Goal: Transaction & Acquisition: Book appointment/travel/reservation

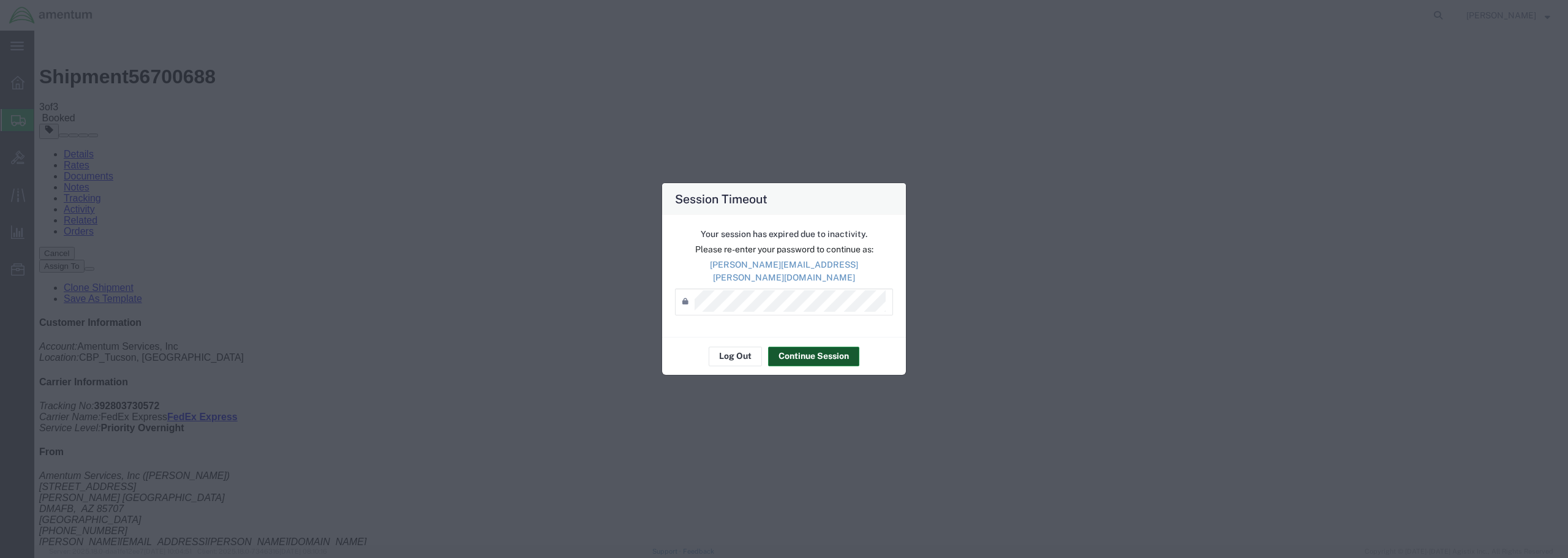
click at [811, 353] on button "Continue Session" at bounding box center [813, 356] width 91 height 20
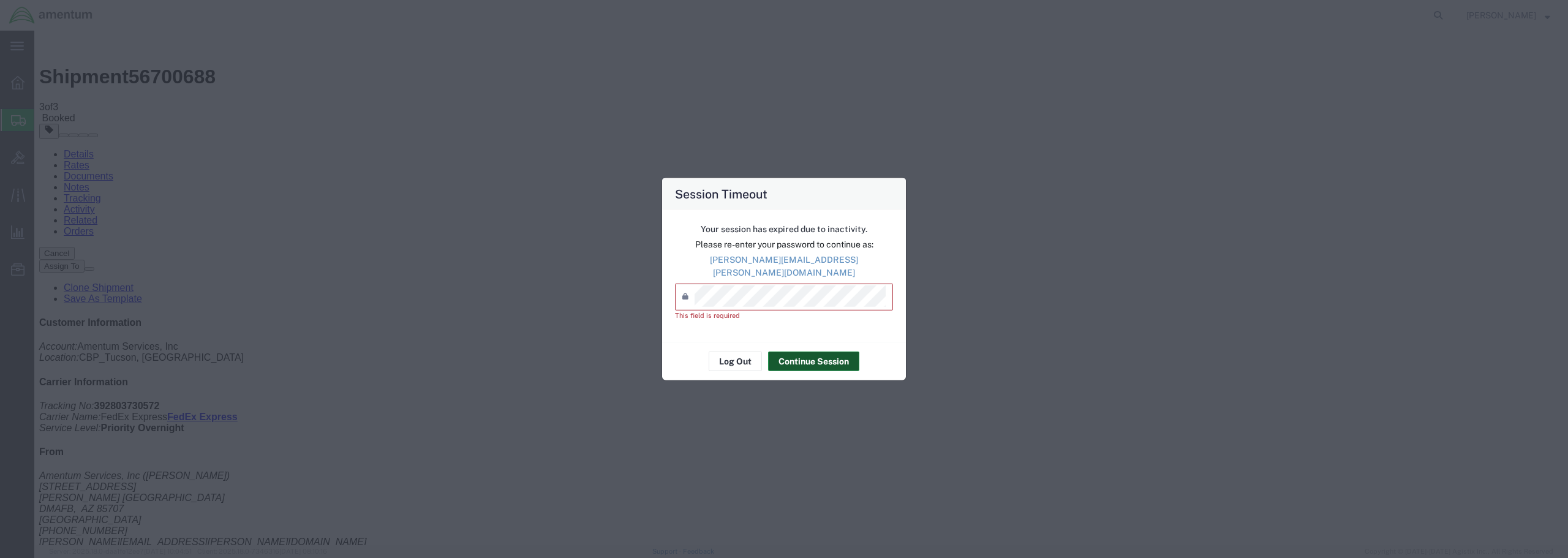
click at [782, 353] on button "Continue Session" at bounding box center [813, 361] width 91 height 20
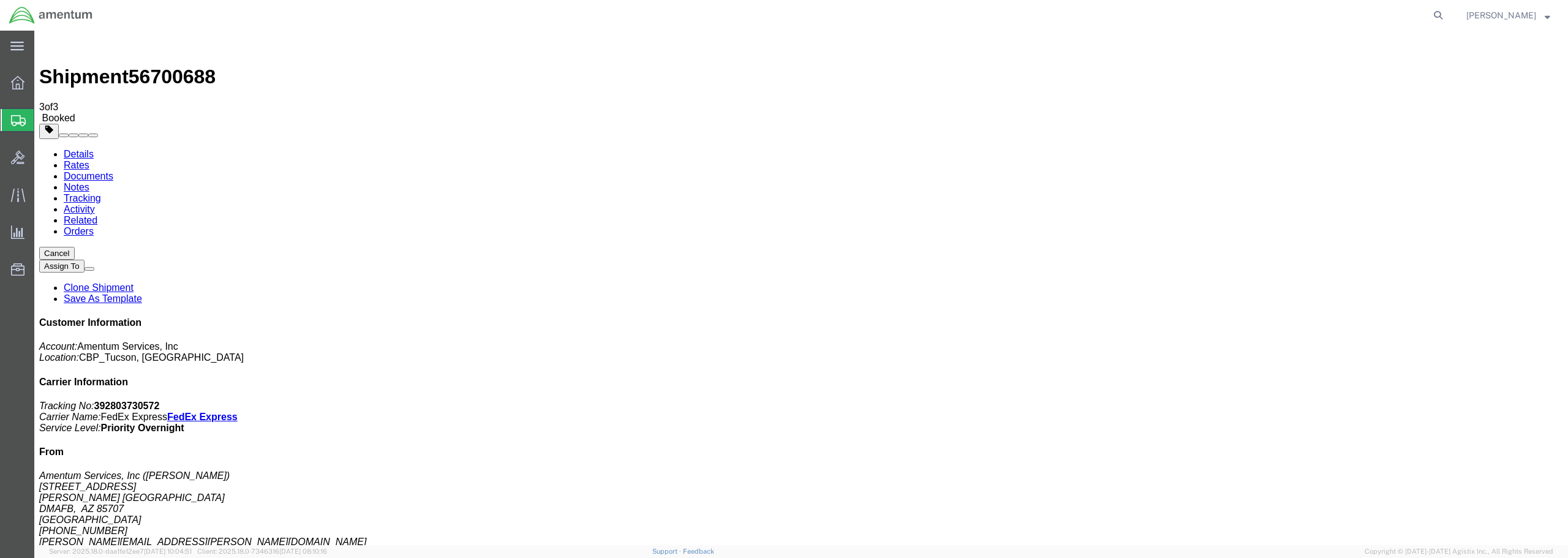
click at [0, 0] on span "Create from Template" at bounding box center [0, 0] width 0 height 0
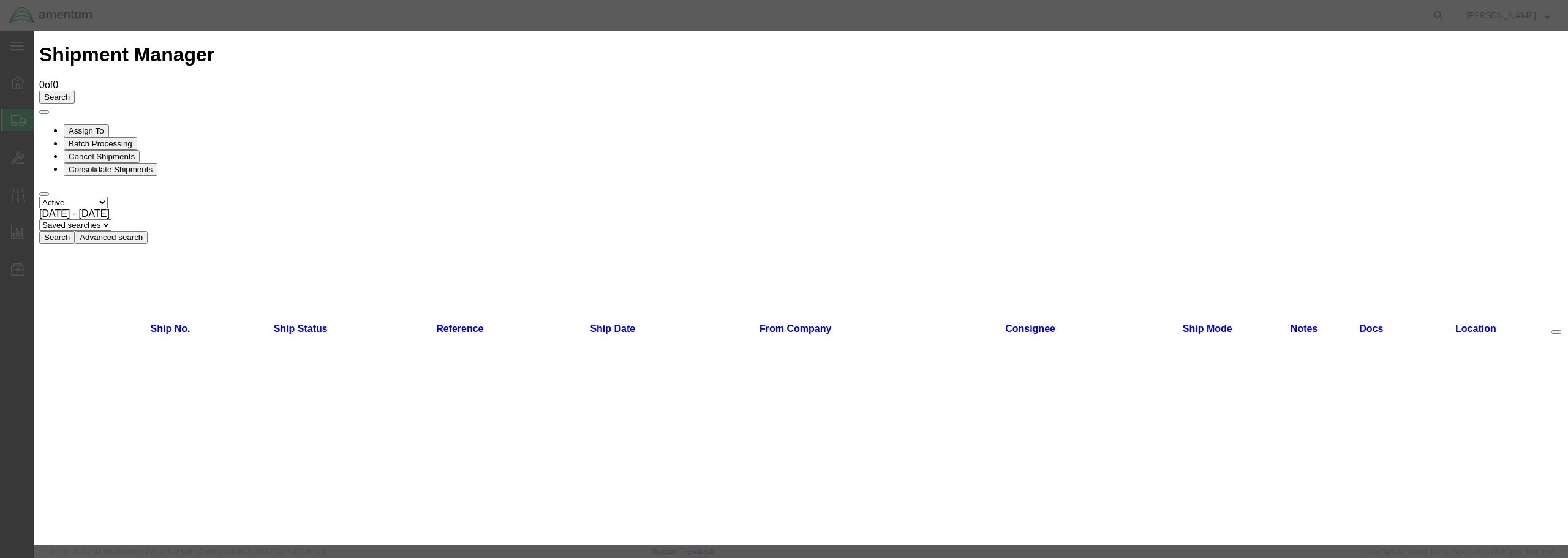
scroll to position [639, 0]
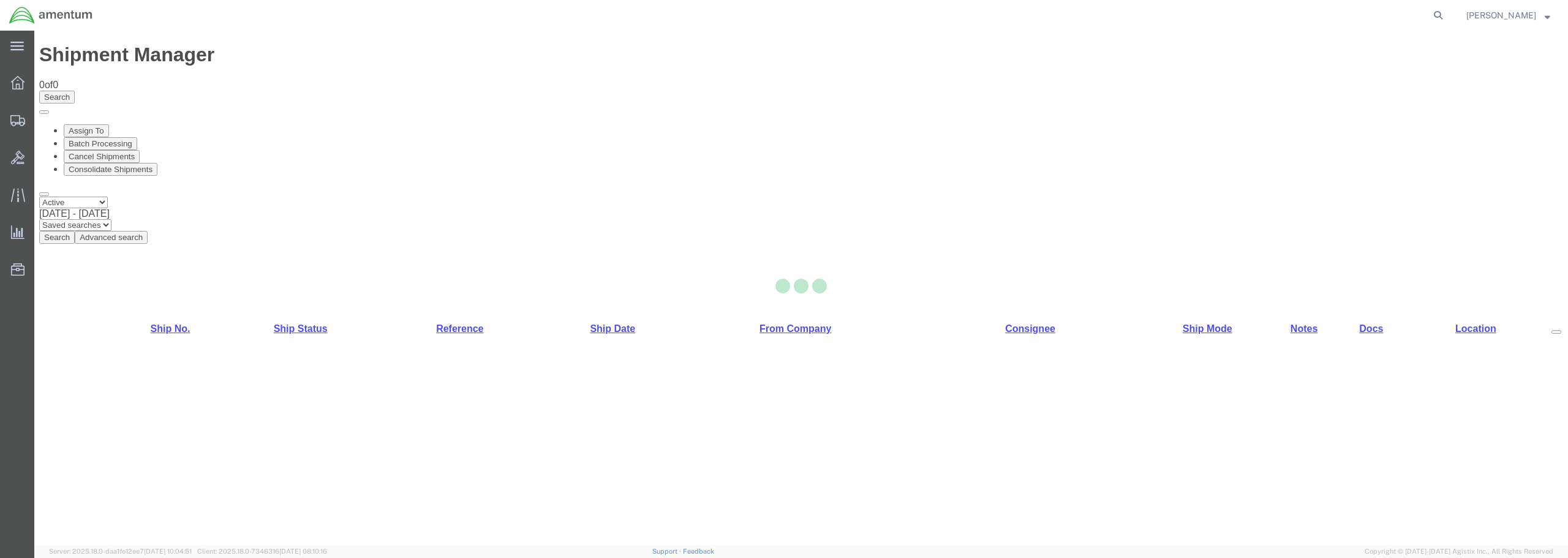
select select "49949"
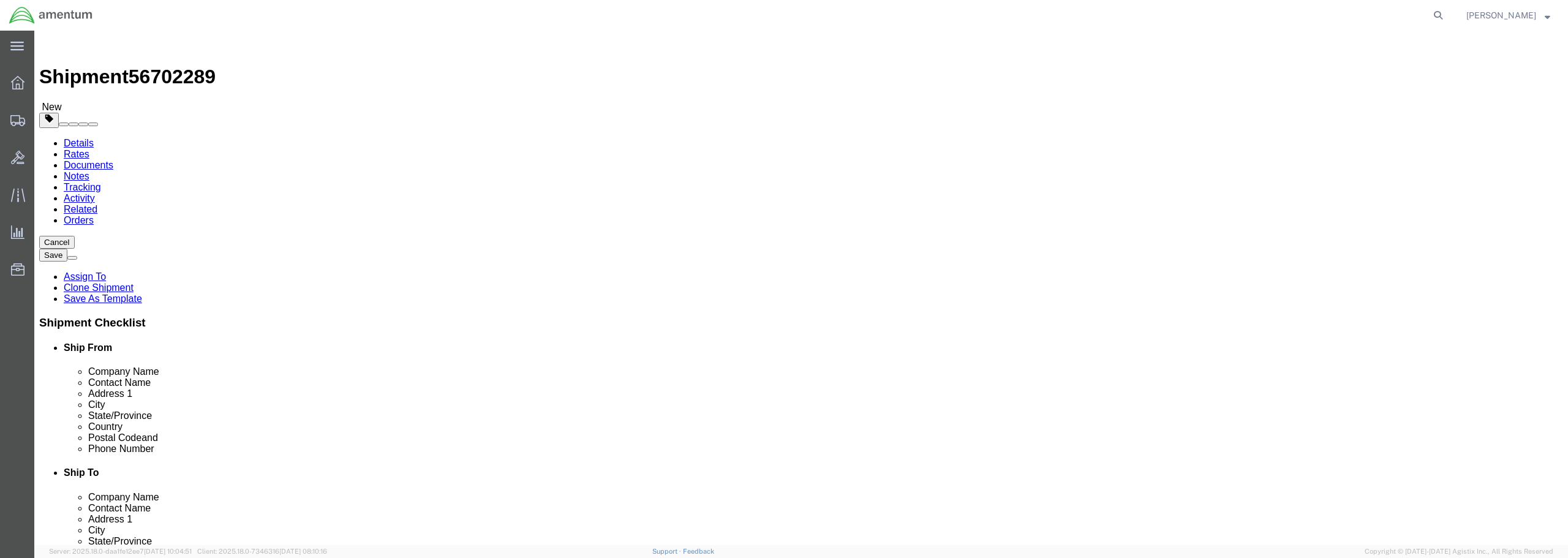
type input "nac"
drag, startPoint x: 912, startPoint y: 205, endPoint x: 861, endPoint y: 194, distance: 52.2
click body "Shipment 56702289 New Details Rates Documents Notes Tracking Activity Related O…"
click input "text"
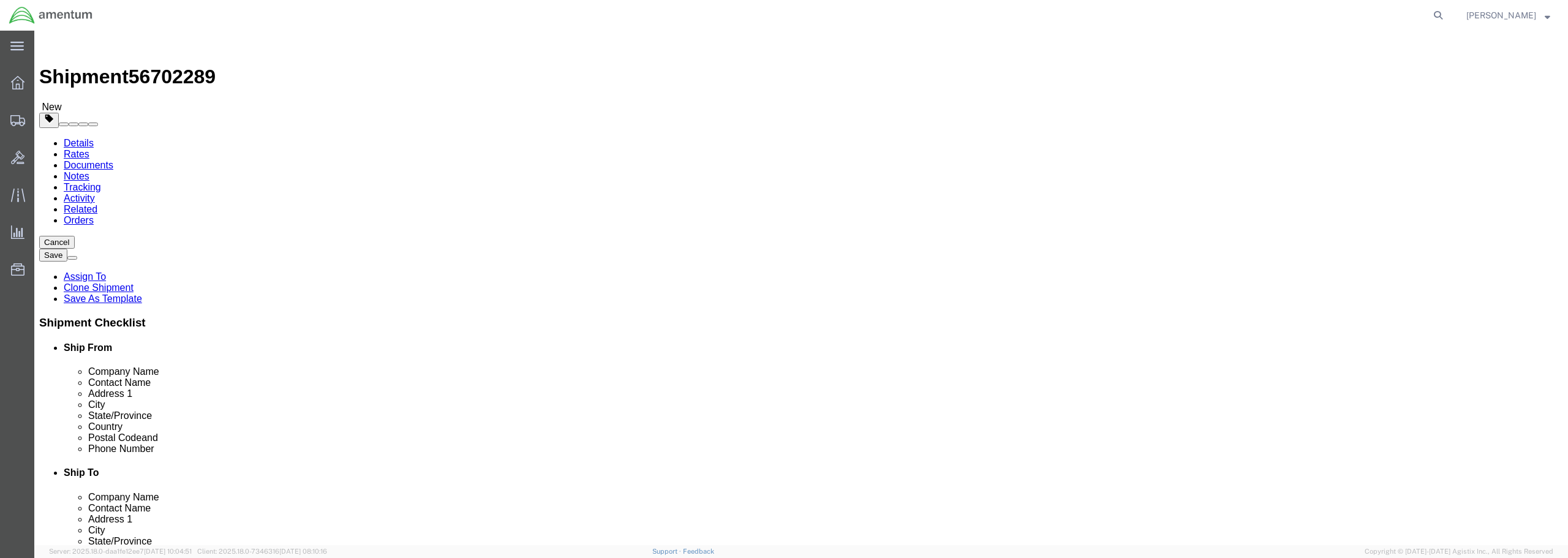
select select "49916"
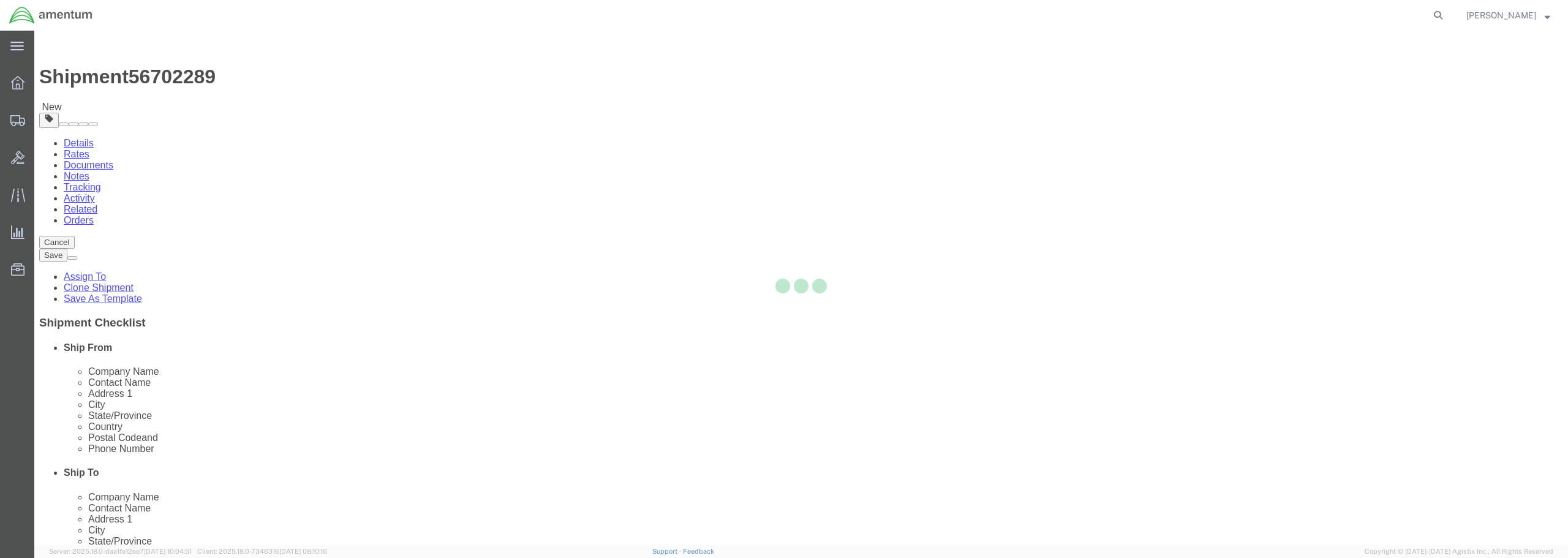
type input "Amentum Services, Inc"
type input "[PERSON_NAME]"
type input "5600 Air Cargo Rd"
type input "[US_STATE][GEOGRAPHIC_DATA]"
type input "73159-1109"
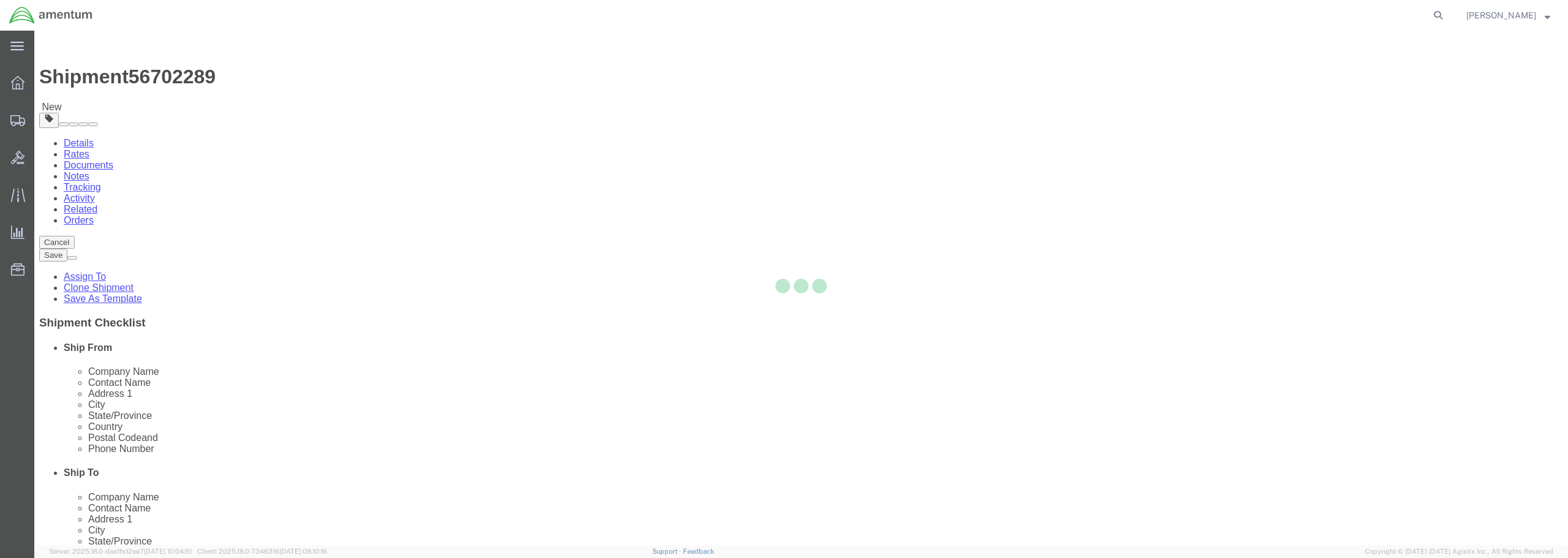
type input "[PHONE_NUMBER]"
type input "[PERSON_NAME][EMAIL_ADDRESS][PERSON_NAME][DOMAIN_NAME]"
checkbox input "true"
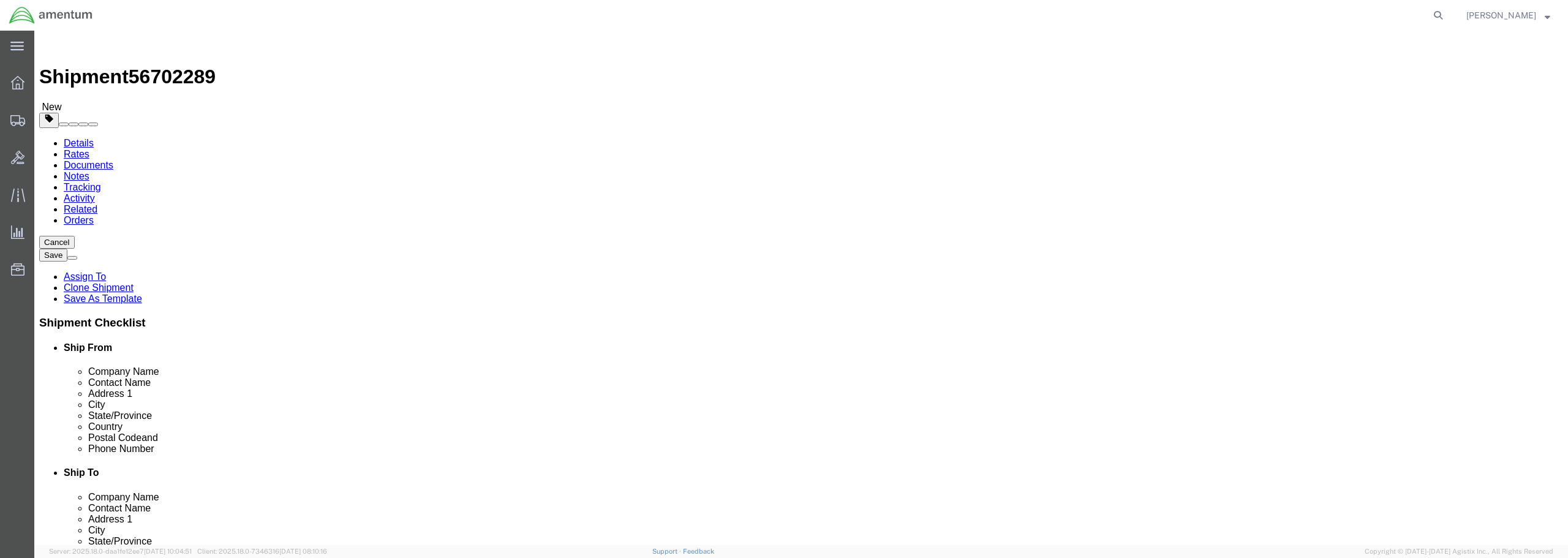
select select "OK"
drag, startPoint x: 943, startPoint y: 254, endPoint x: 864, endPoint y: 254, distance: 79.0
click div "[PERSON_NAME]"
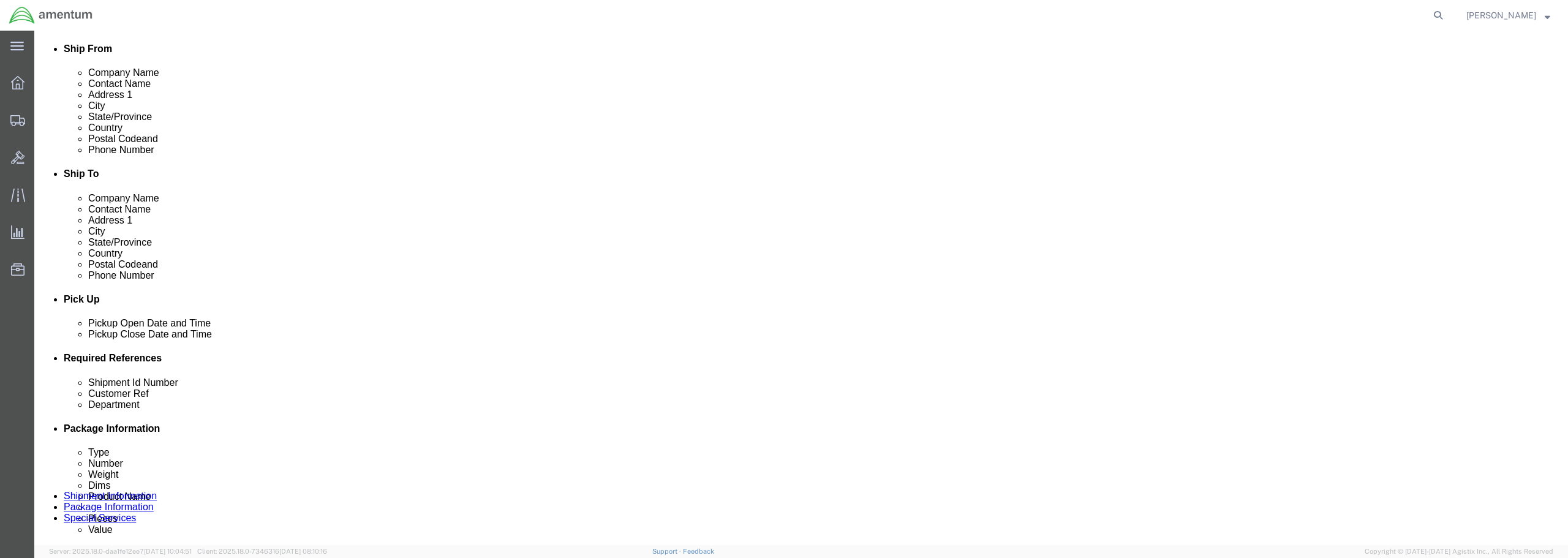
scroll to position [306, 0]
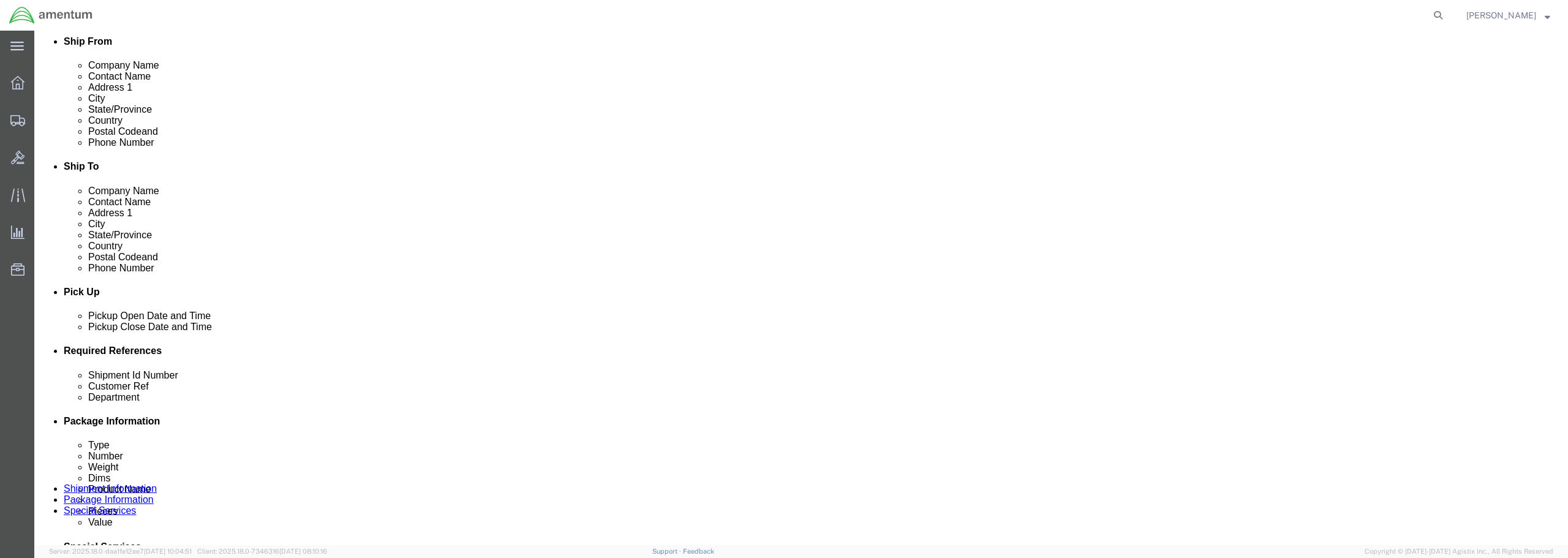
type input "[PERSON_NAME] TUCSON FSR"
click div "[DATE] 10:55 AM"
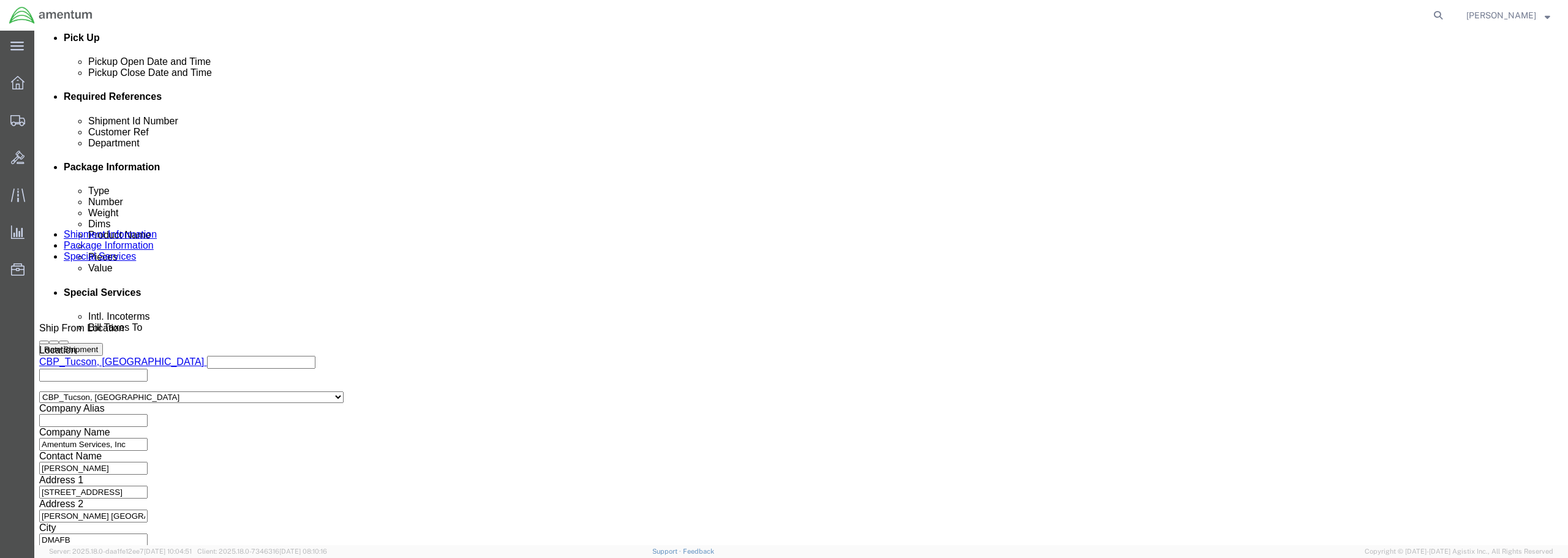
type input "11:55 AM"
click button "Apply"
click input "text"
type input "TOOLS"
click input "text"
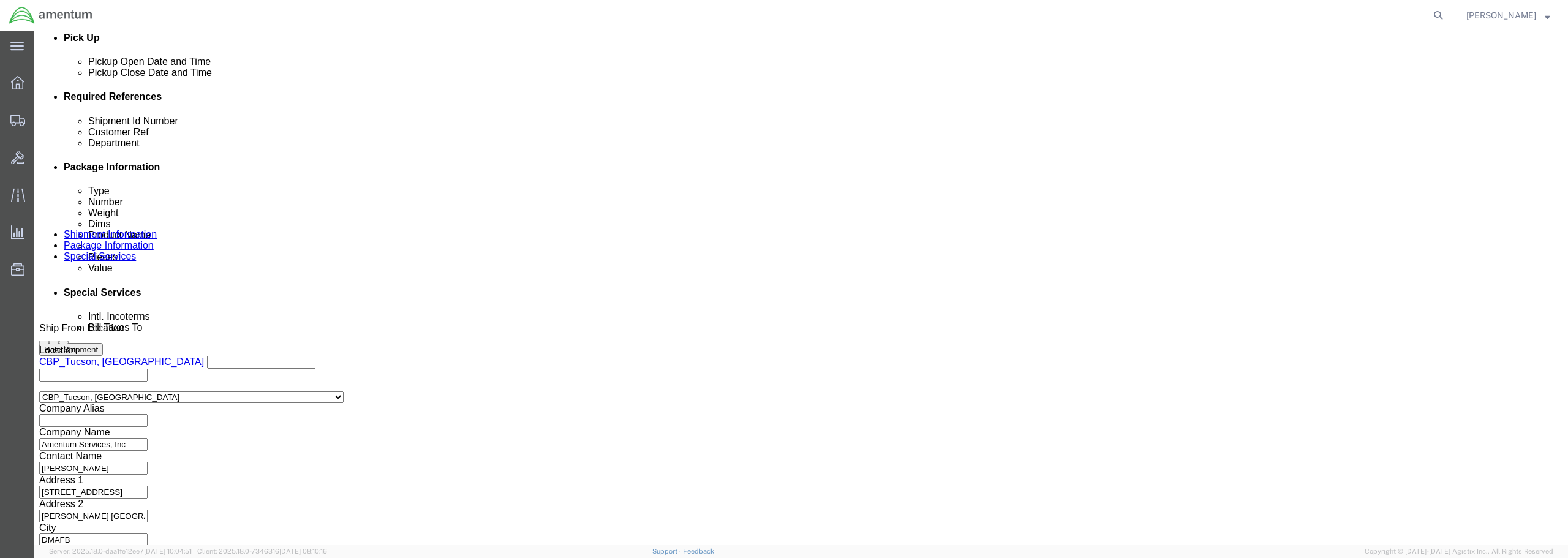
type input "[PERSON_NAME]"
drag, startPoint x: 686, startPoint y: 195, endPoint x: 638, endPoint y: 194, distance: 48.0
click div "Shipment Id Number TOOLS"
type input "[PERSON_NAME]"
click button "Continue"
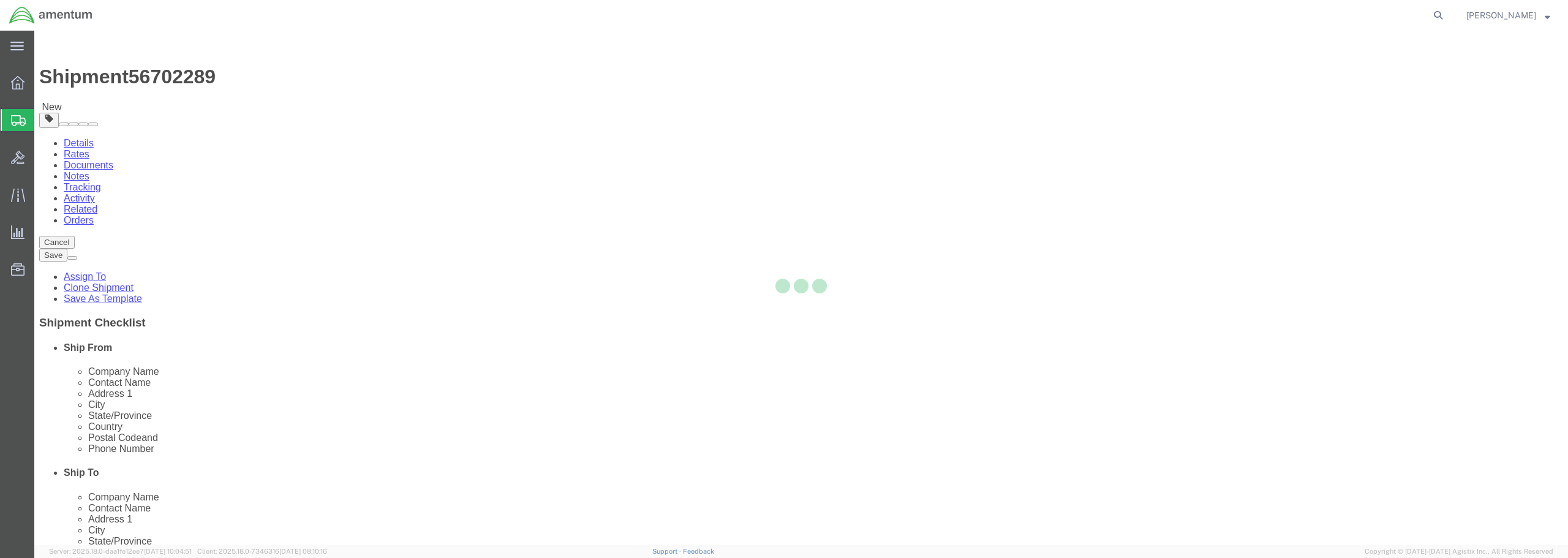
select select "CBOX"
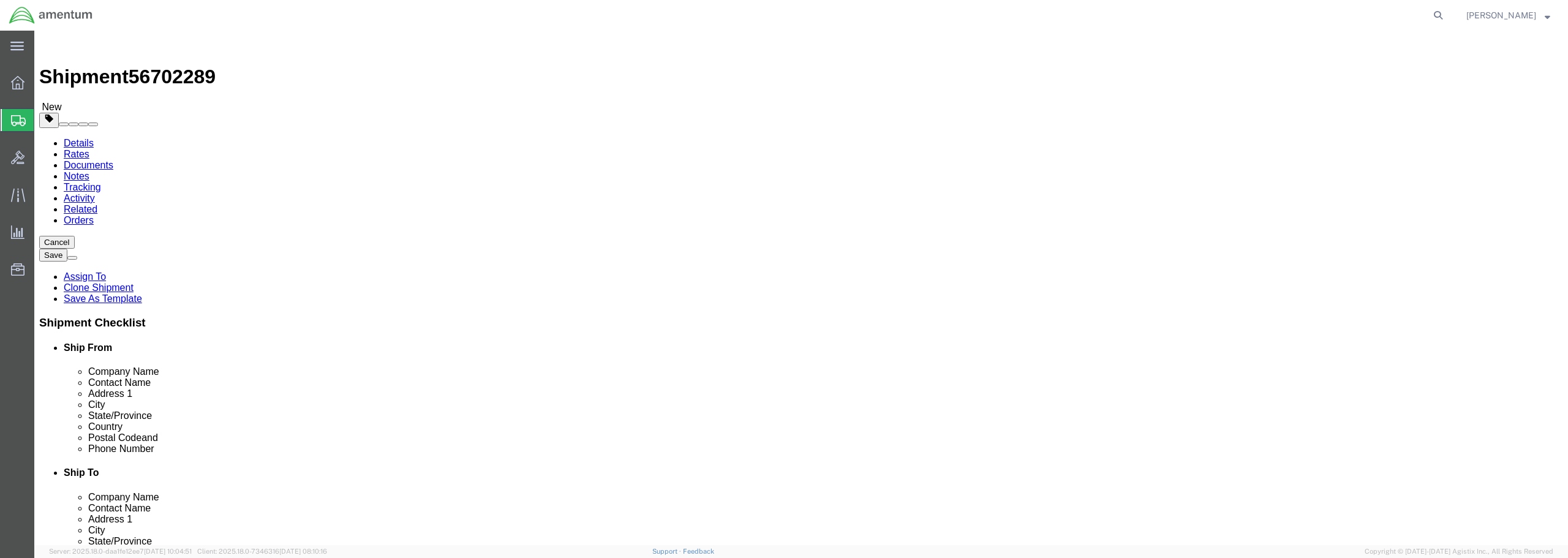
click input "text"
type input "35"
type input "26"
type input "24"
click input "0.00"
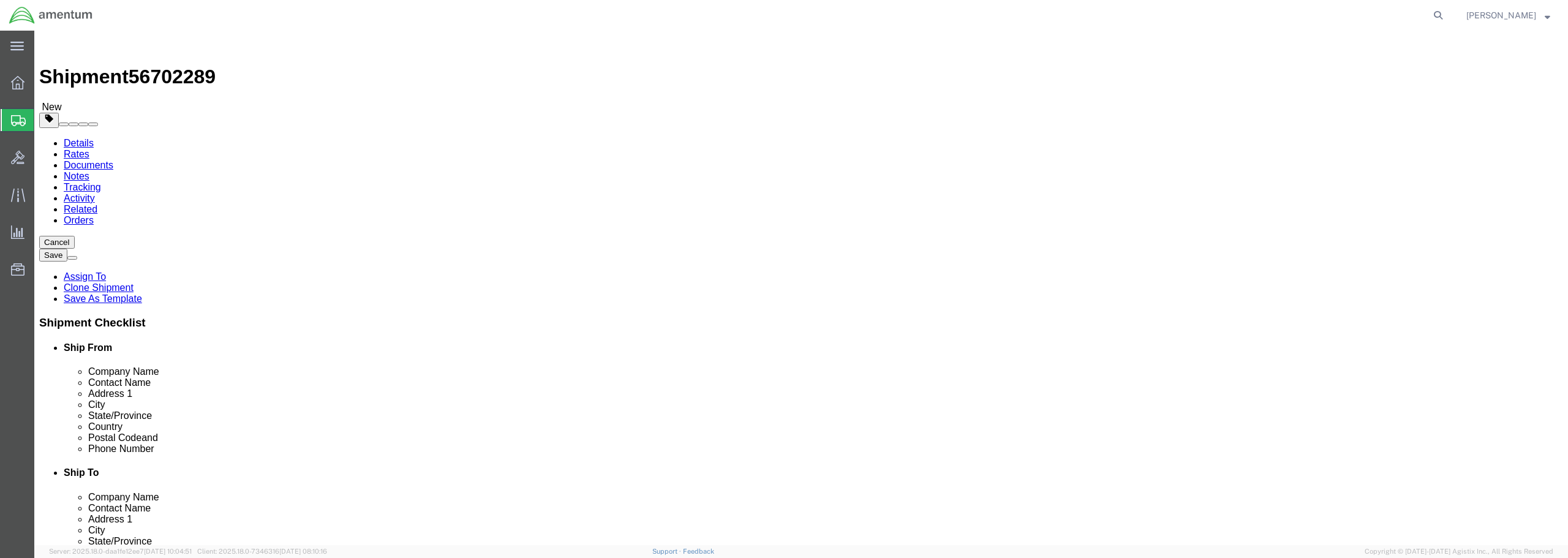
drag, startPoint x: 264, startPoint y: 286, endPoint x: 244, endPoint y: 285, distance: 20.0
click input "0.00"
type input "47.00"
click link "Add Content"
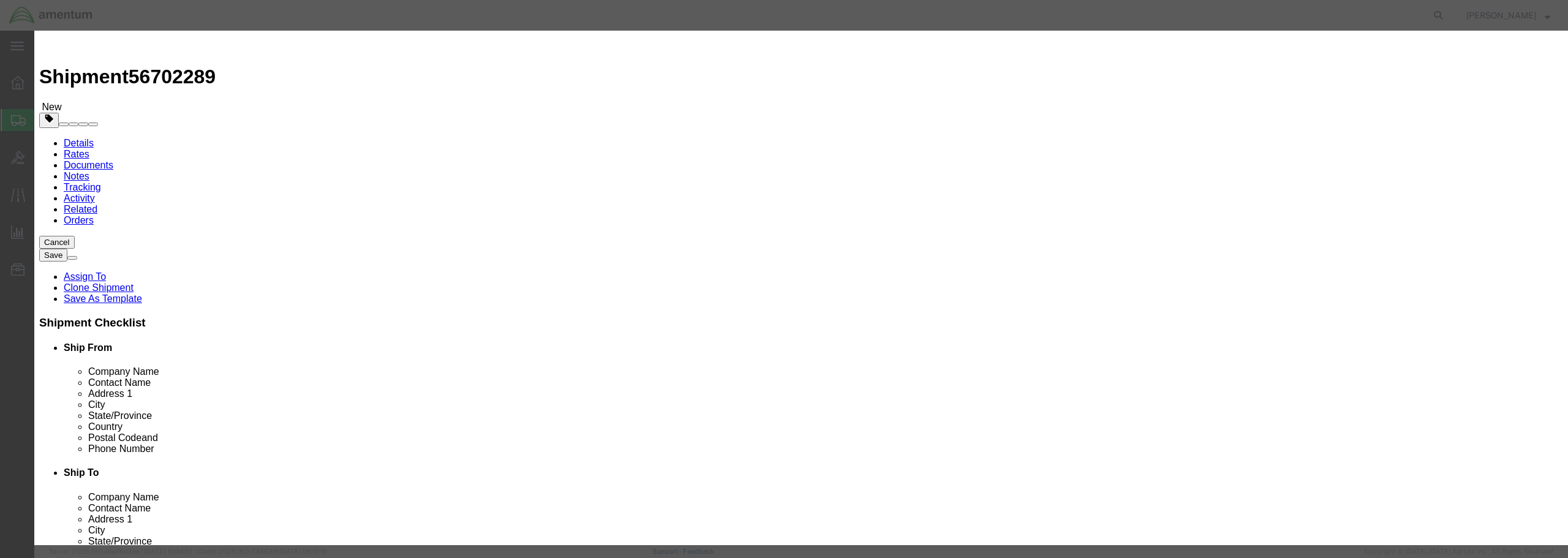
click input "text"
type input "[PERSON_NAME]"
drag, startPoint x: 574, startPoint y: 114, endPoint x: 551, endPoint y: 118, distance: 23.3
click div "0"
type input "1"
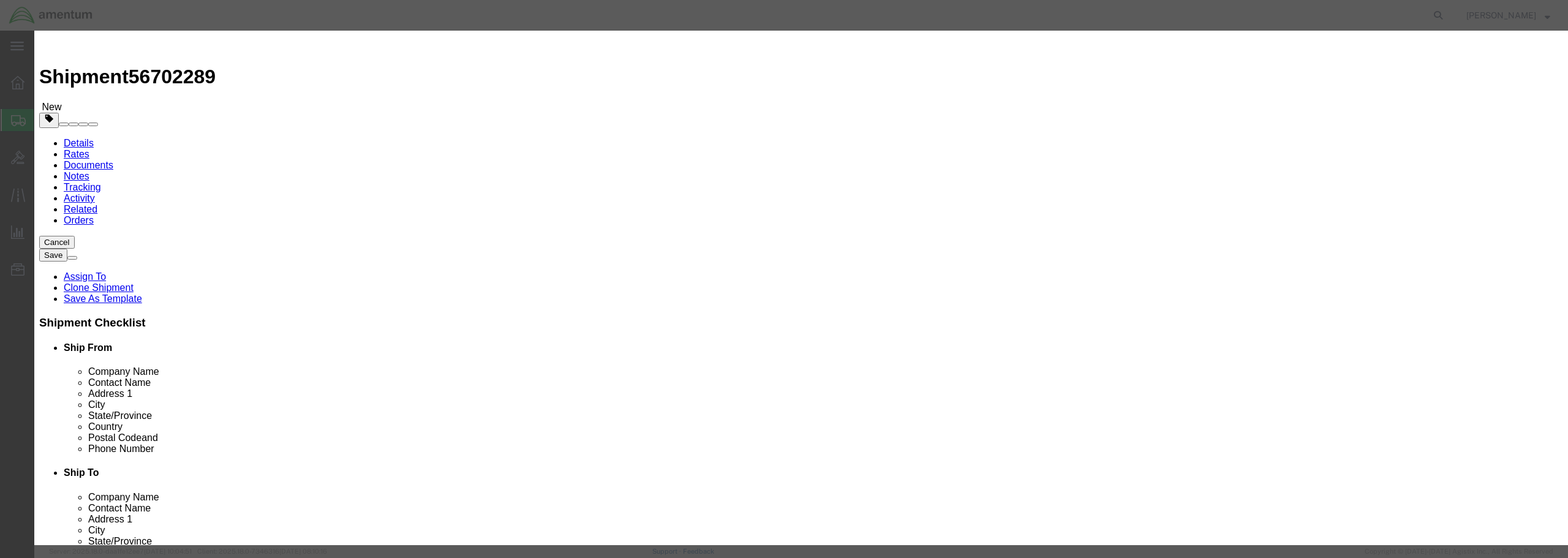
click input "text"
type input "2500.00"
click select "Select 50 55 60 65 70 85 92.5 100 125 175 250 300 400"
select select "250"
click select "Select 50 55 60 65 70 85 92.5 100 125 175 250 300 400"
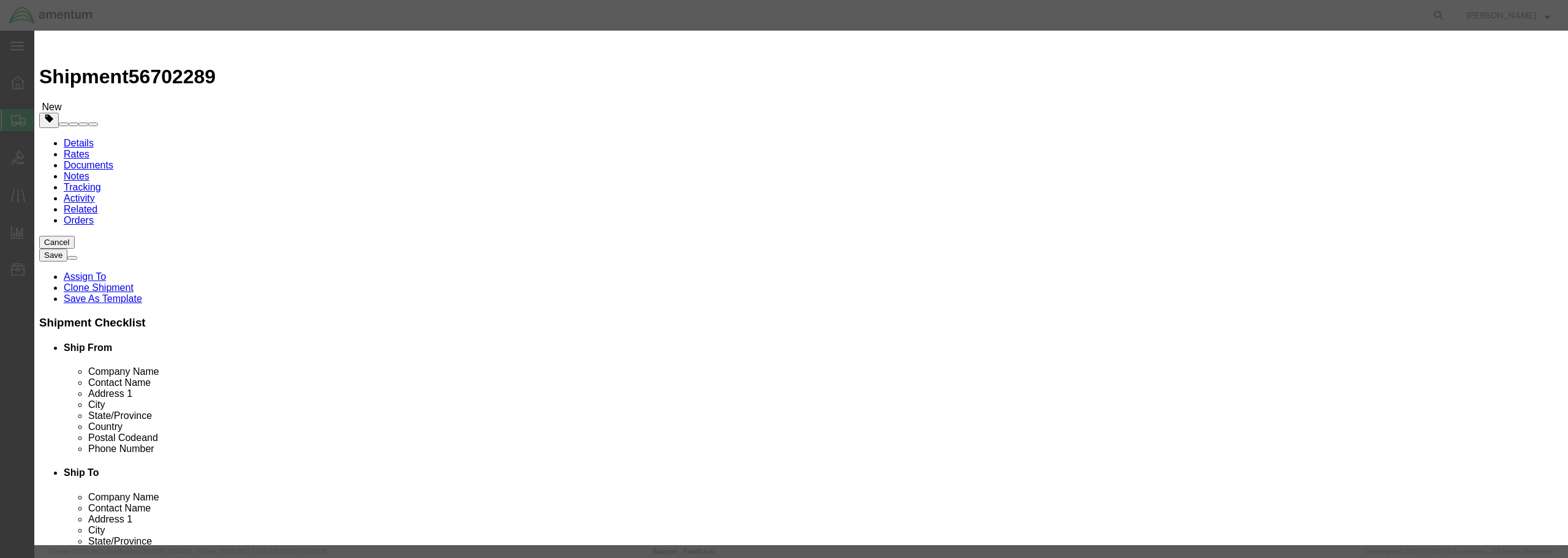
click button "Save & Close"
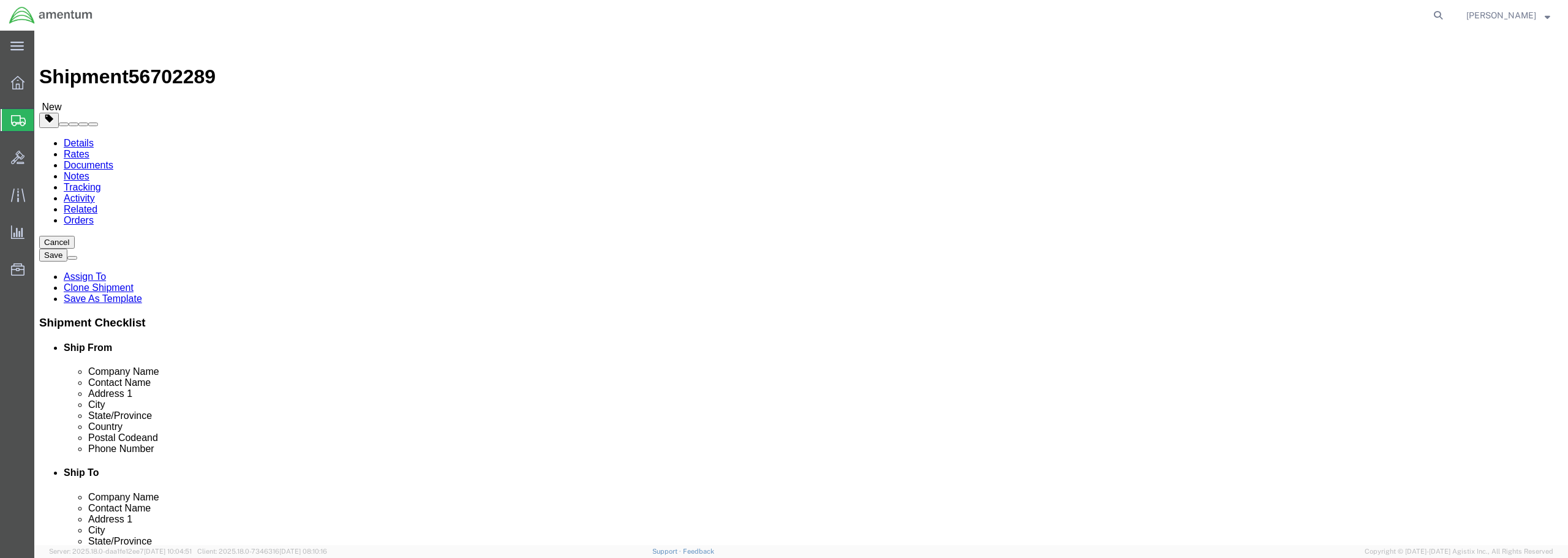
click button "Rate Shipment"
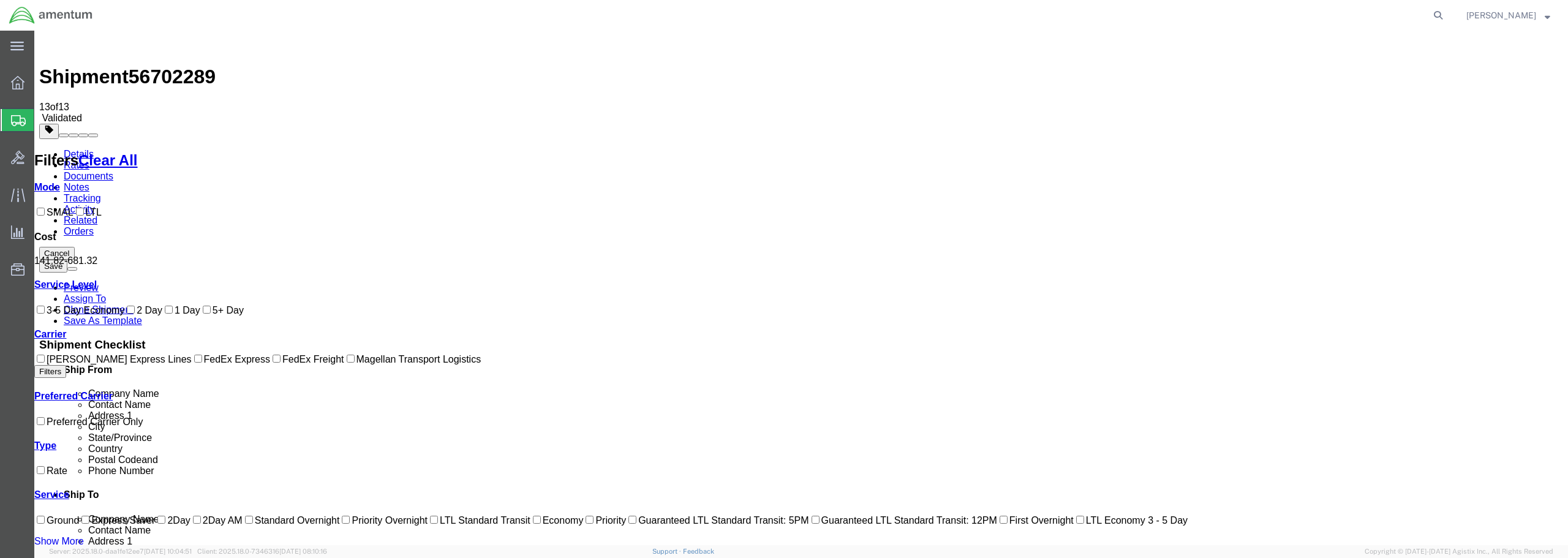
checkbox input "true"
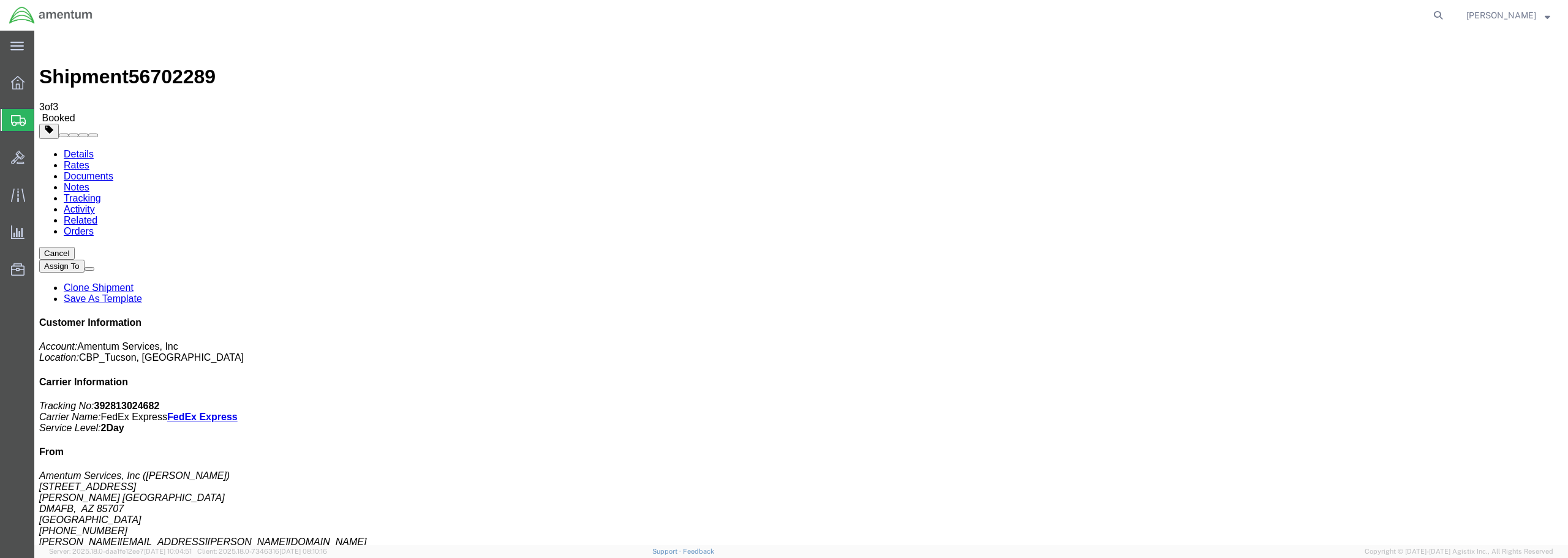
click at [0, 0] on span "Create from Template" at bounding box center [0, 0] width 0 height 0
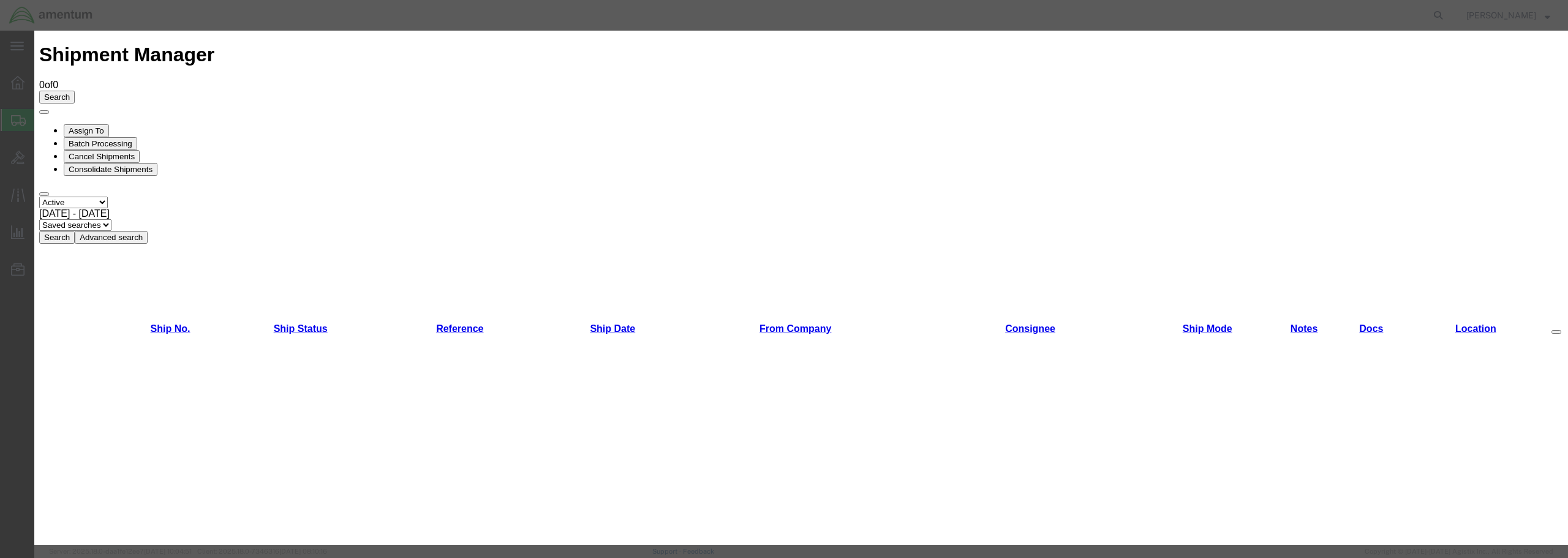
scroll to position [612, 0]
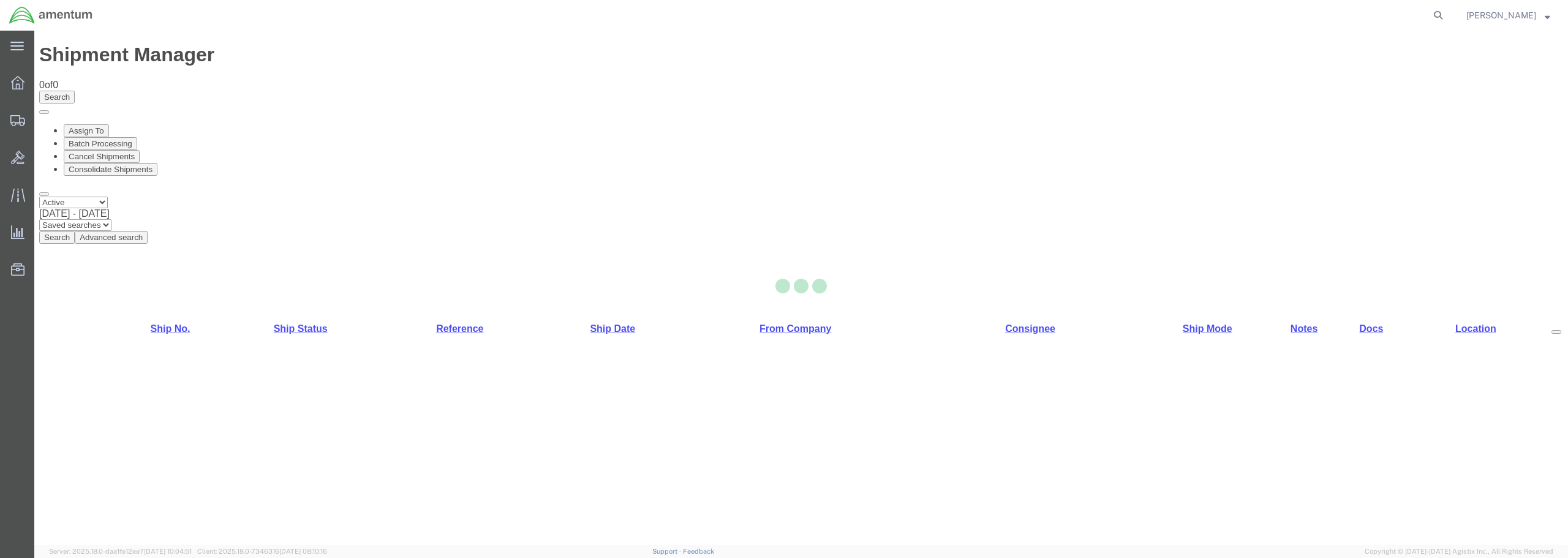
select select "49949"
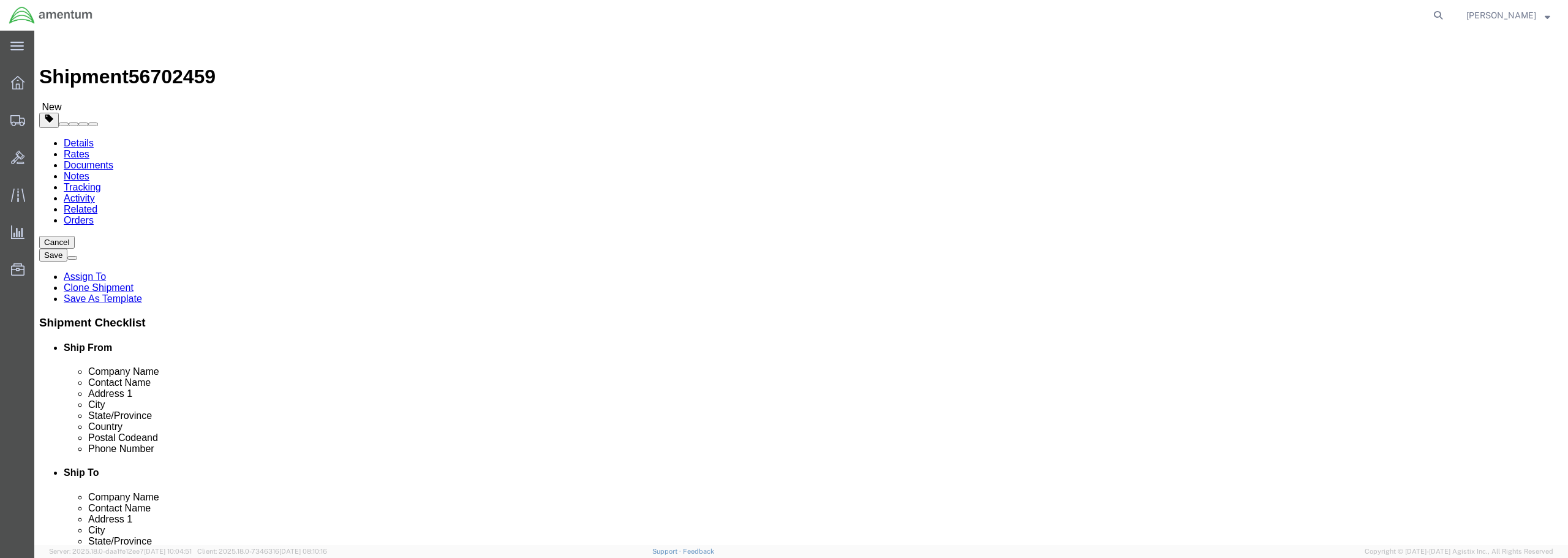
scroll to position [2450, 0]
select select "49916"
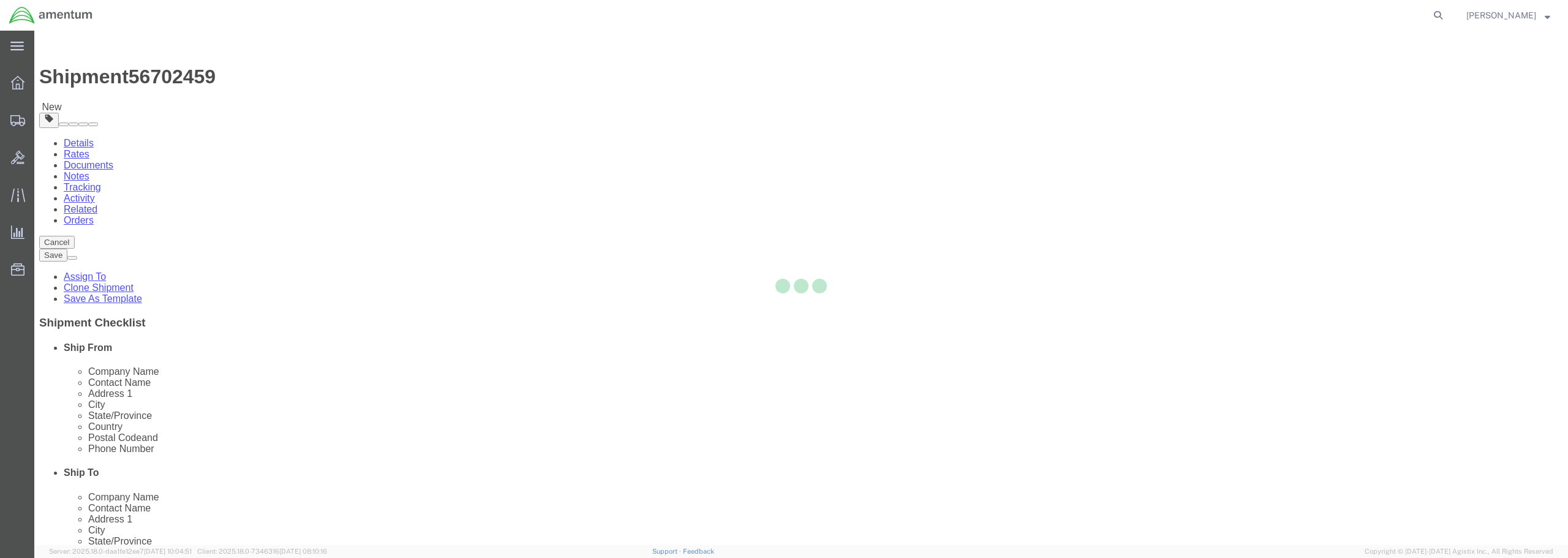
type input "Amentum Services, Inc"
type input "[PERSON_NAME]"
type input "5600 Air Cargo Rd"
type input "[US_STATE][GEOGRAPHIC_DATA]"
type input "73159-1109"
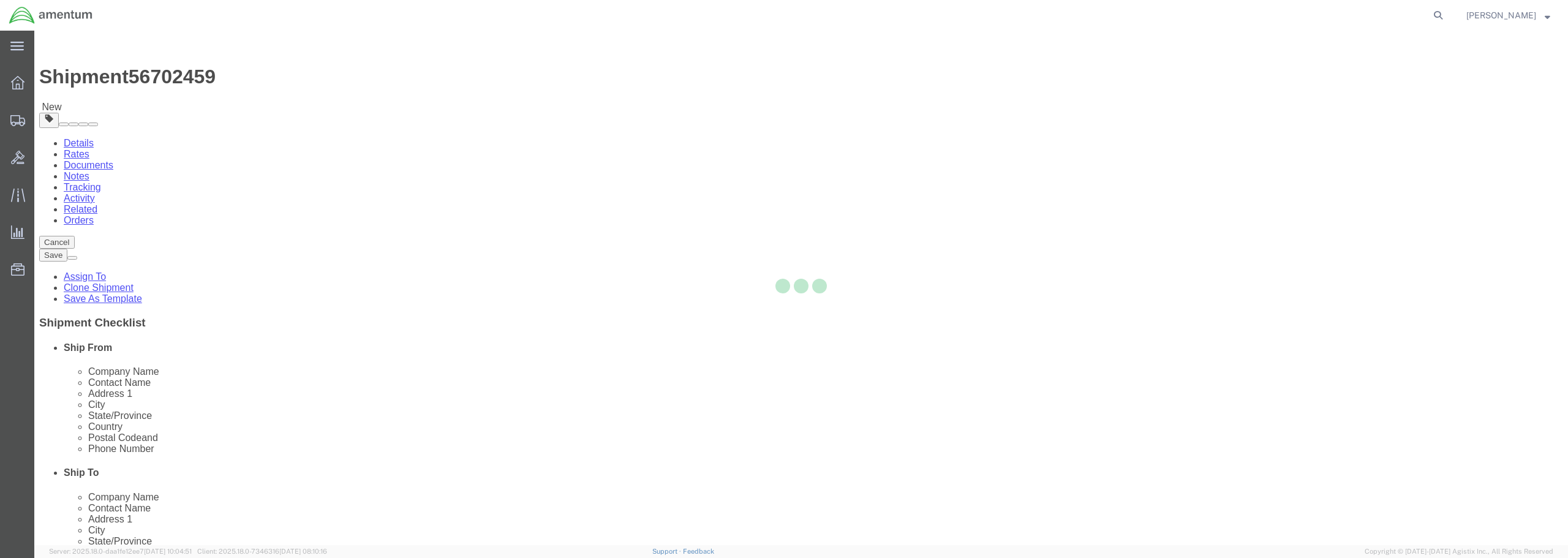
type input "[PHONE_NUMBER]"
type input "[PERSON_NAME][EMAIL_ADDRESS][PERSON_NAME][DOMAIN_NAME]"
checkbox input "true"
select select "OK"
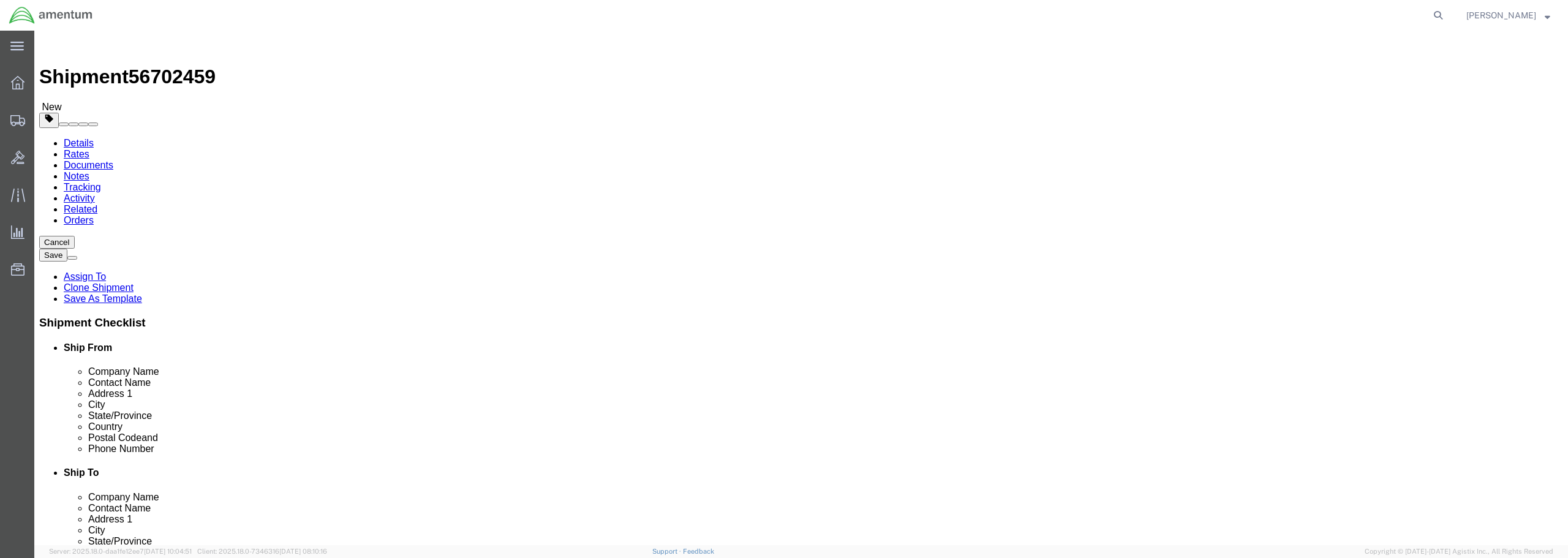
drag, startPoint x: 940, startPoint y: 254, endPoint x: 856, endPoint y: 251, distance: 84.1
click div "Contact Name [PERSON_NAME]"
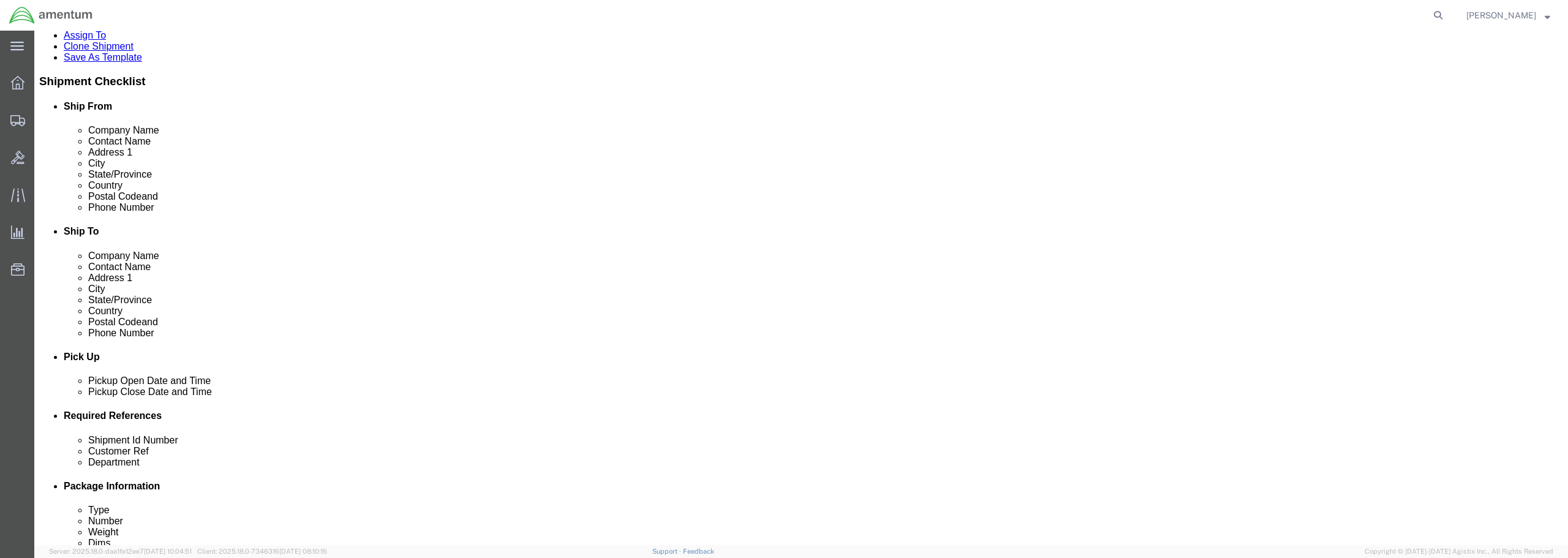
scroll to position [245, 0]
type input "[PERSON_NAME] TUCSON FSR"
click div "[DATE] 11:05 AM"
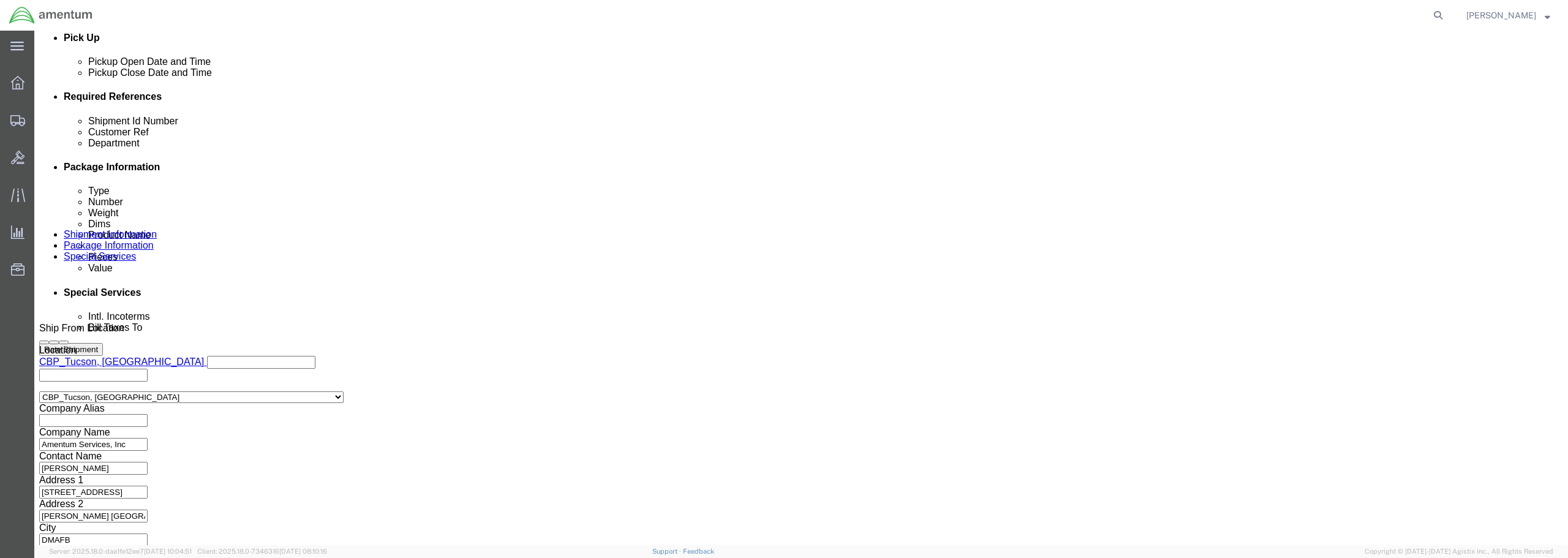
type input "12:05 AM"
click button "Apply"
click input "text"
type input "[PERSON_NAME] FSR"
click input "text"
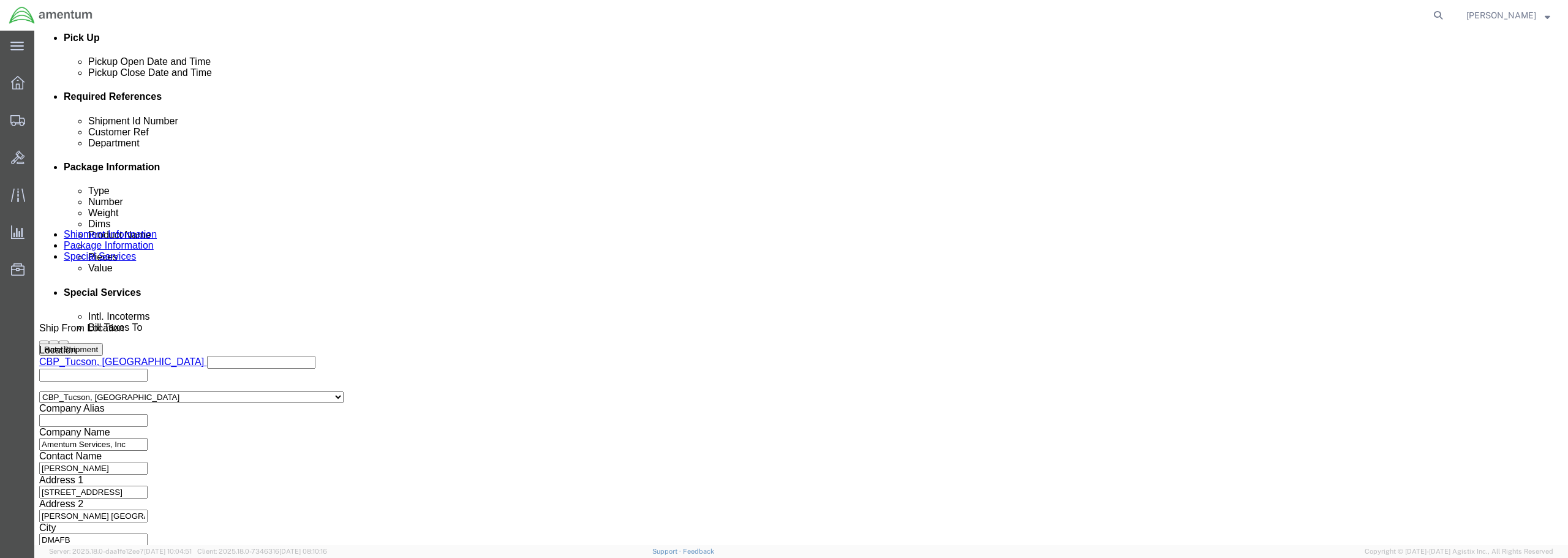
type input "[PERSON_NAME] FSR"
click button "Continue"
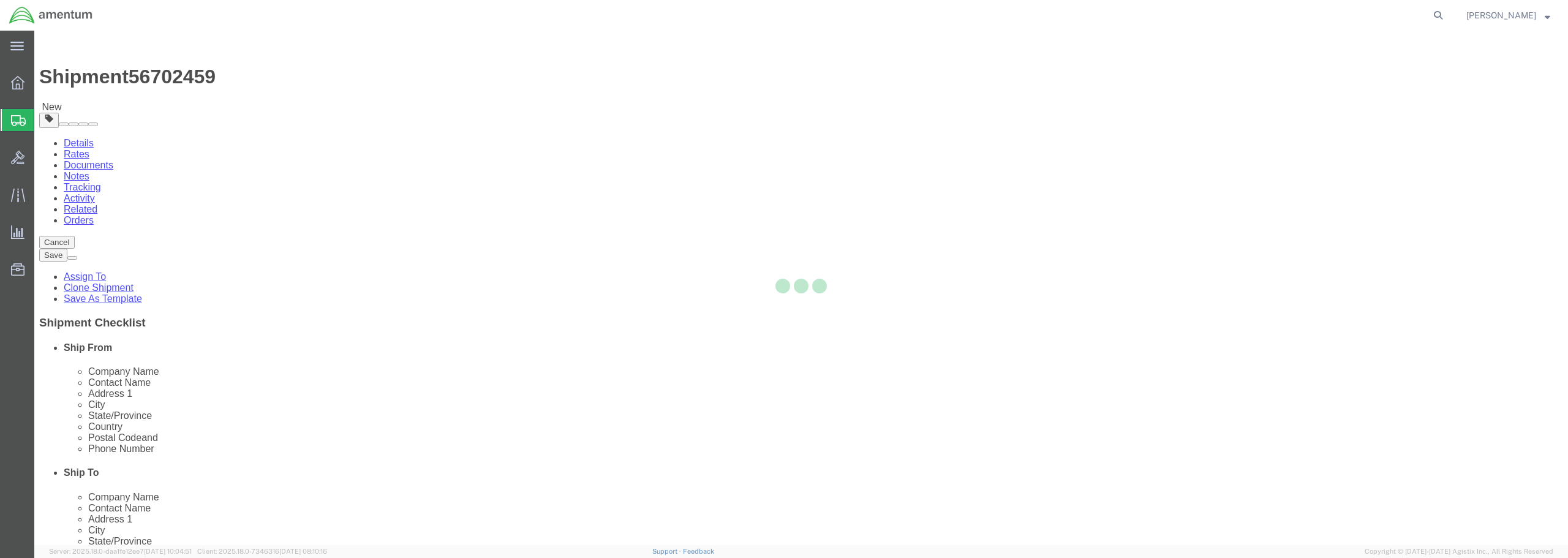
select select "CBOX"
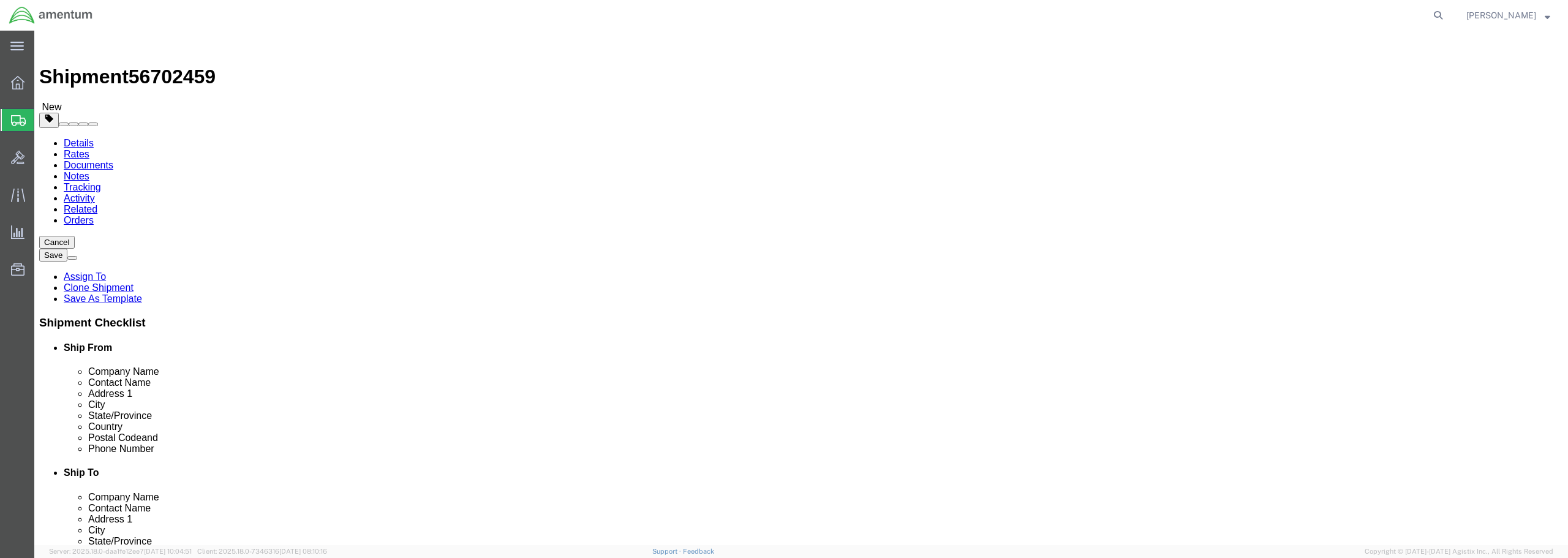
click input "text"
type input "16"
type input "13"
click input "0.00"
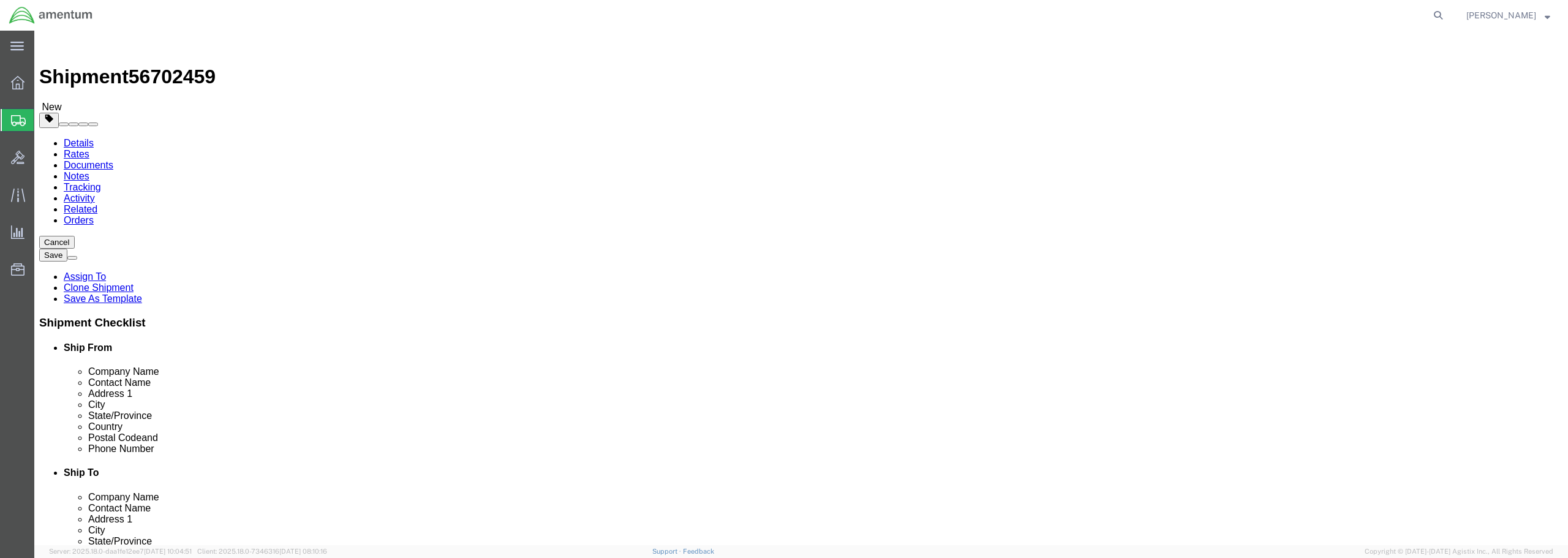
drag, startPoint x: 255, startPoint y: 282, endPoint x: 231, endPoint y: 279, distance: 24.2
click div "0.00 Select kgs lbs"
type input "21"
click link "Add Content"
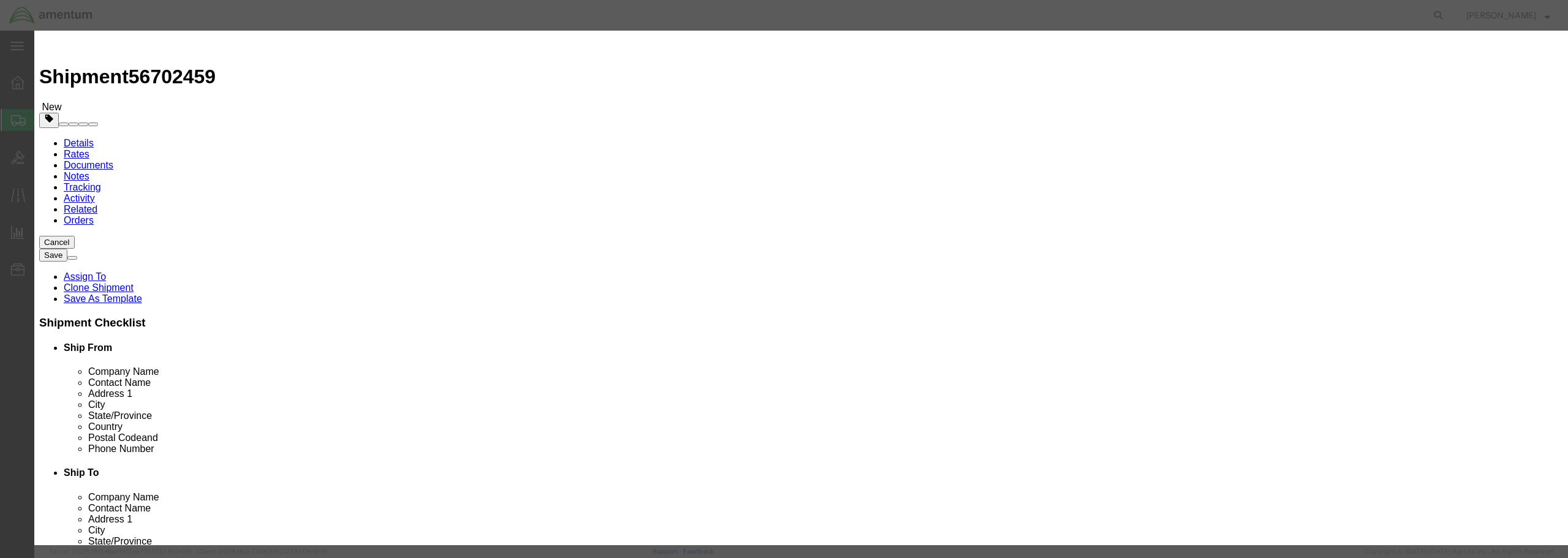
click input "text"
type input "[PERSON_NAME]"
drag, startPoint x: 575, startPoint y: 115, endPoint x: 537, endPoint y: 116, distance: 38.0
click div "Pieces 0 Select Bag Barrels 100Board Feet Bottle Box Blister Pack Carats Can Ca…"
type input "1"
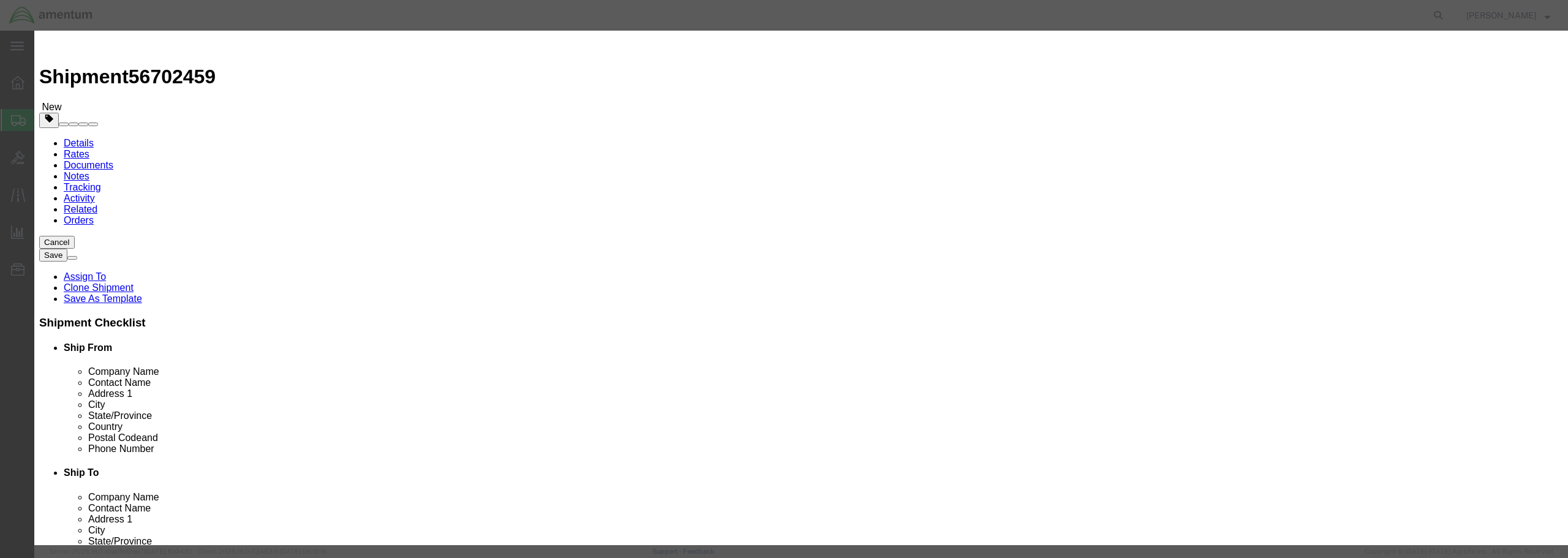
click input "text"
type input "100.00"
click select "Select 50 55 60 65 70 85 92.5 100 125 175 250 300 400"
select select "85"
click select "Select 50 55 60 65 70 85 92.5 100 125 175 250 300 400"
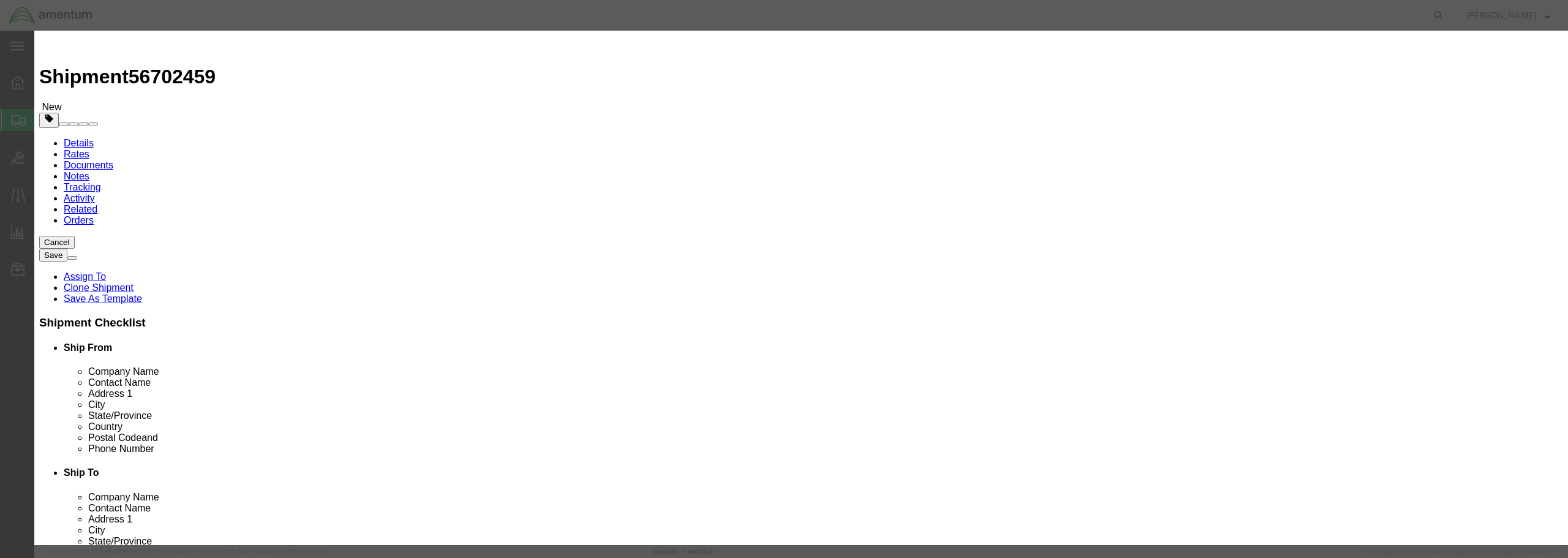
click button "Save & Close"
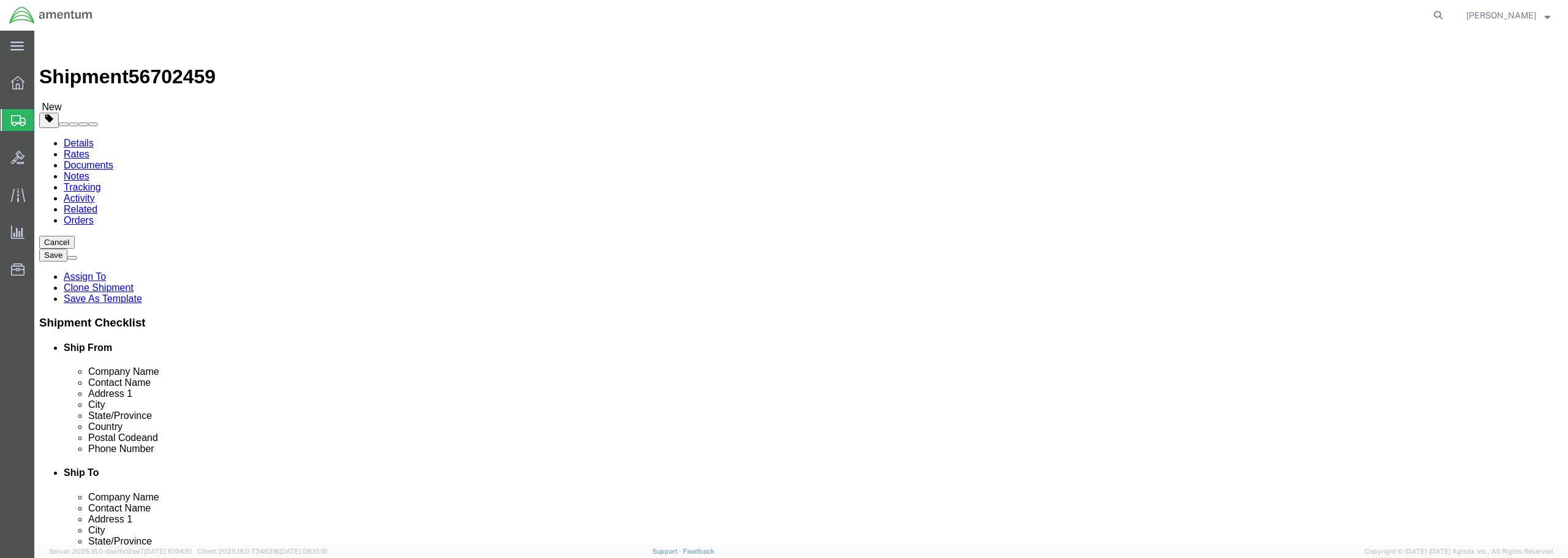
click button "Rate Shipment"
click at [85, 137] on link "Details" at bounding box center [78, 142] width 30 height 11
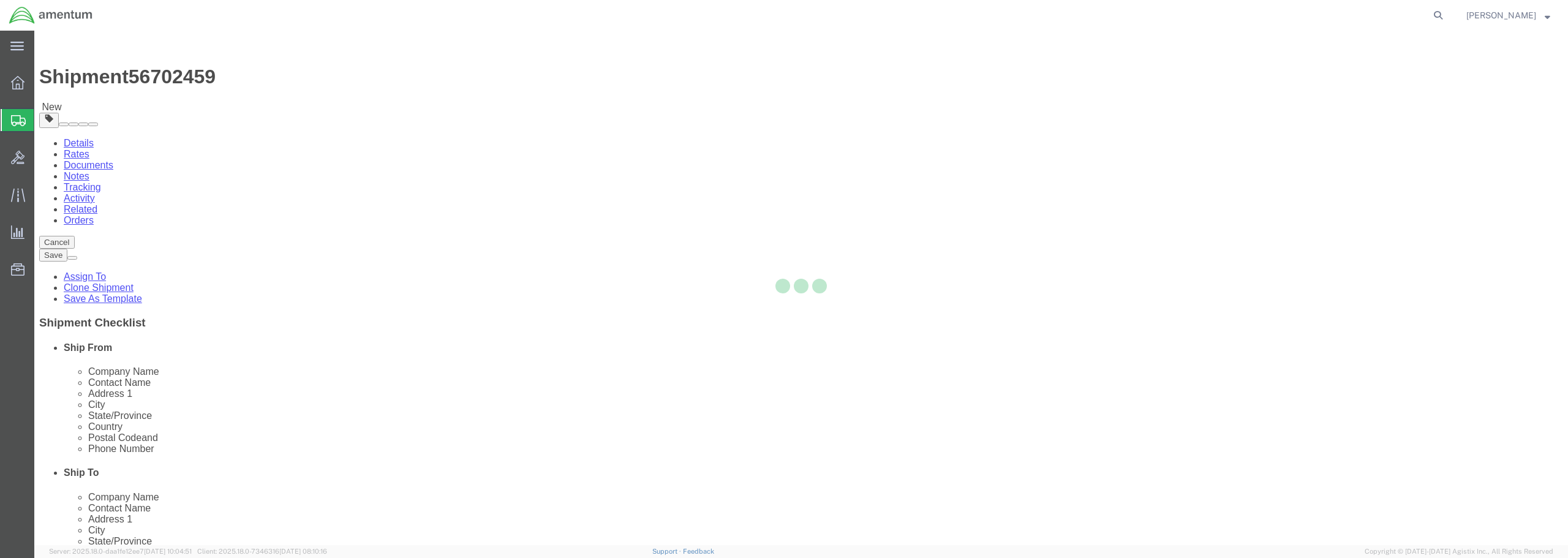
select select "49949"
select select "49916"
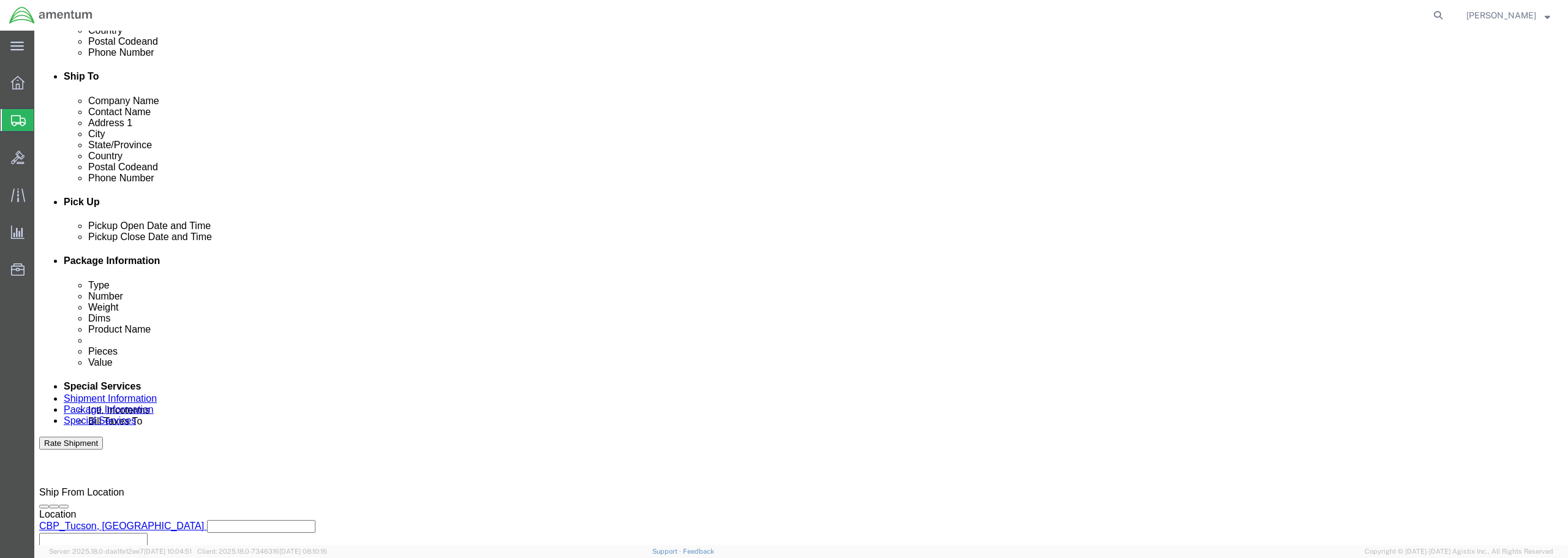
scroll to position [429, 0]
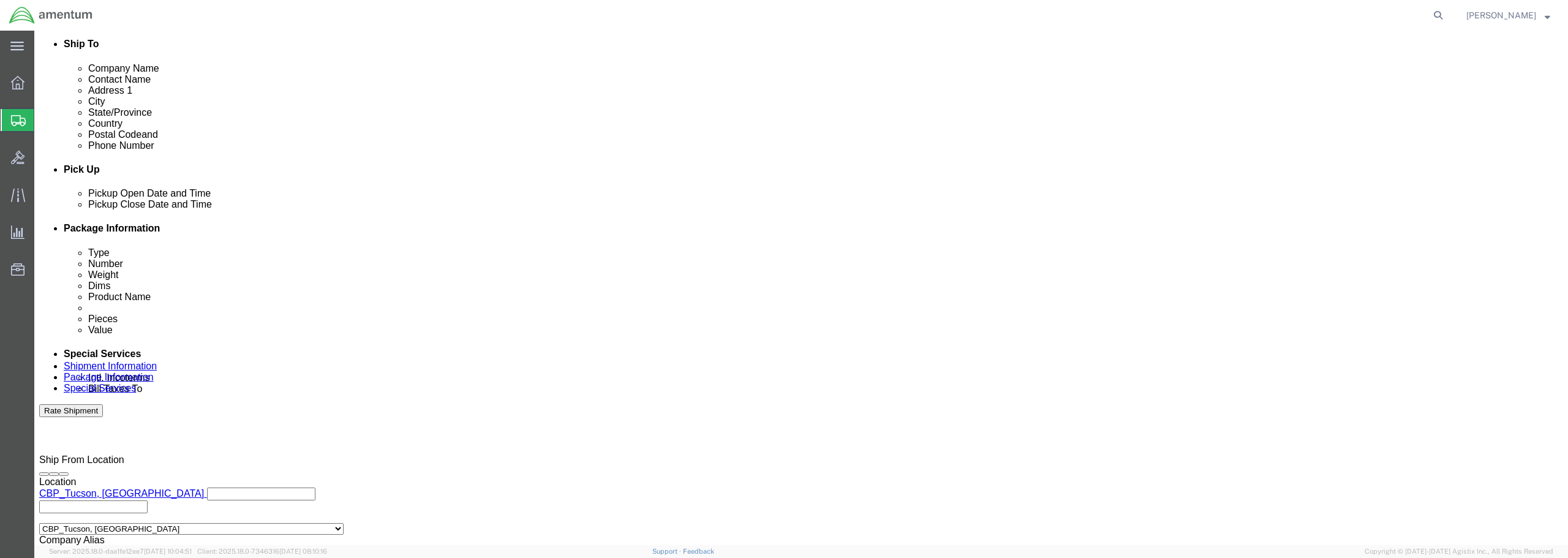
click div "[DATE] 11:09 AM"
type input "12:09 AM"
click button "Apply"
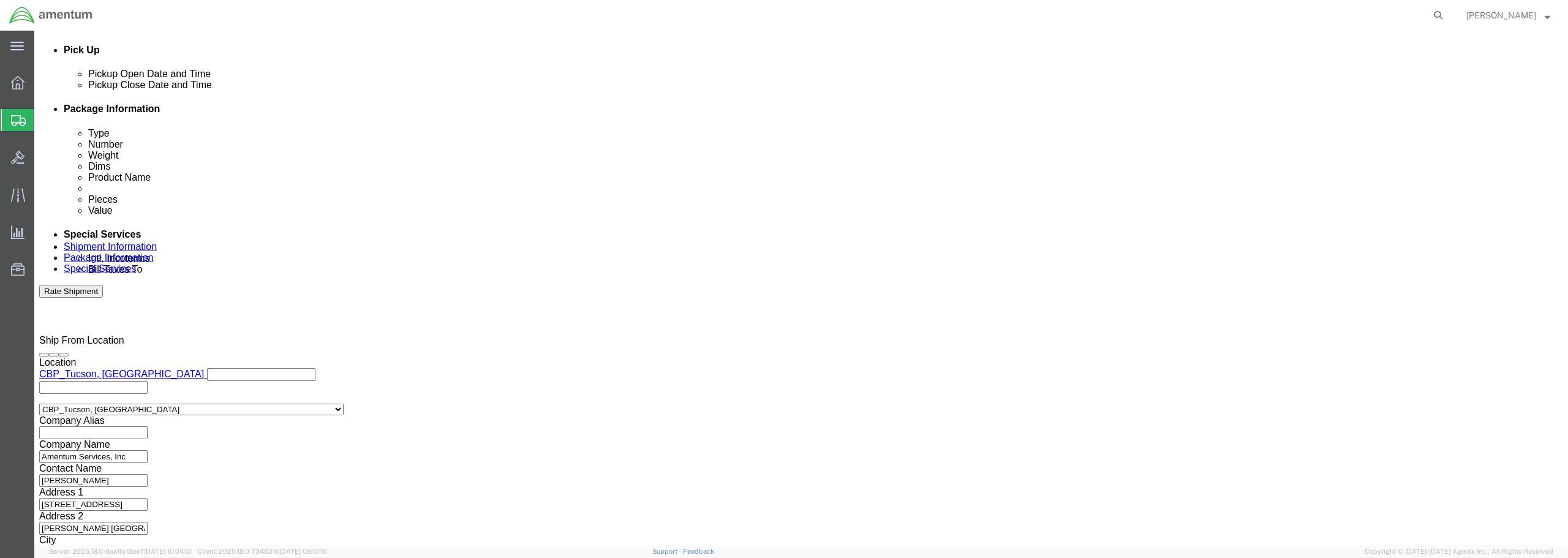
scroll to position [560, 0]
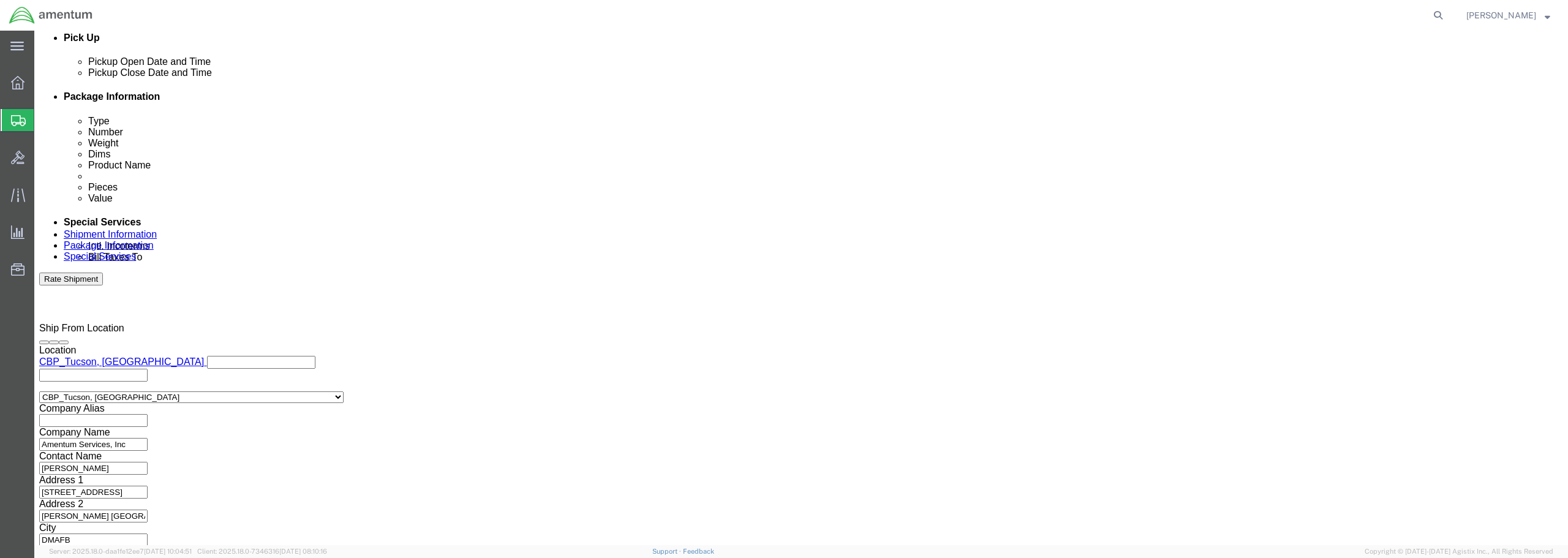
click button "Continue"
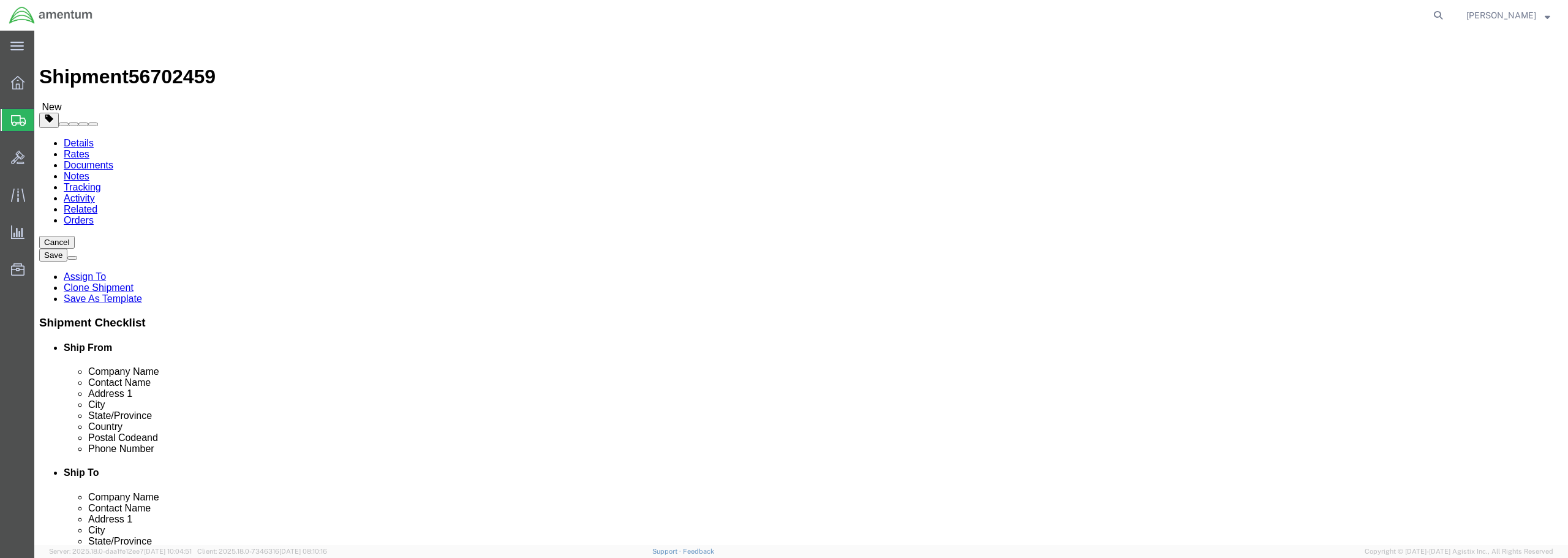
click button "Rate Shipment"
click at [78, 137] on link "Details" at bounding box center [78, 142] width 30 height 11
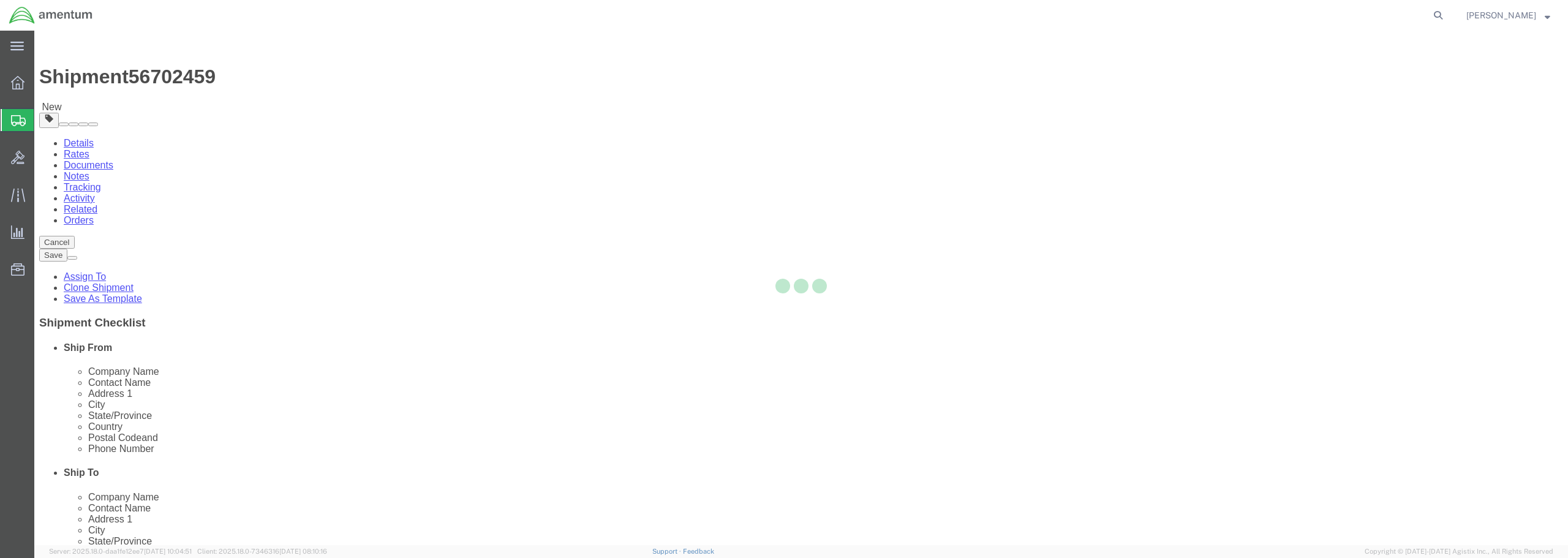
select select "49949"
select select "49916"
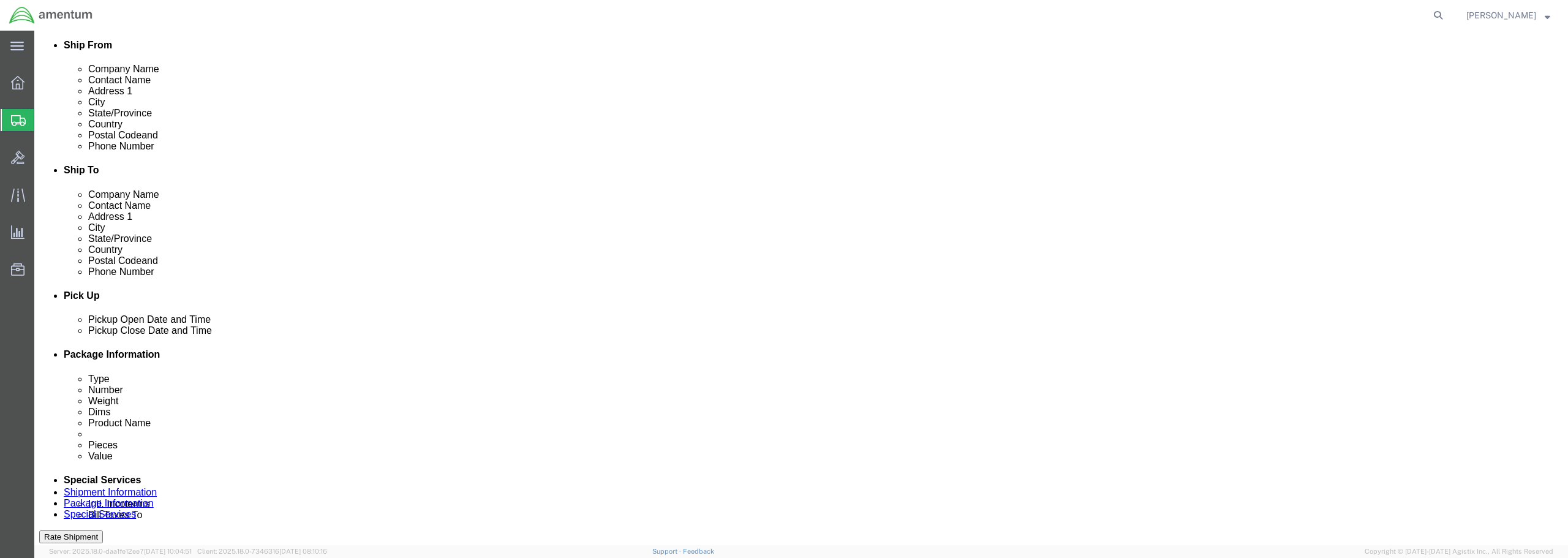
scroll to position [306, 0]
click icon
click div
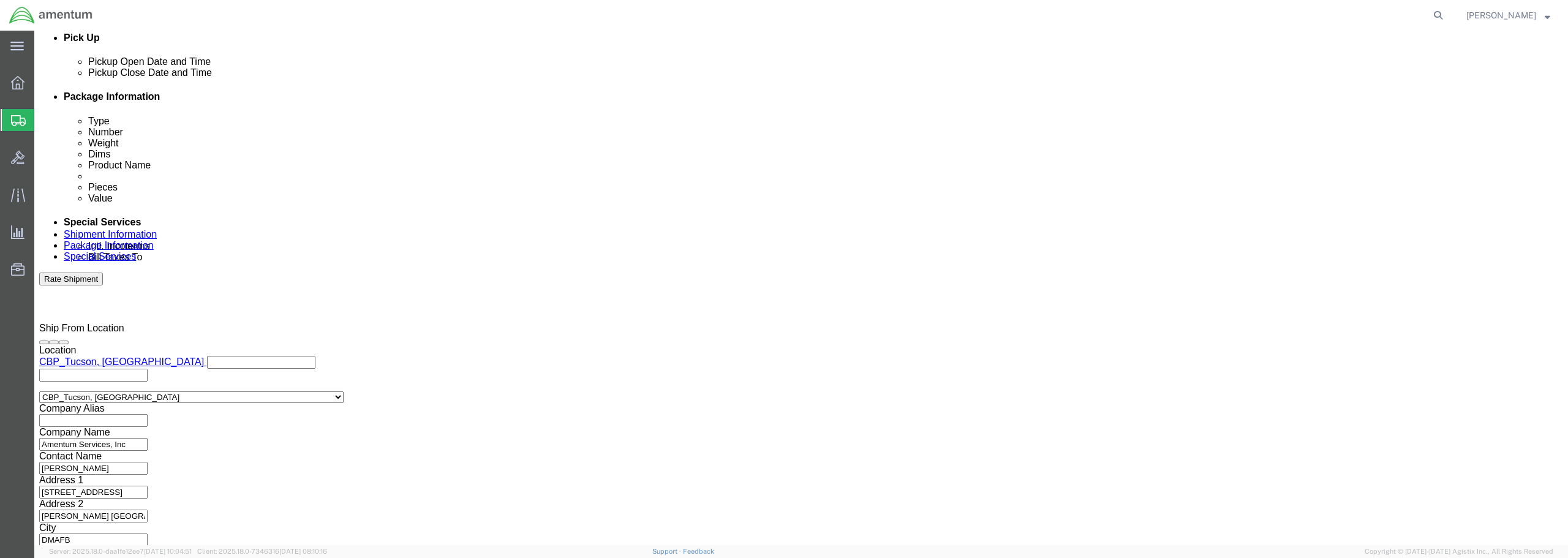
click button "Apply"
click button "Continue"
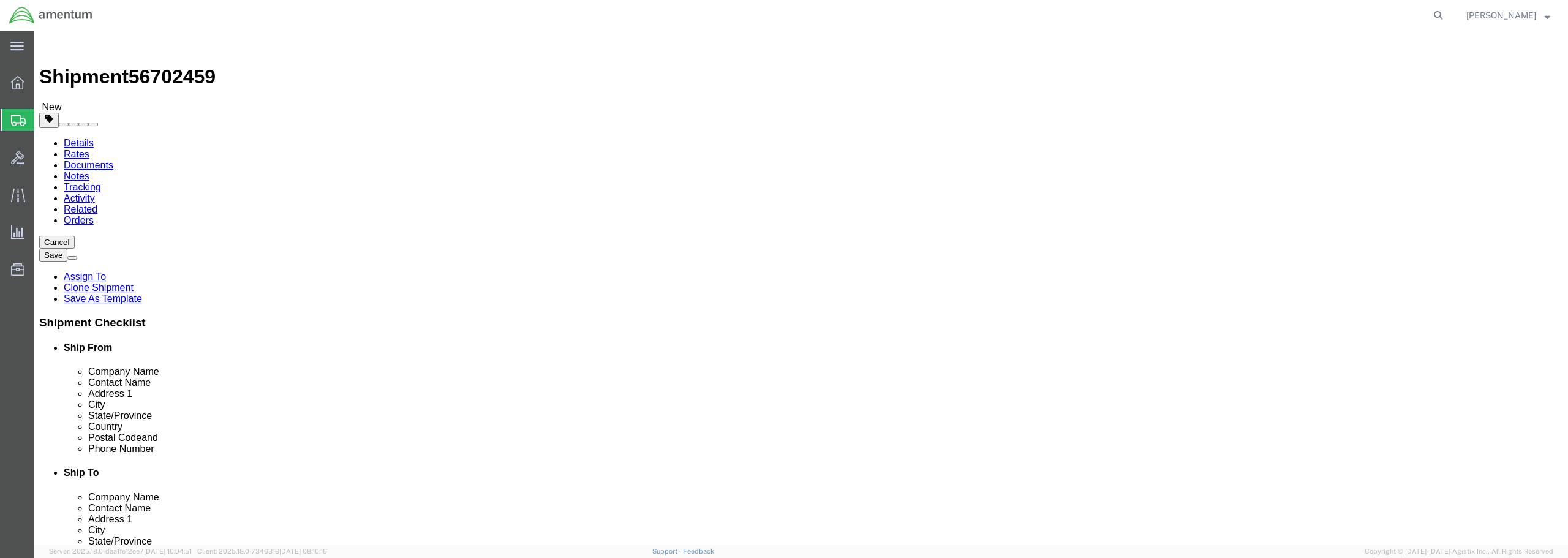
scroll to position [11, 0]
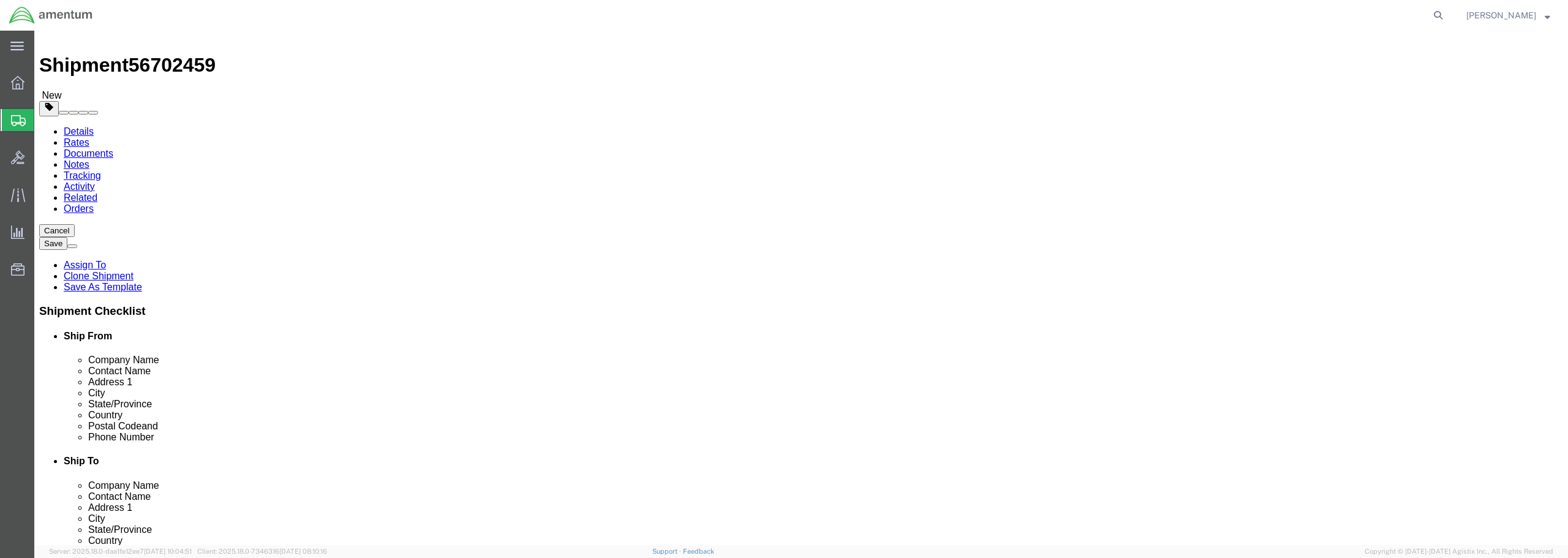
click button "Continue"
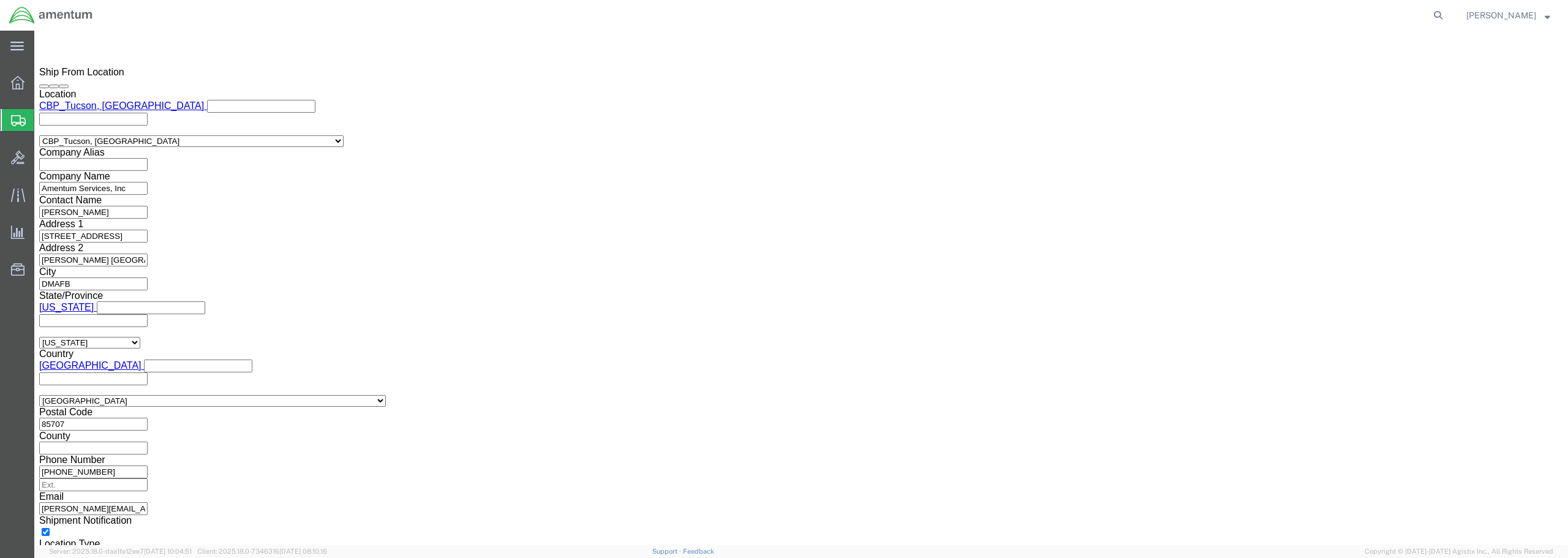
scroll to position [1053, 0]
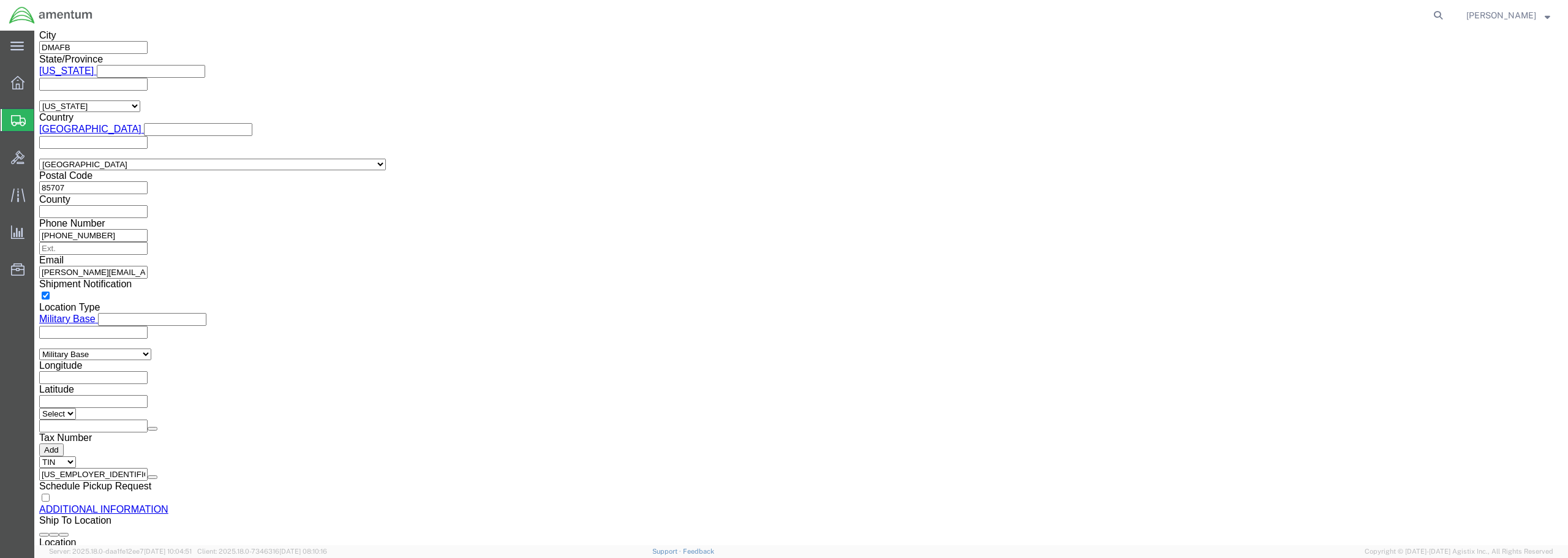
click button "Rate Shipment"
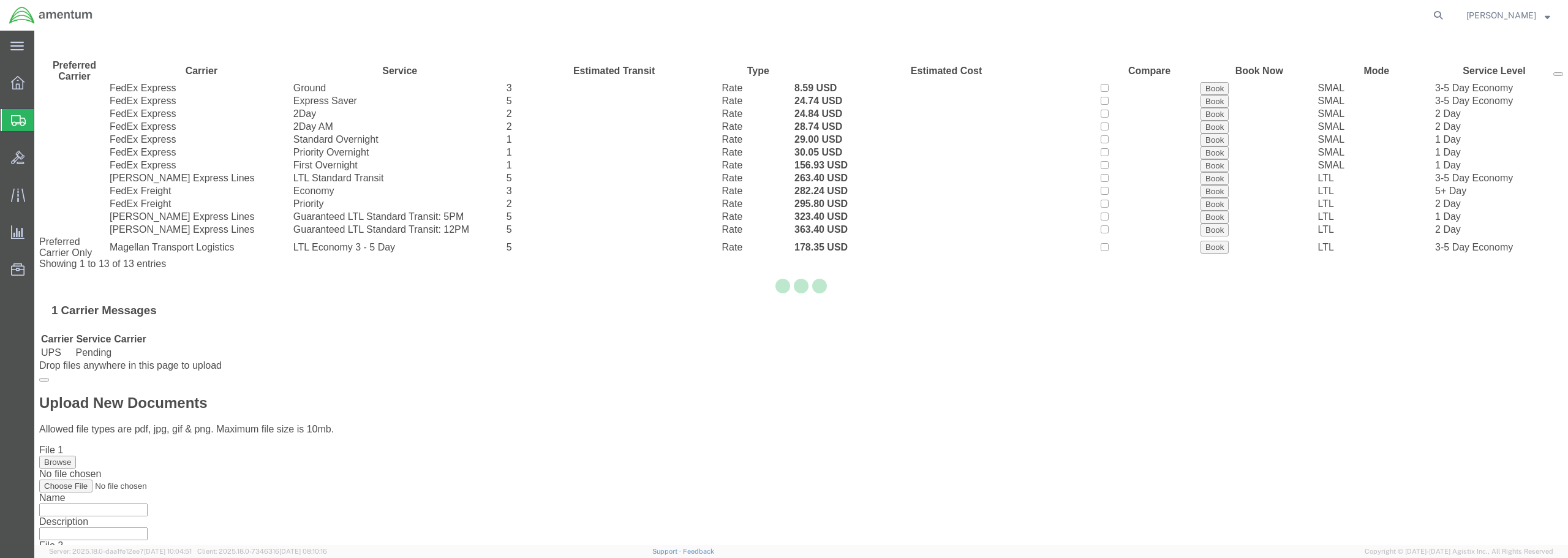
scroll to position [28, 0]
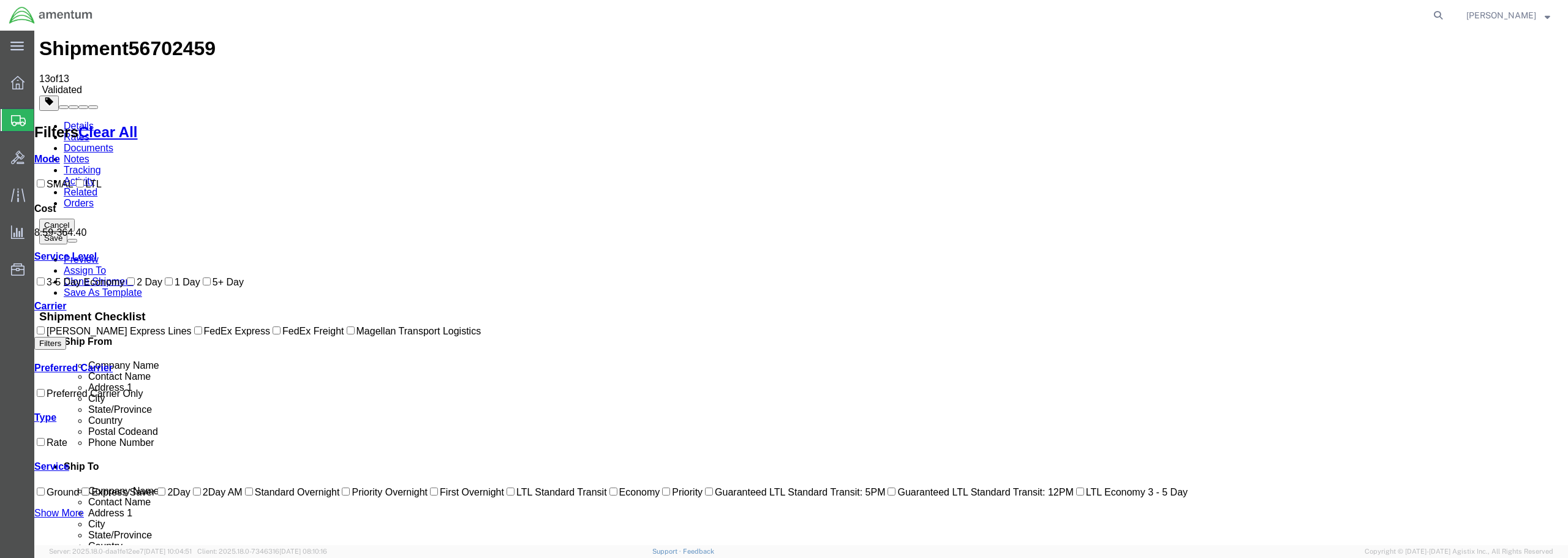
checkbox input "true"
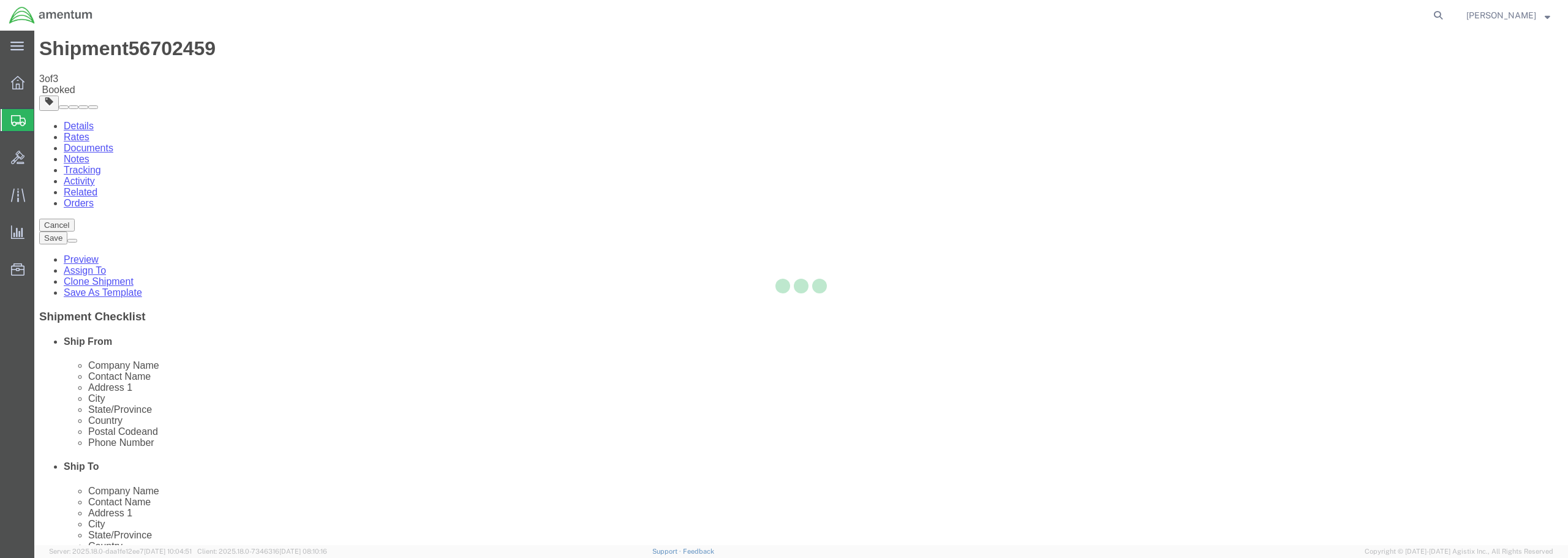
scroll to position [0, 0]
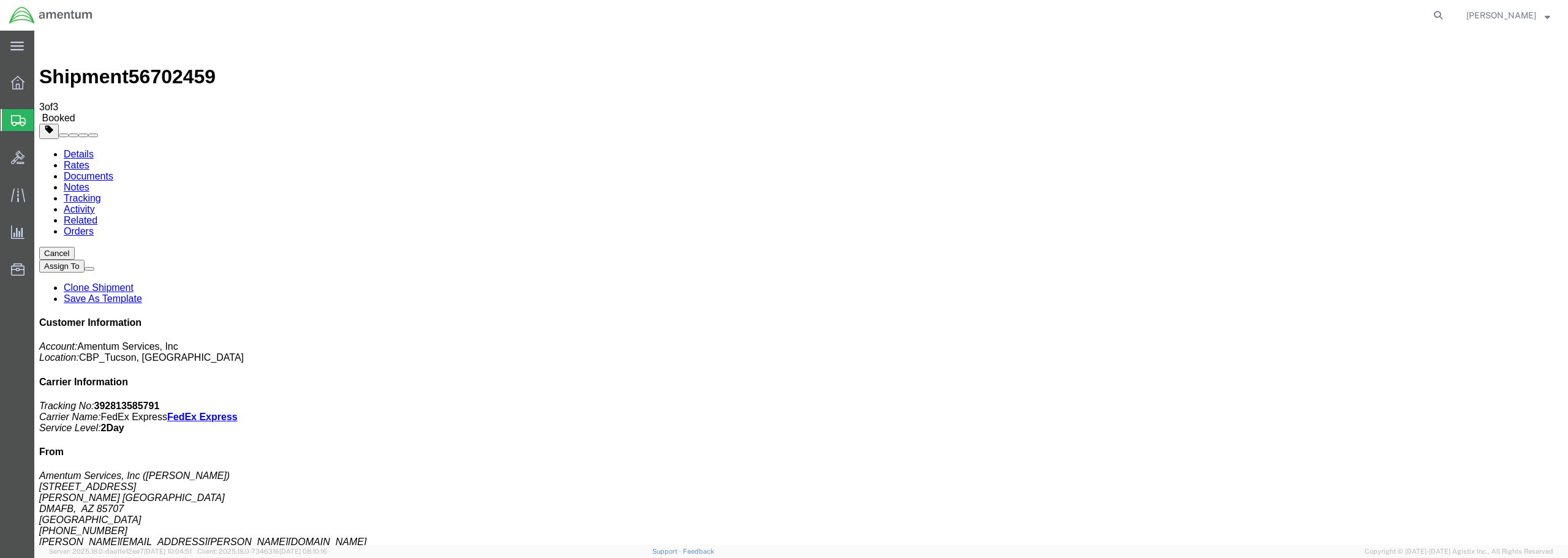
drag, startPoint x: 720, startPoint y: 218, endPoint x: 1209, endPoint y: 76, distance: 509.2
click at [0, 0] on span "Create from Template" at bounding box center [0, 0] width 0 height 0
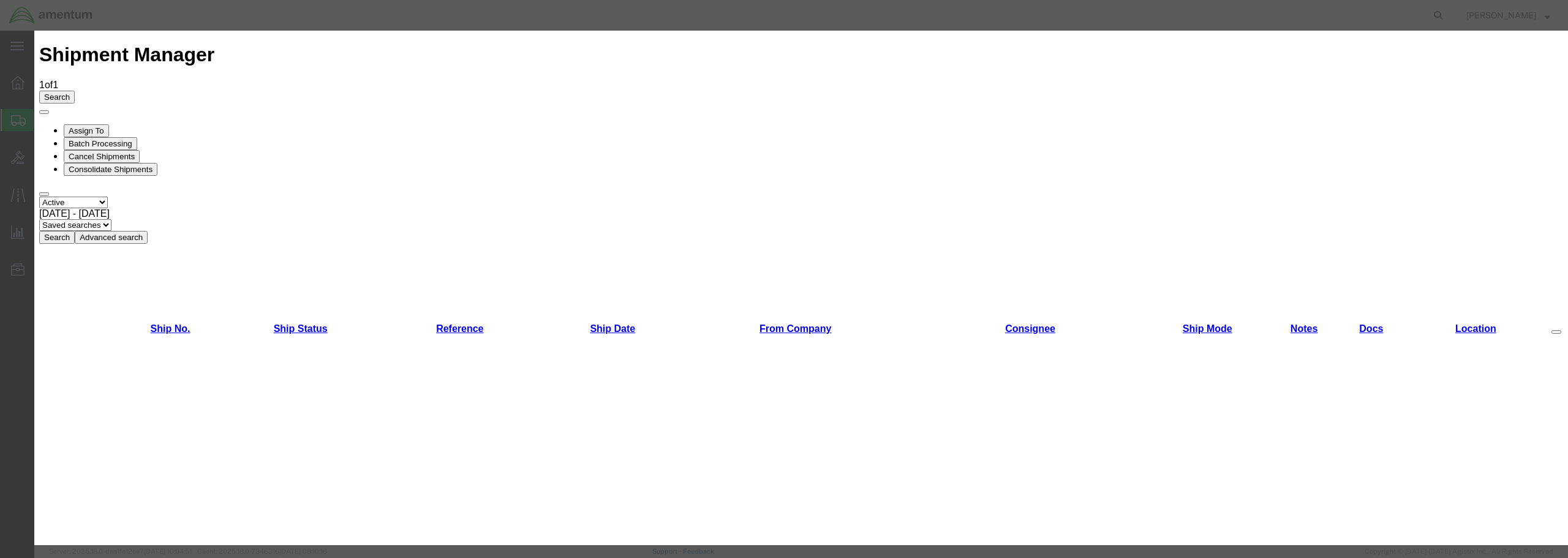
scroll to position [639, 0]
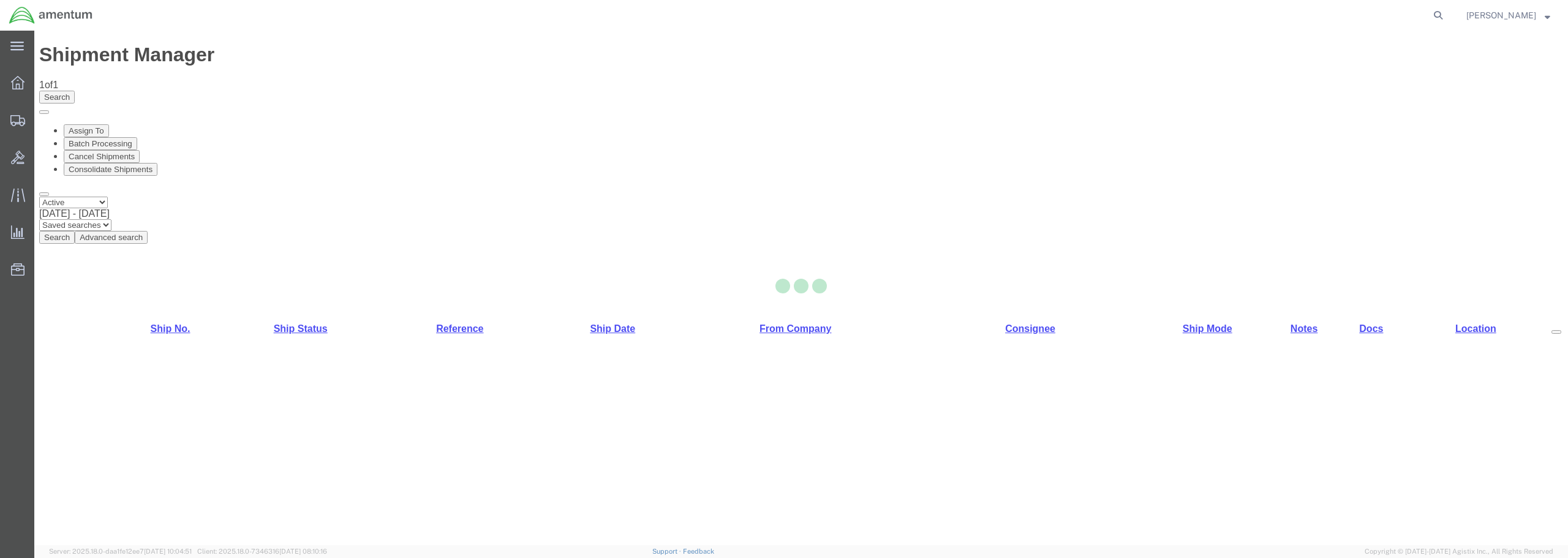
select select "49949"
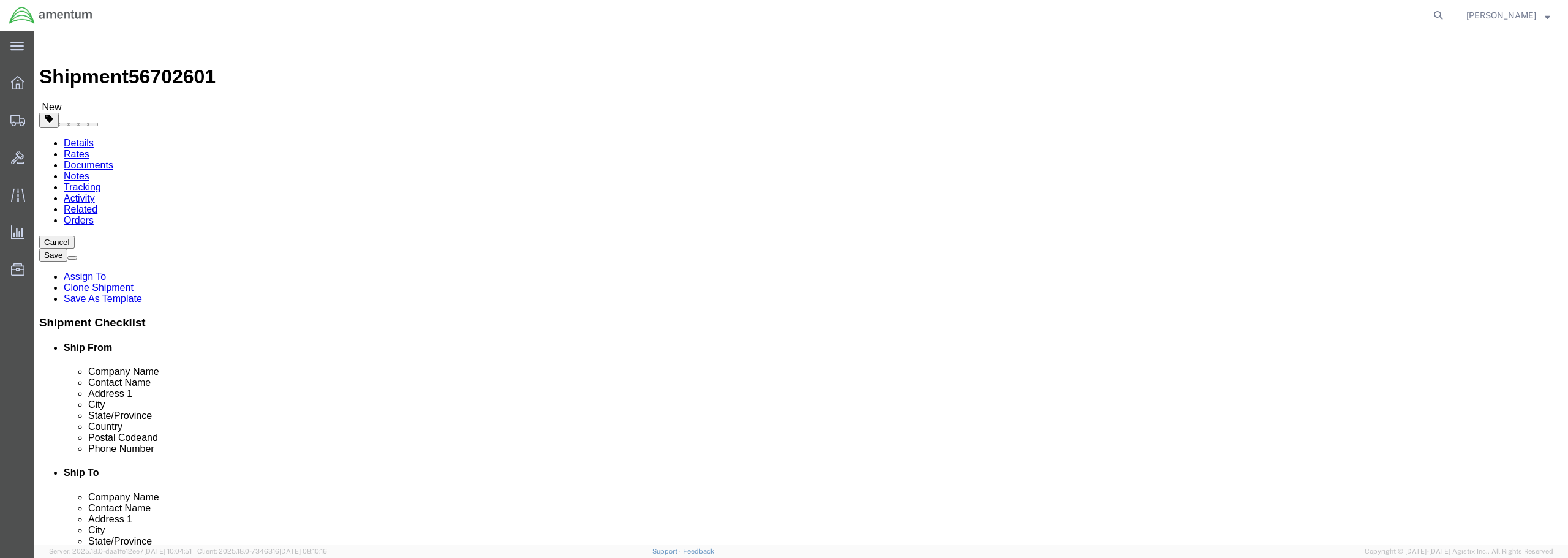
scroll to position [2511, 0]
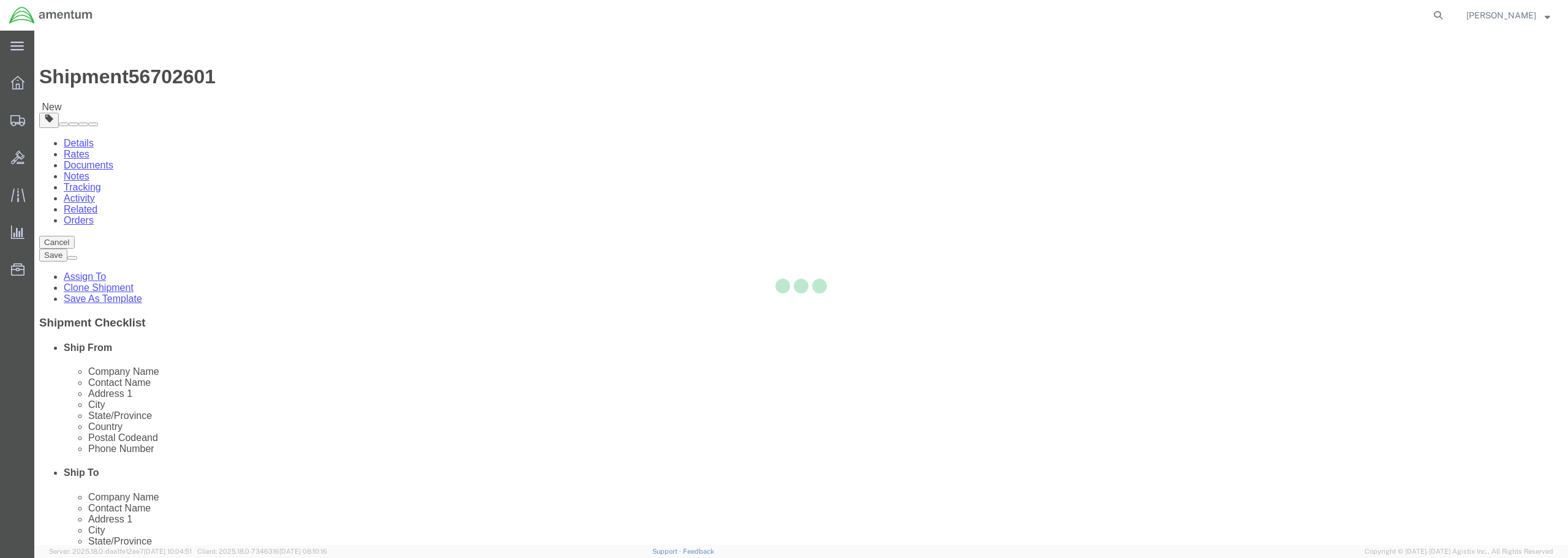
type input "73159-1109"
type input "[PHONE_NUMBER]"
type input "[PERSON_NAME][EMAIL_ADDRESS][PERSON_NAME][DOMAIN_NAME]"
checkbox input "true"
select select "OK"
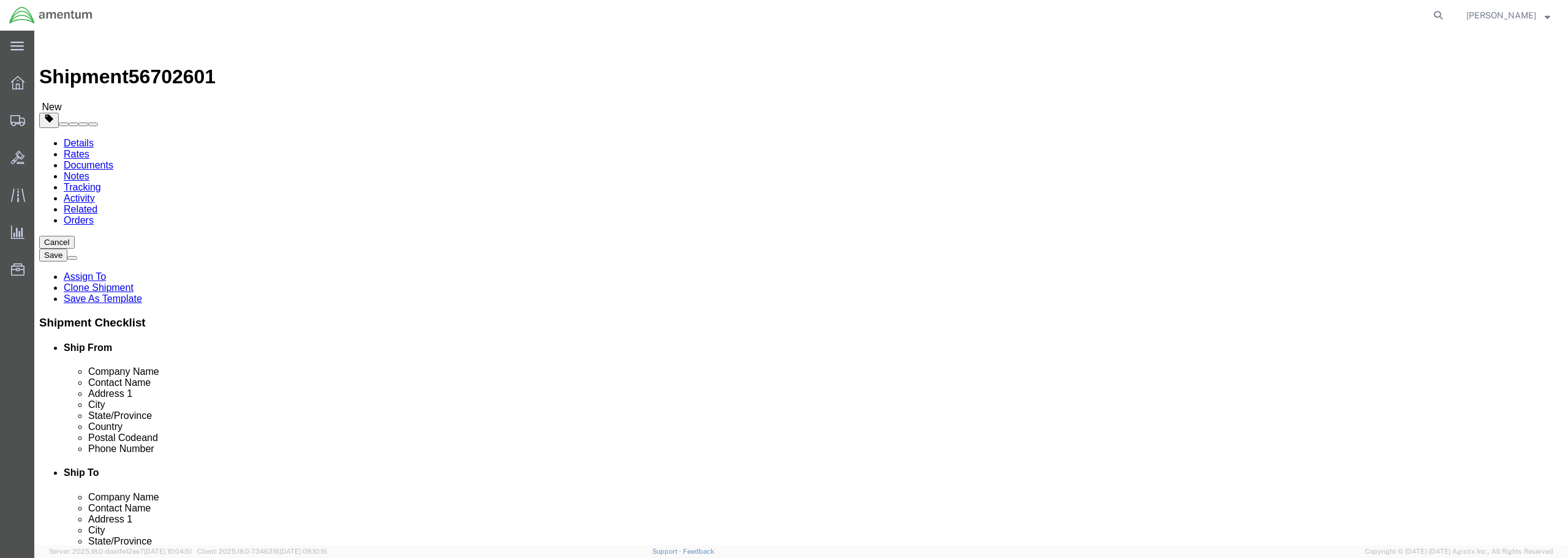
drag, startPoint x: 943, startPoint y: 251, endPoint x: 843, endPoint y: 253, distance: 100.0
click div "Contact Name"
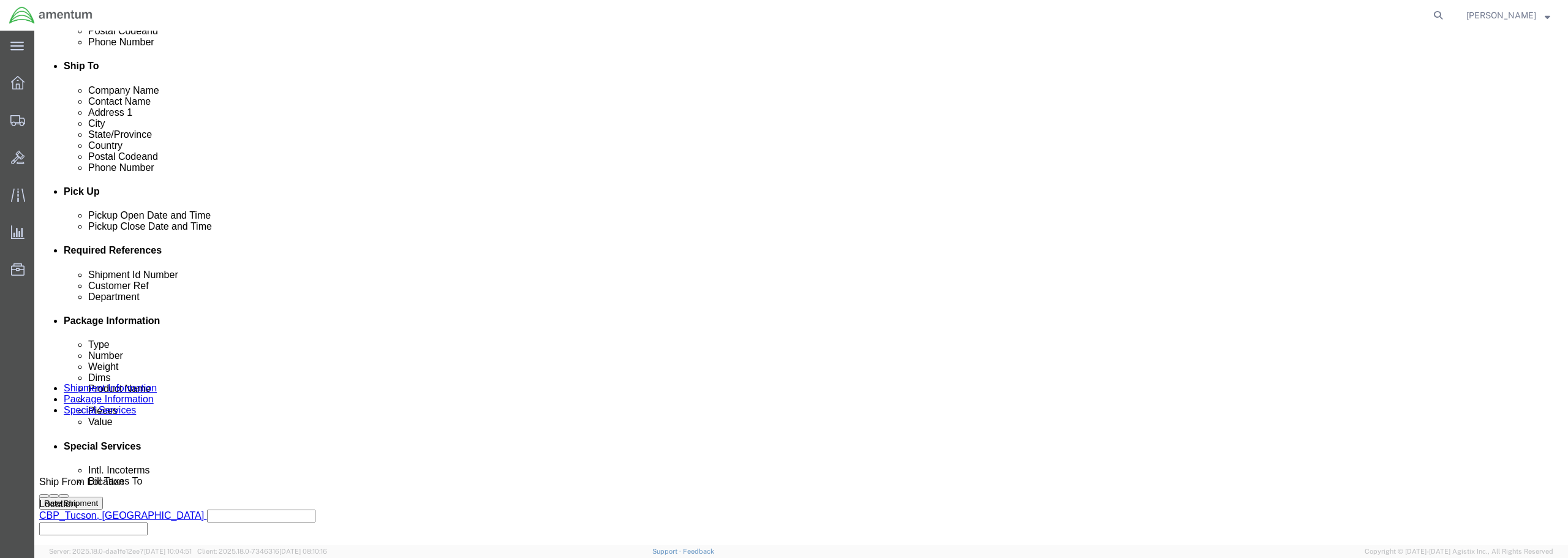
scroll to position [429, 0]
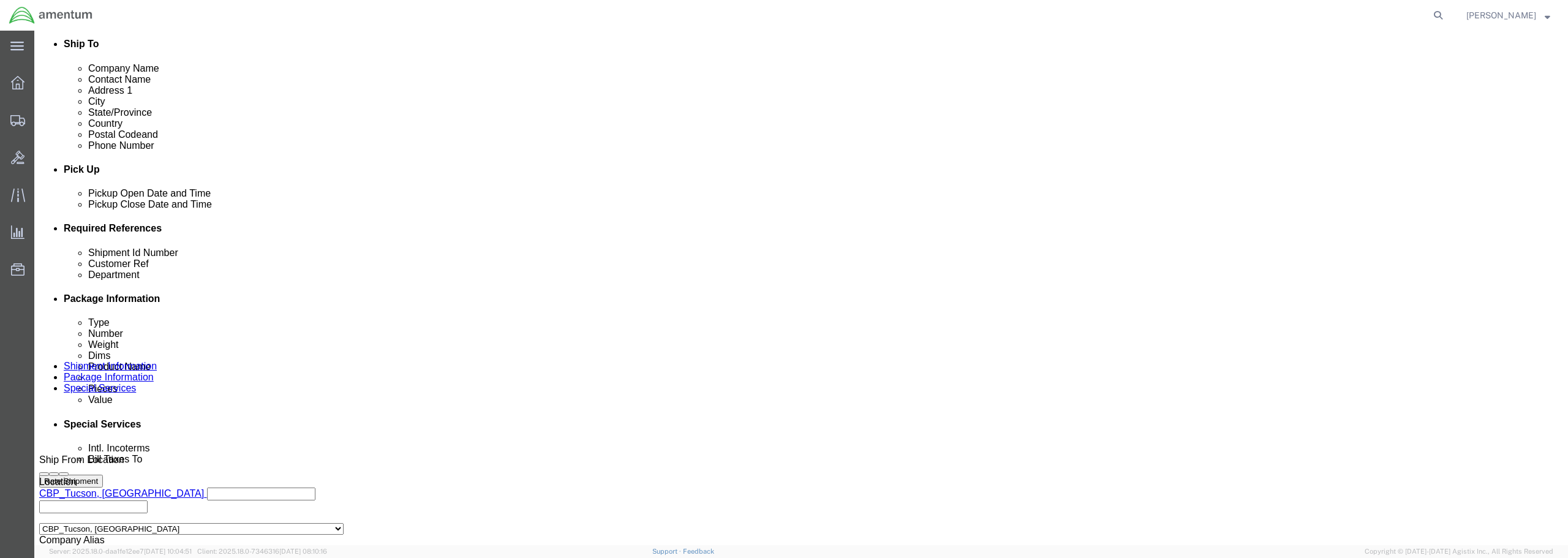
type input "[PERSON_NAME] TUCSON FSR"
click div "[DATE] 11:12 AM"
type input "12:12 AM"
click button "Apply"
click div
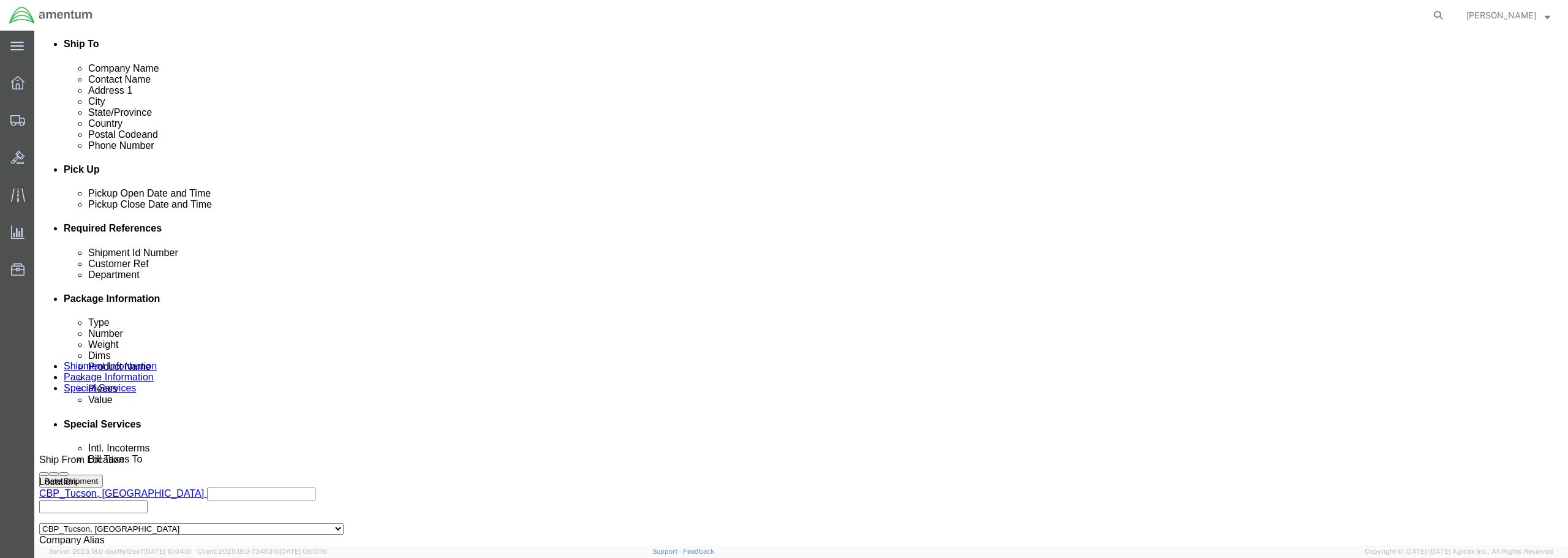
click button "Apply"
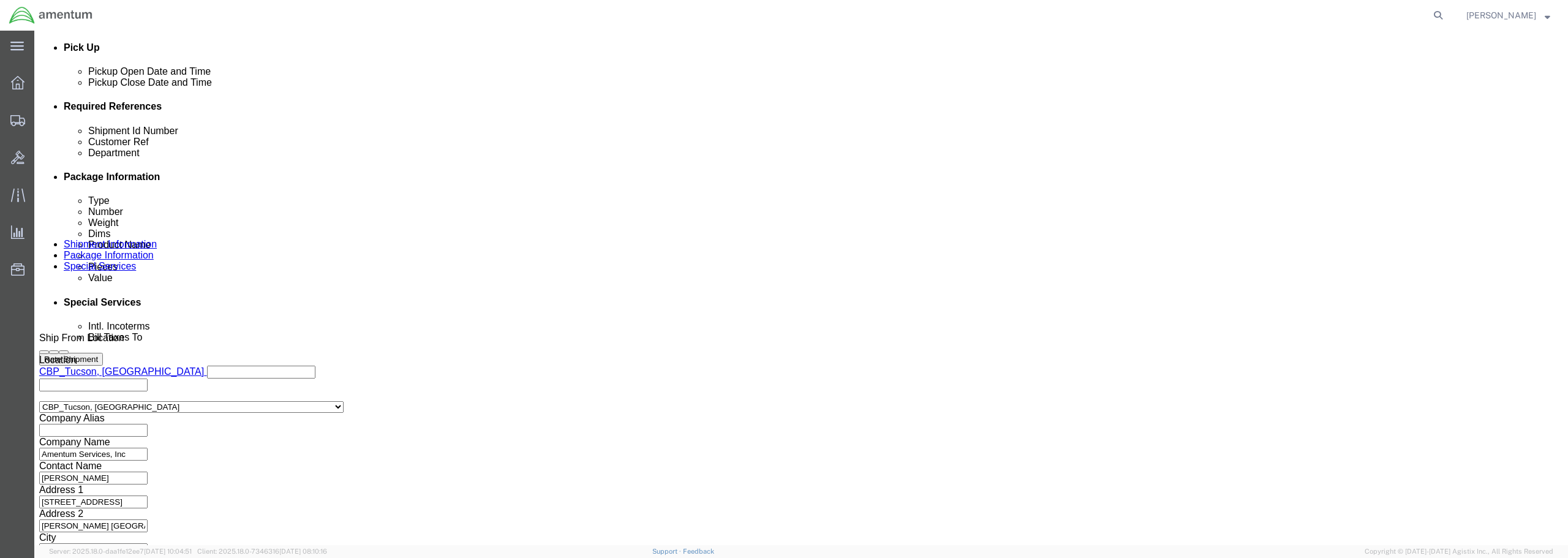
scroll to position [560, 0]
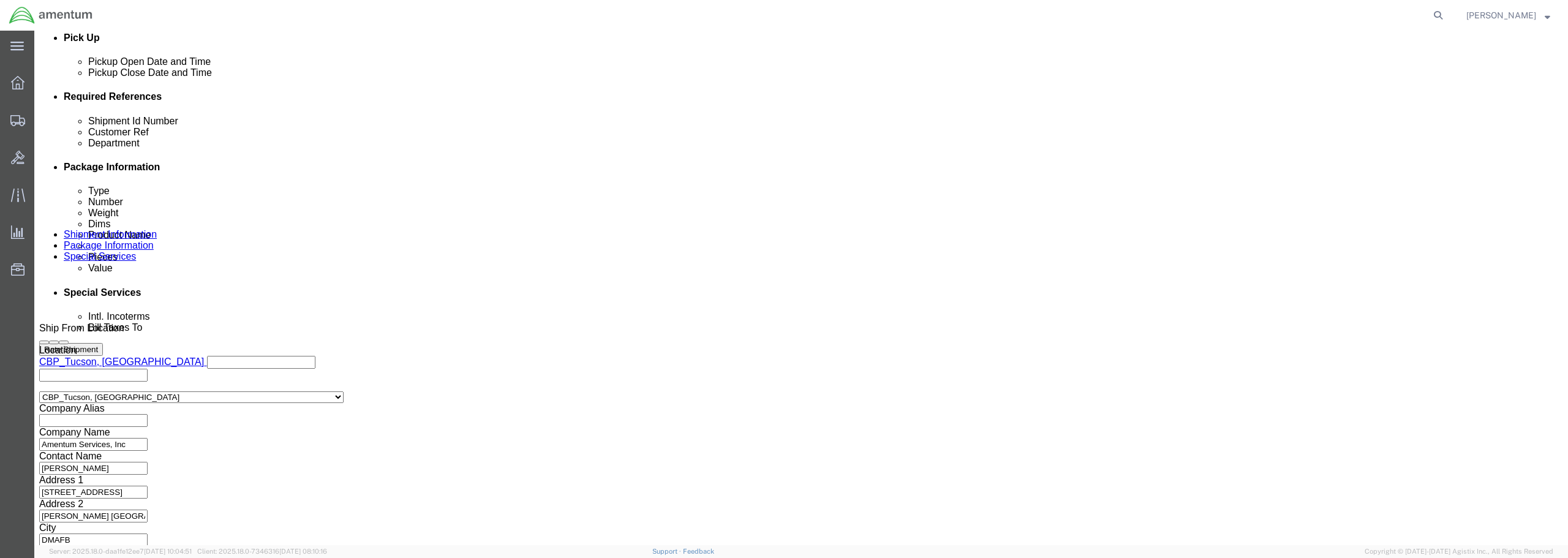
click input "text"
type input "[PERSON_NAME]"
click input "text"
type input "[PERSON_NAME]"
click button "Continue"
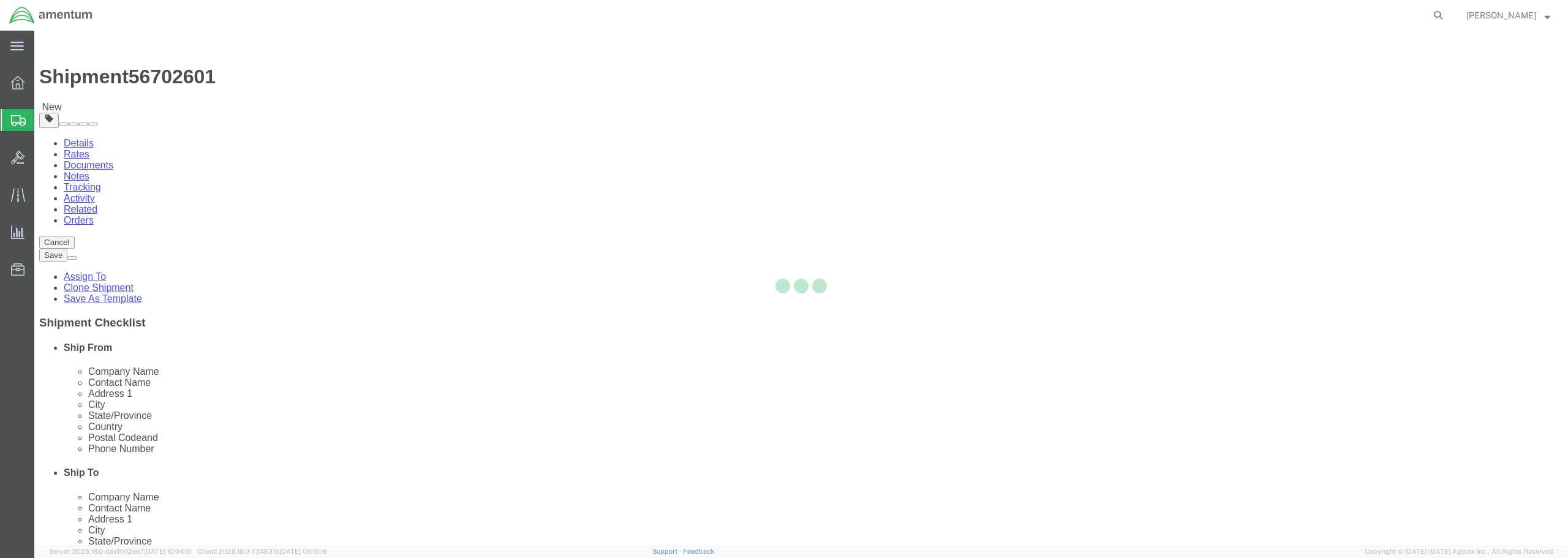
select select "CBOX"
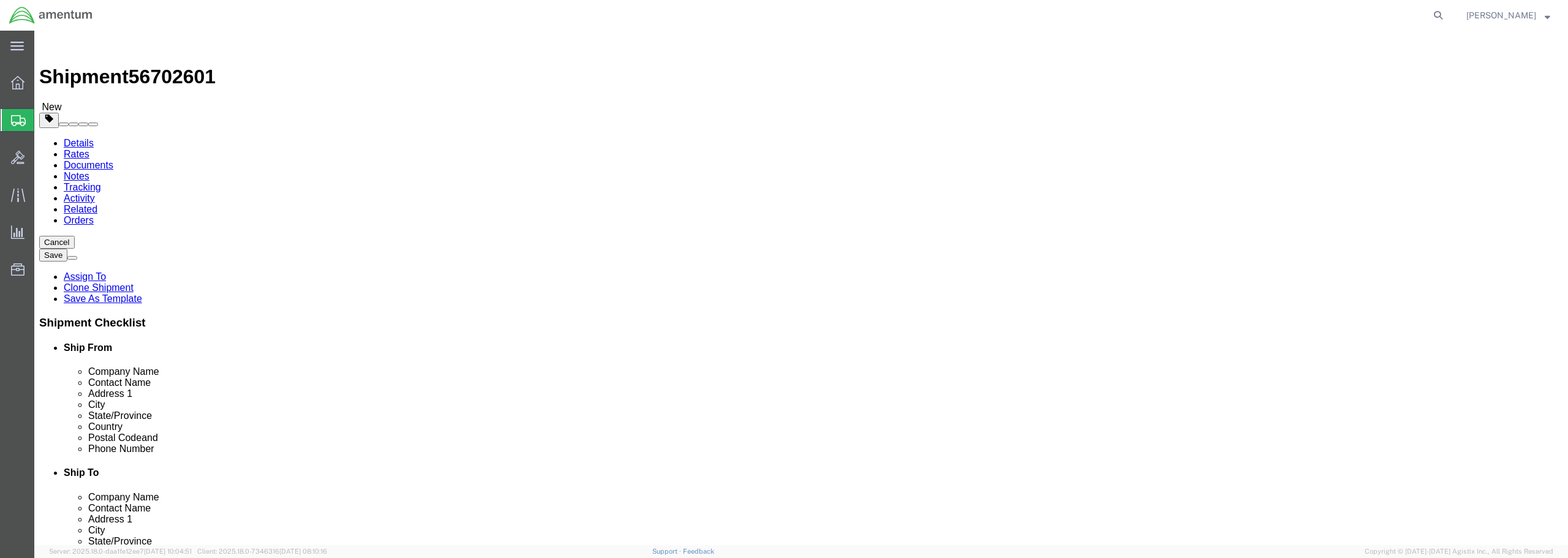
click input "text"
type input "16"
type input "14"
drag, startPoint x: 259, startPoint y: 283, endPoint x: 228, endPoint y: 279, distance: 31.3
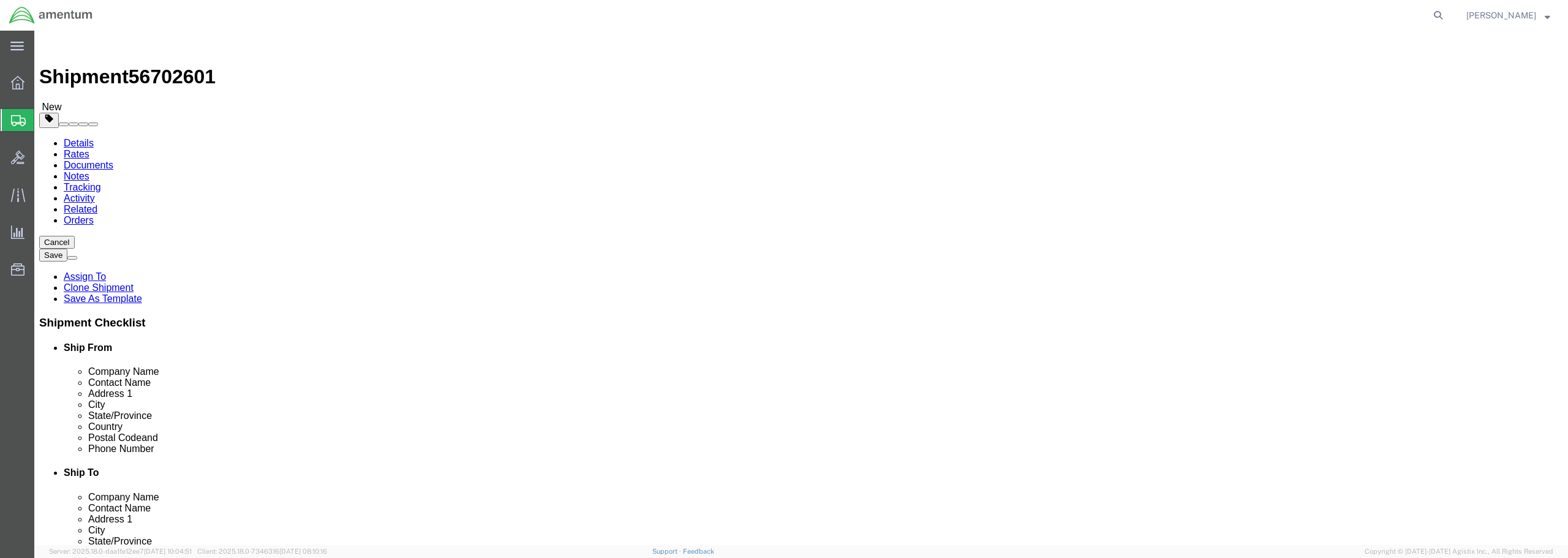
click div "0.00 Select kgs lbs"
type input "26"
click link "Add Content"
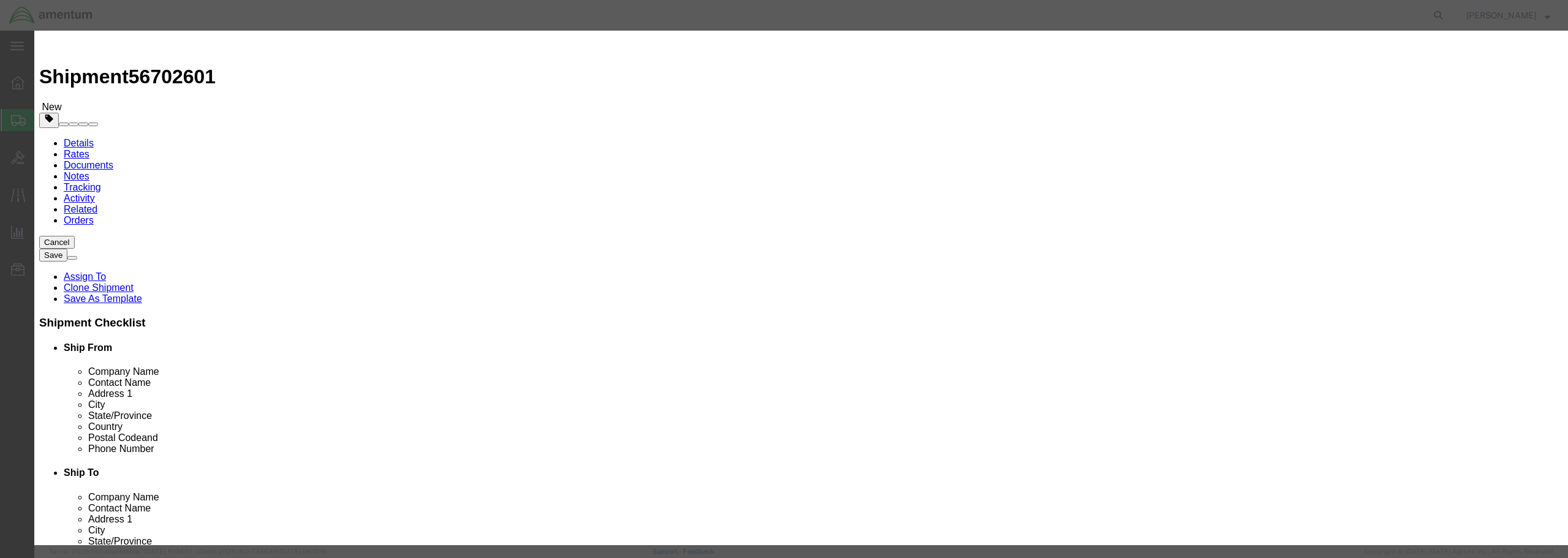
click input "text"
type input "[PERSON_NAME]"
drag, startPoint x: 572, startPoint y: 118, endPoint x: 553, endPoint y: 115, distance: 19.2
click div "0"
type input "1"
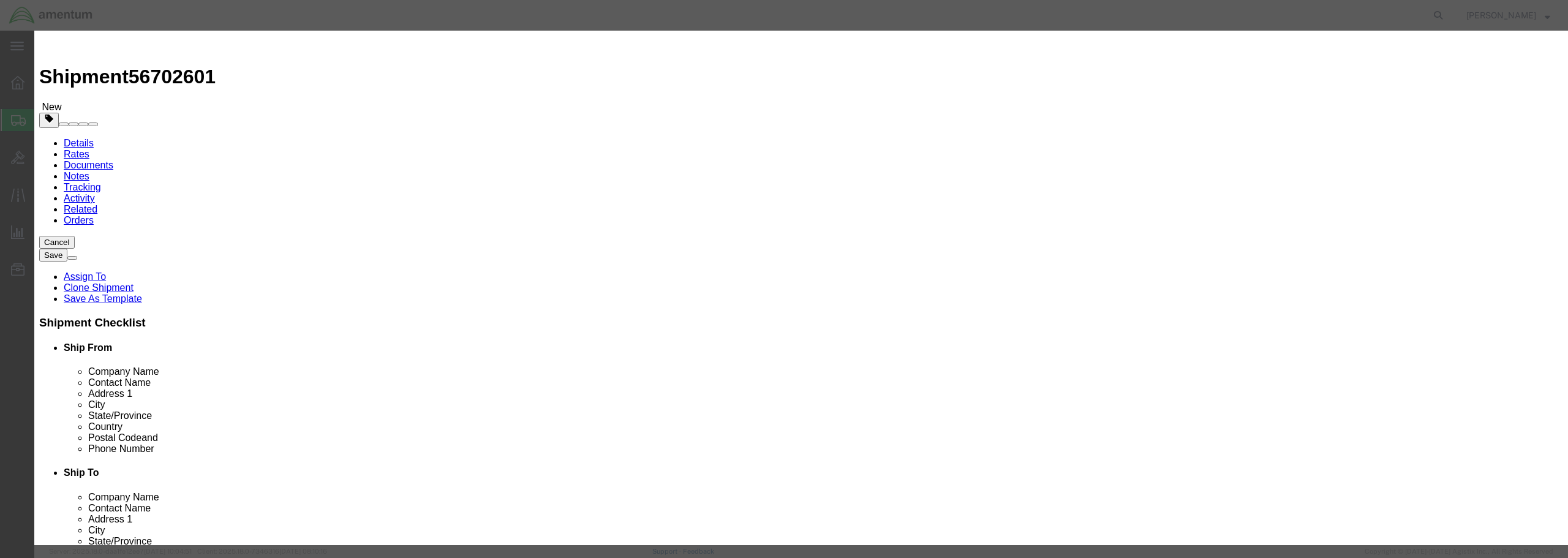
click input "text"
type input "1000.00"
click select "Select 50 55 60 65 70 85 92.5 100 125 175 250 300 400"
select select "85"
click select "Select 50 55 60 65 70 85 92.5 100 125 175 250 300 400"
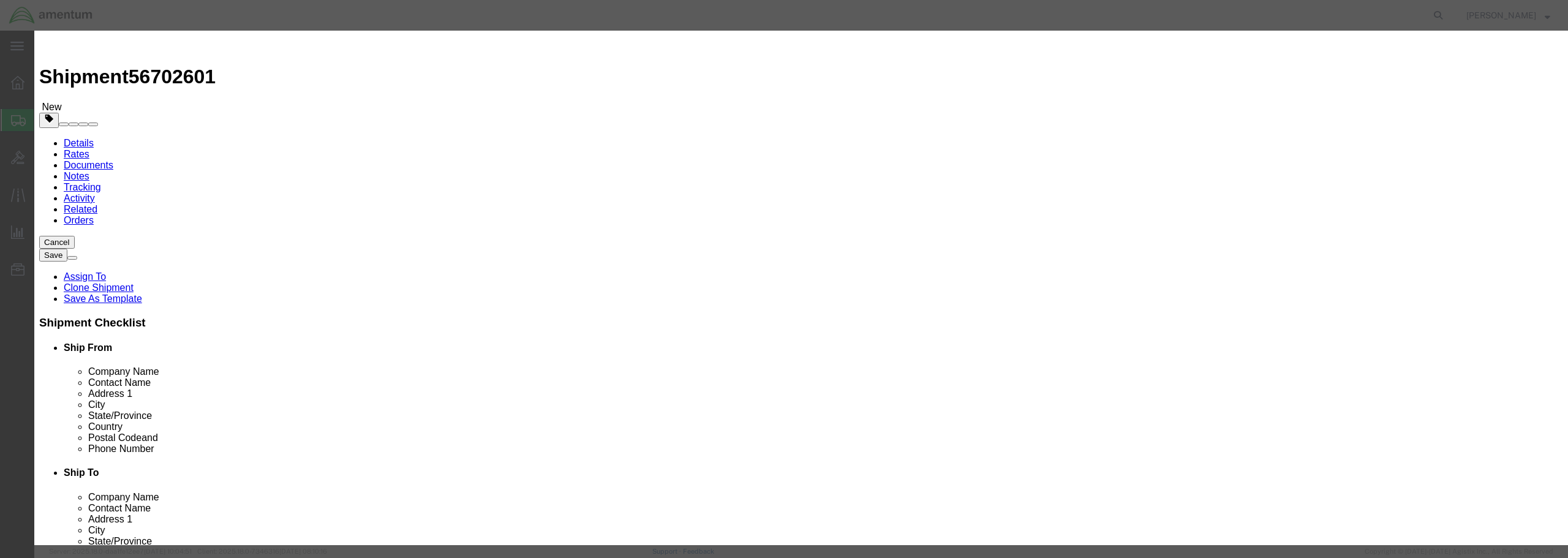
click button "Save & Close"
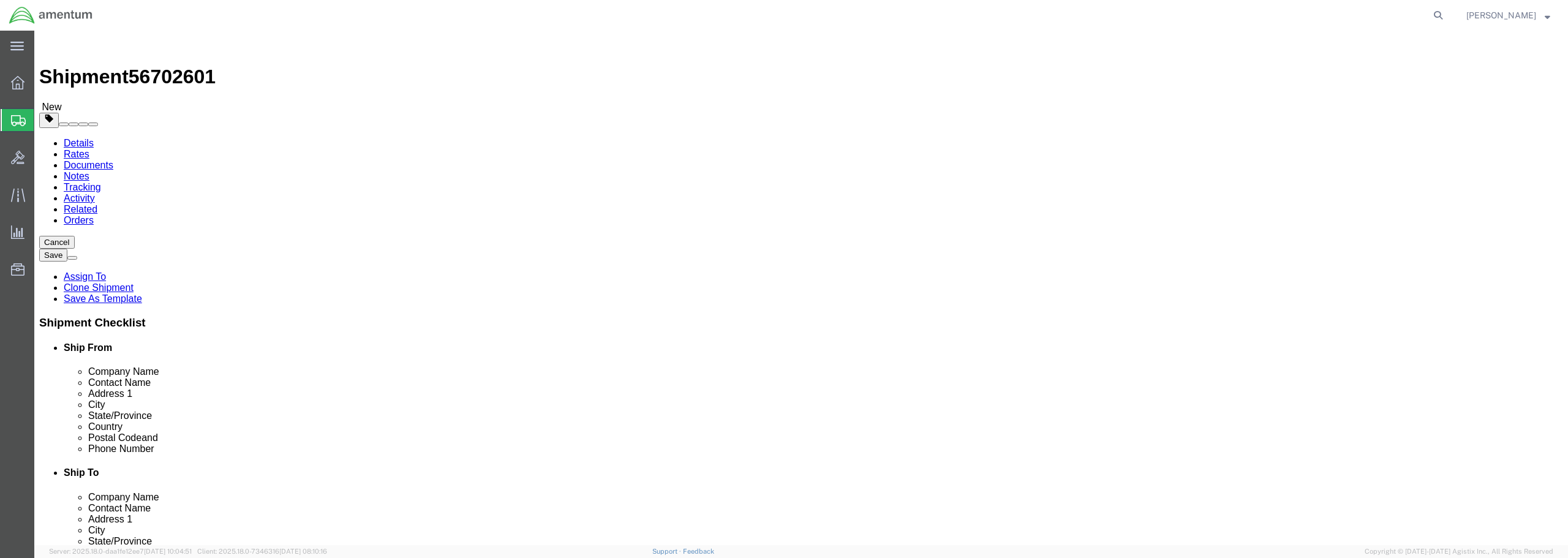
click button "Continue"
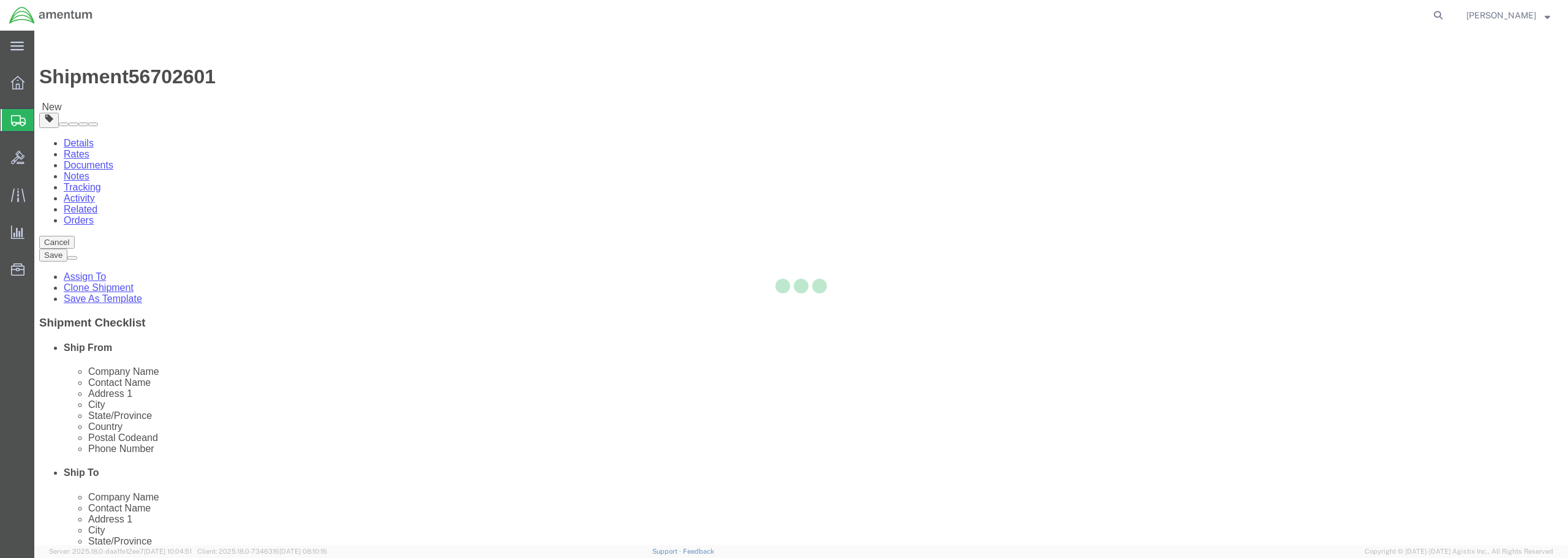
select select
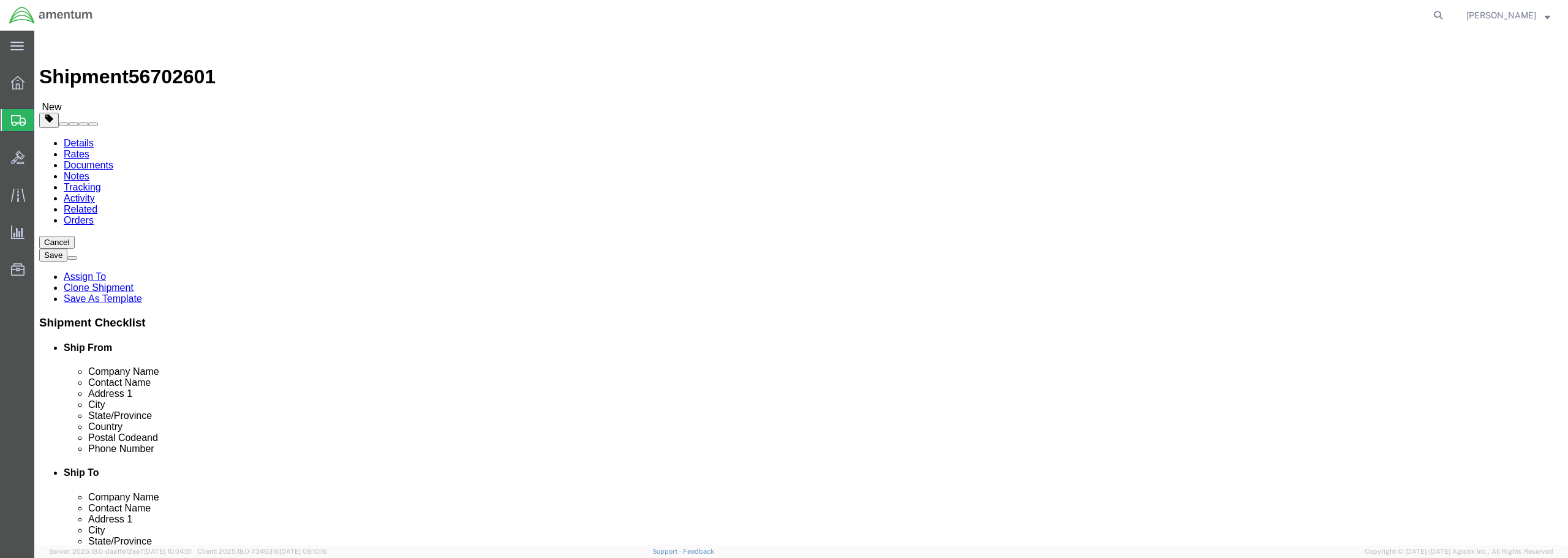
select select "DEPARTMENT"
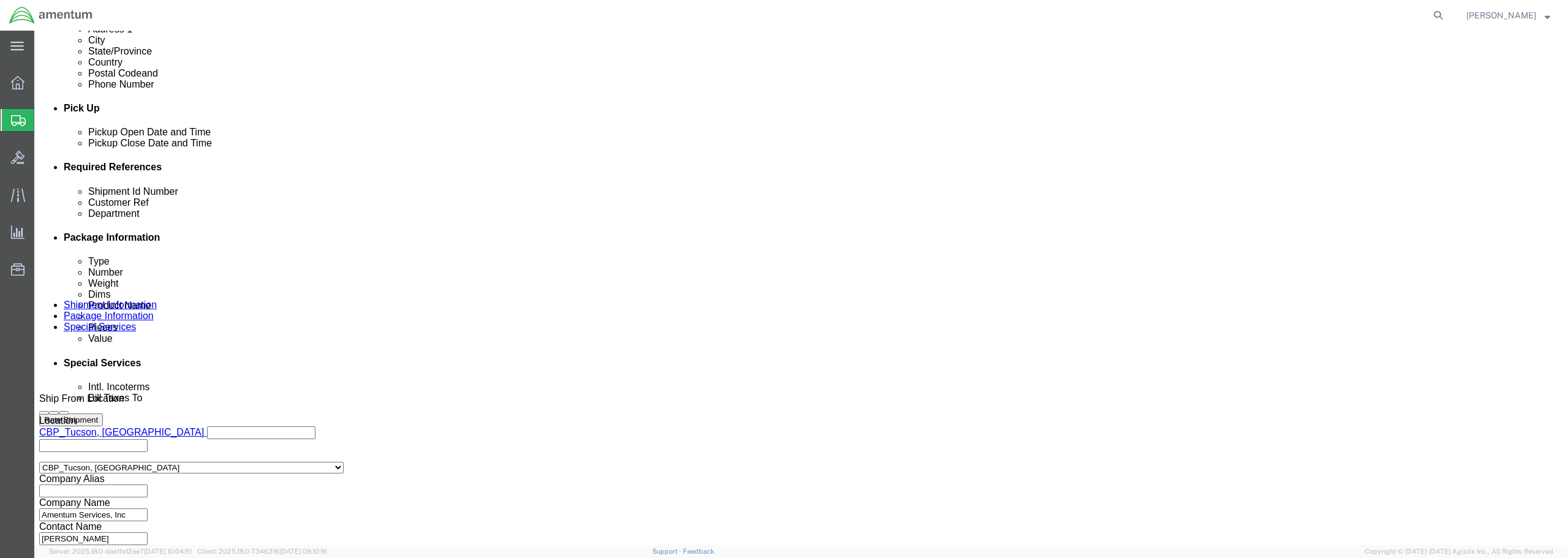
scroll to position [735, 0]
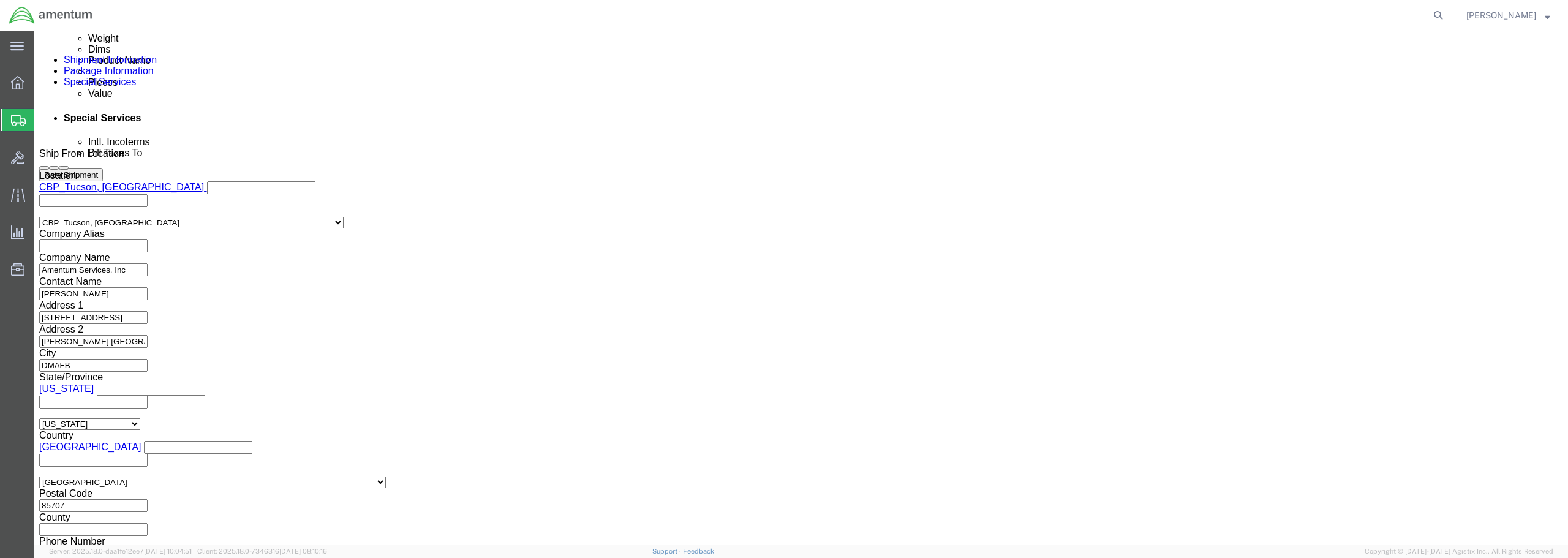
click button "Rate Shipment"
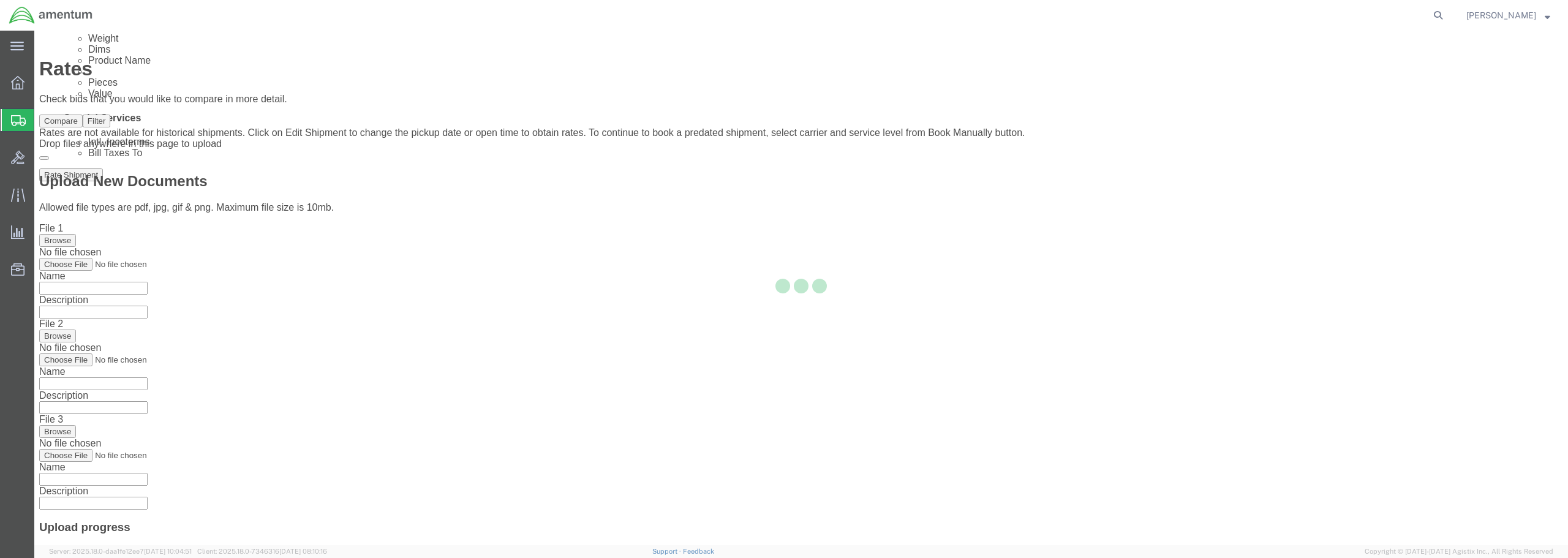
scroll to position [0, 0]
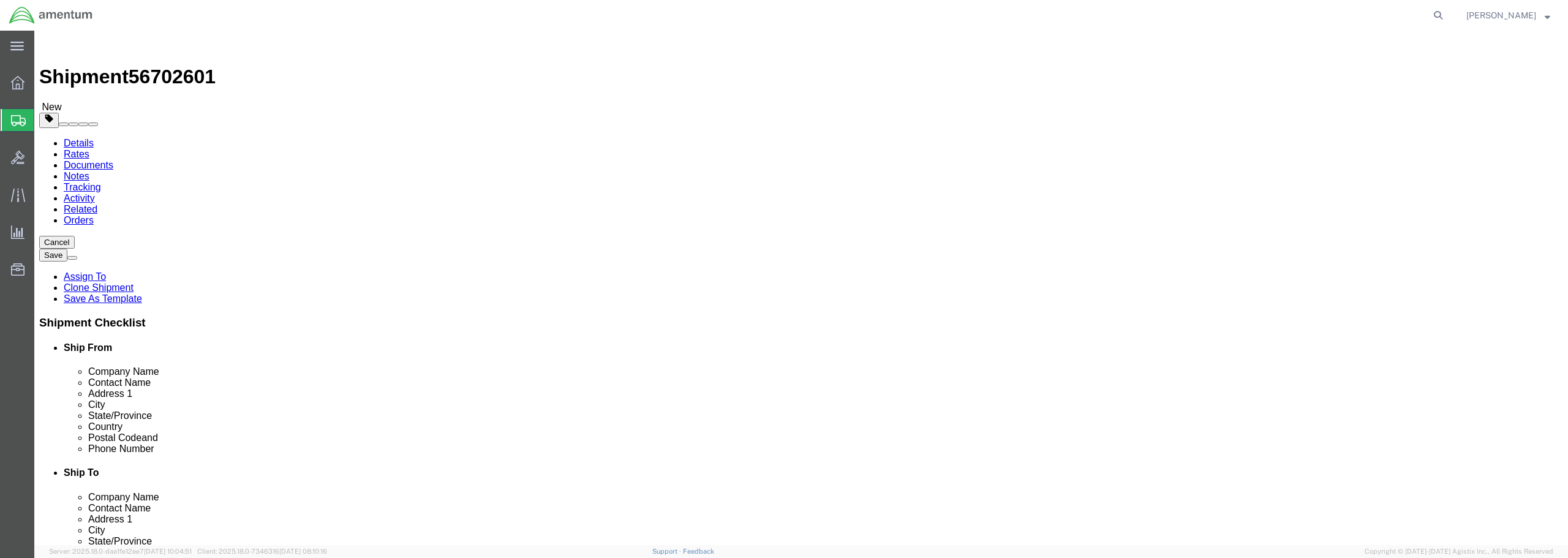
click at [76, 137] on link "Details" at bounding box center [78, 142] width 30 height 11
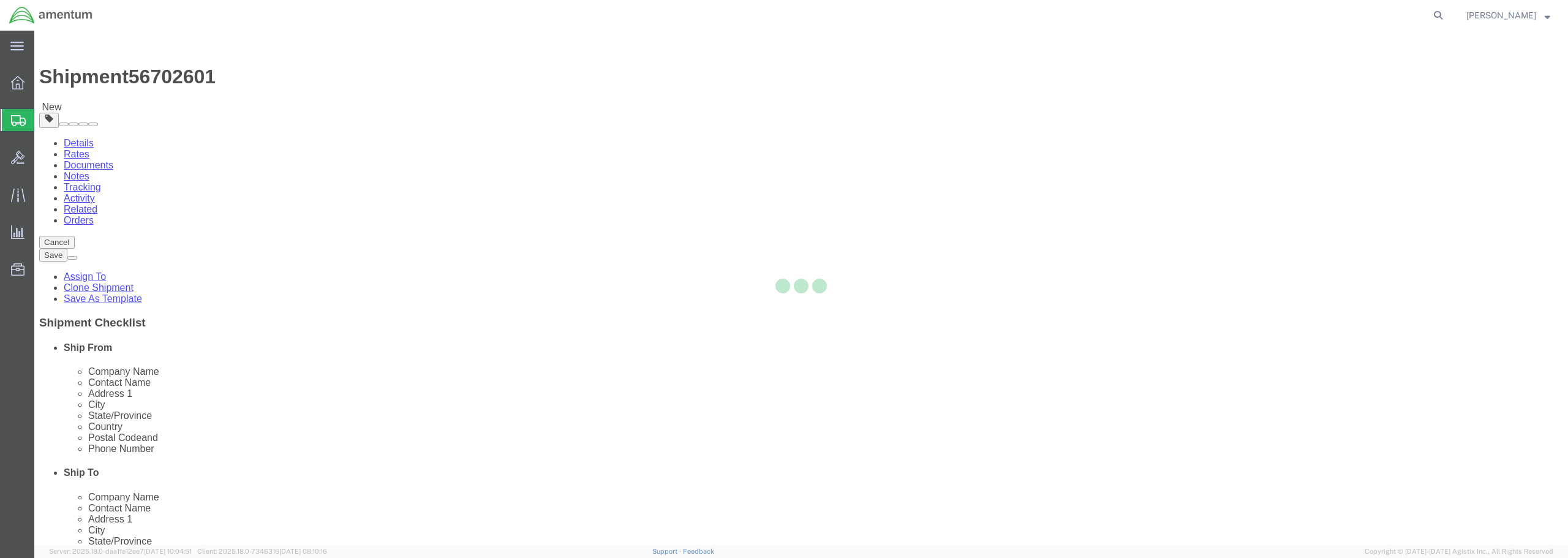
select select "49949"
select select "49916"
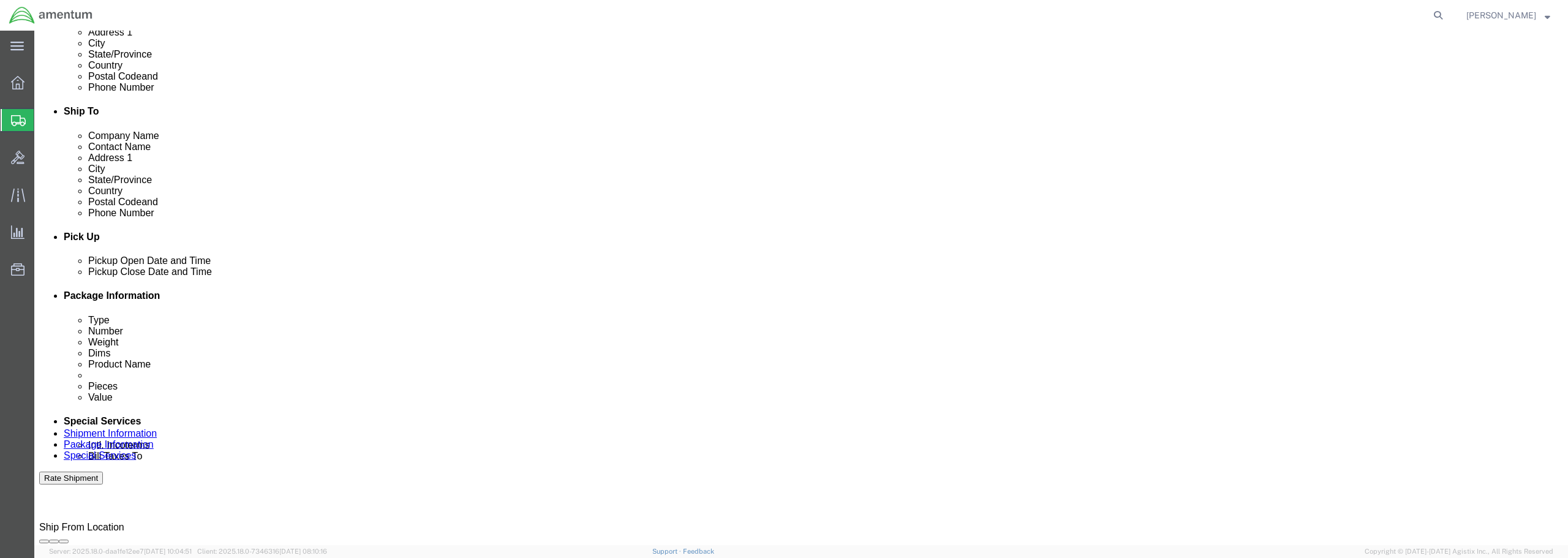
scroll to position [368, 0]
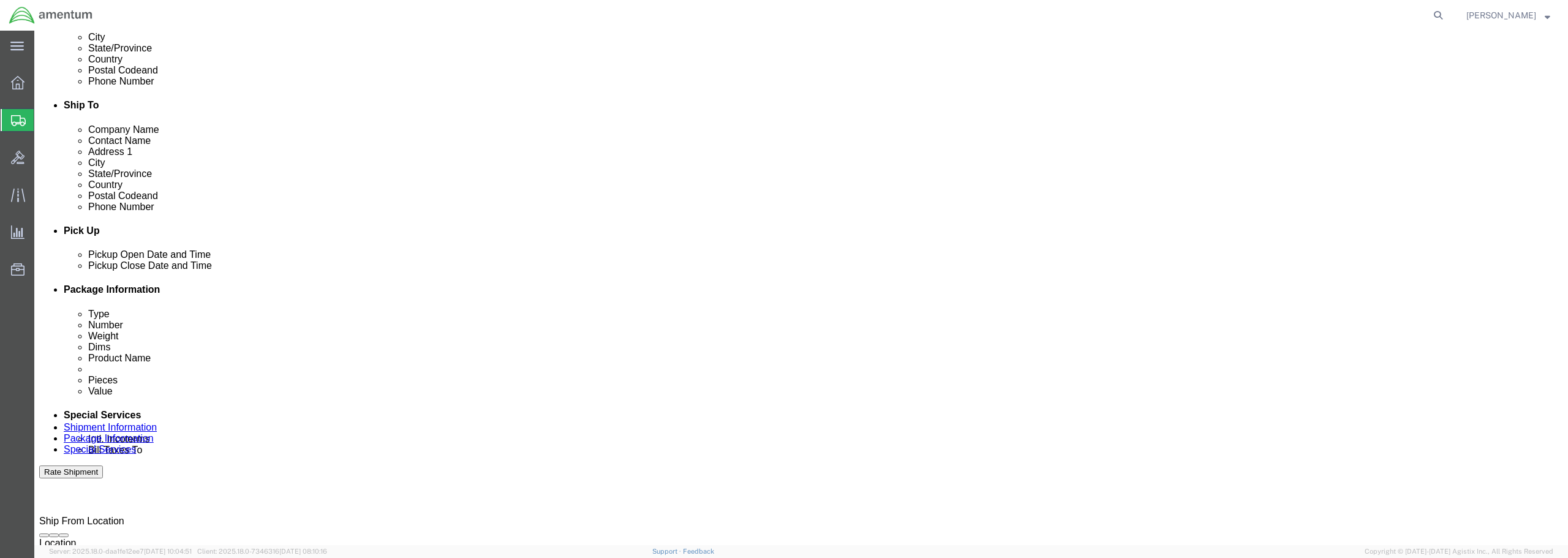
click div "[DATE] 5:30 PM"
click button "Apply"
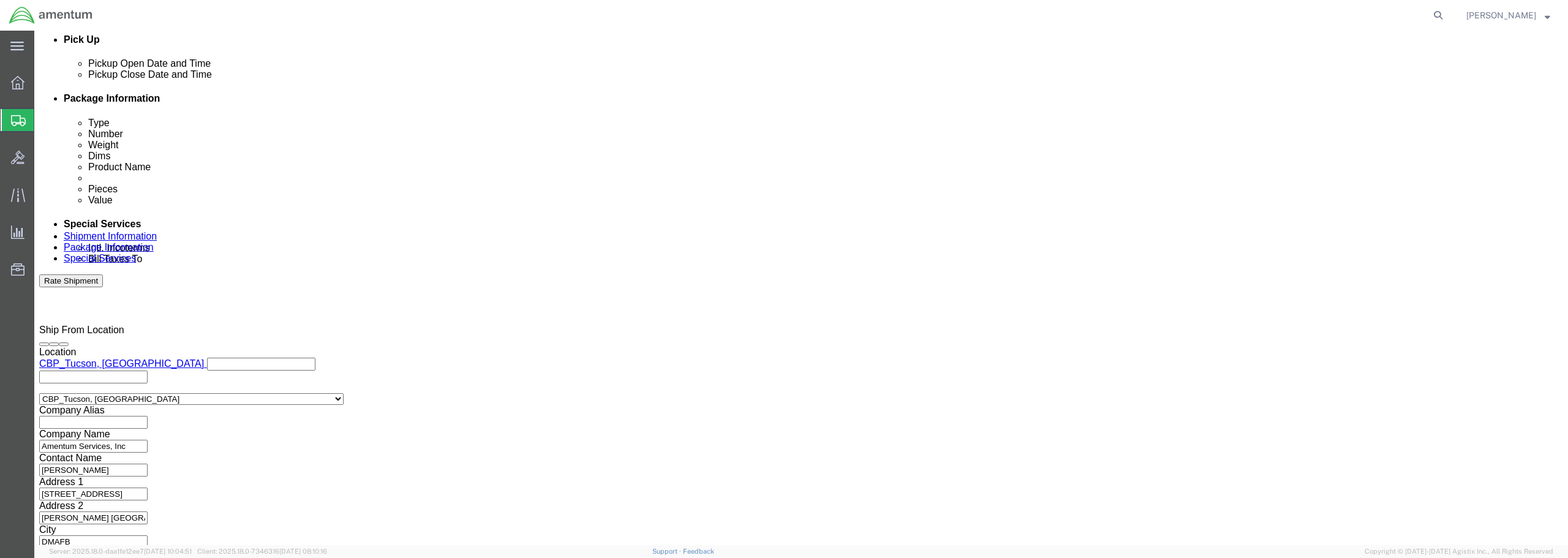
scroll to position [560, 0]
click button "Continue"
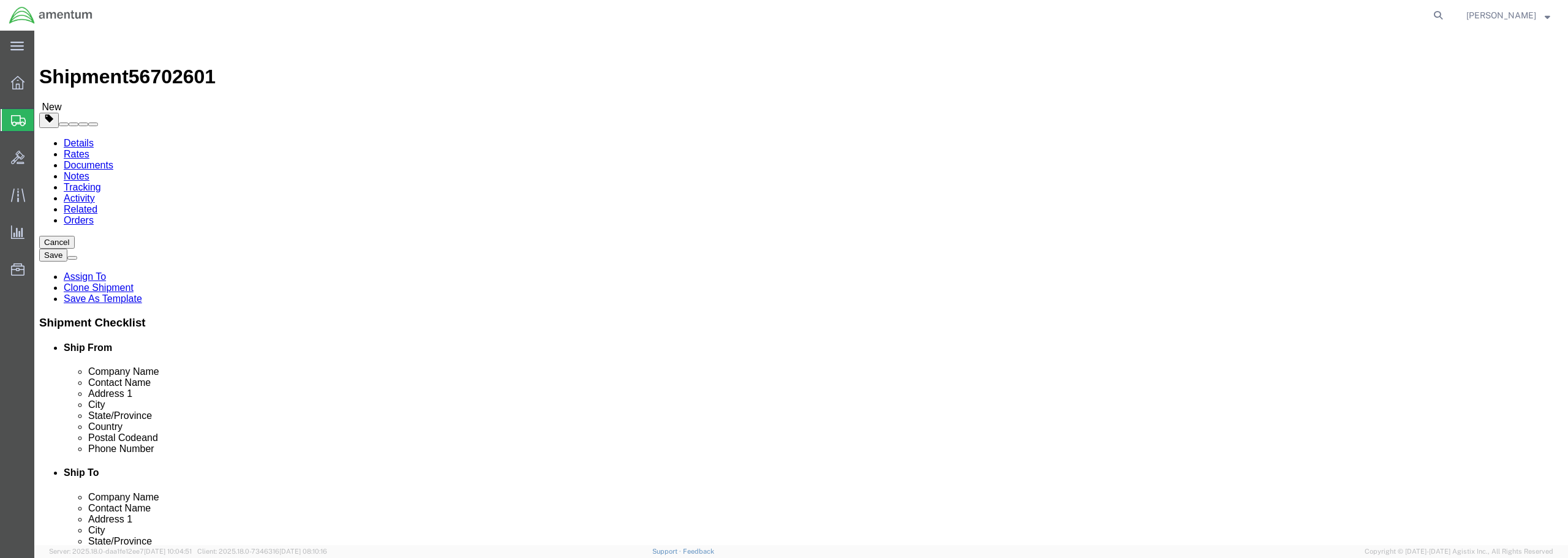
click button "Continue"
click button "Rate Shipment"
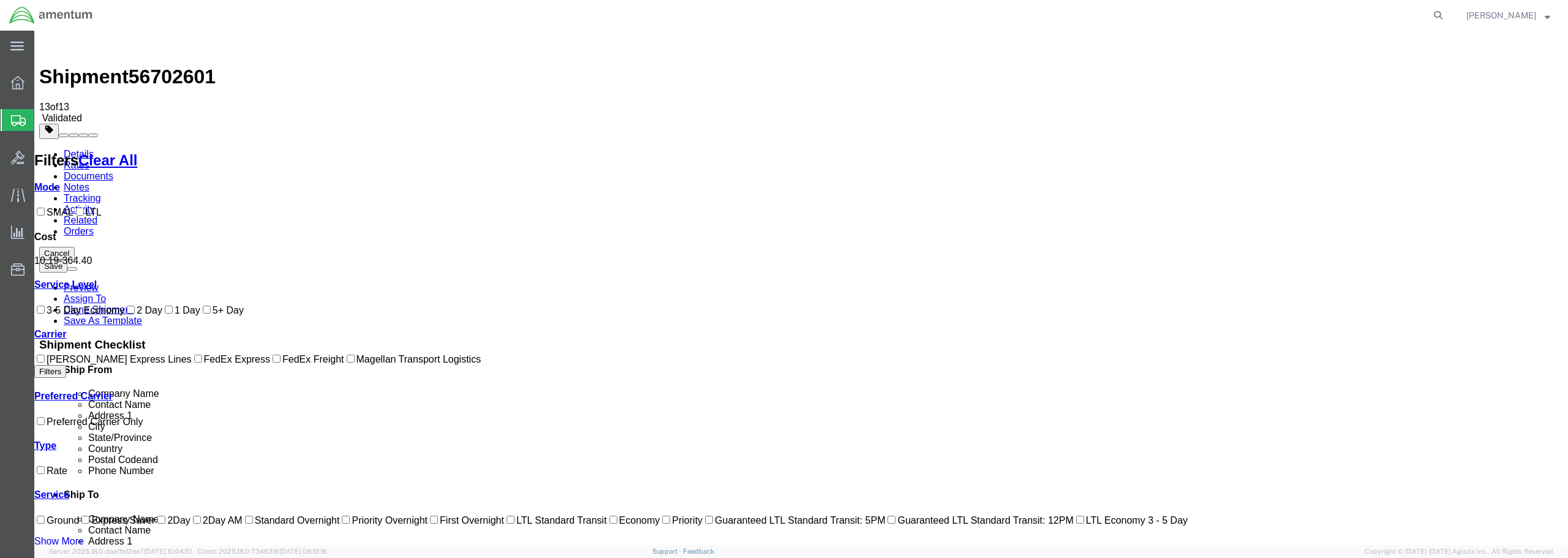
checkbox input "true"
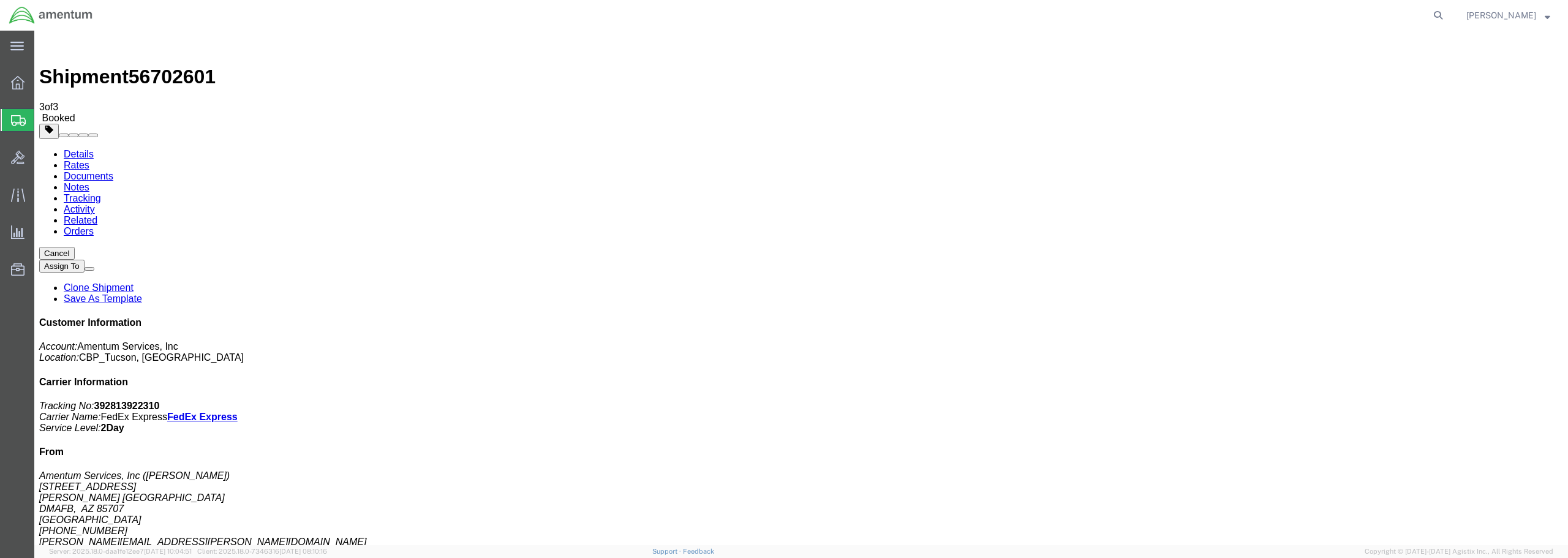
click at [0, 0] on span "Create from Template" at bounding box center [0, 0] width 0 height 0
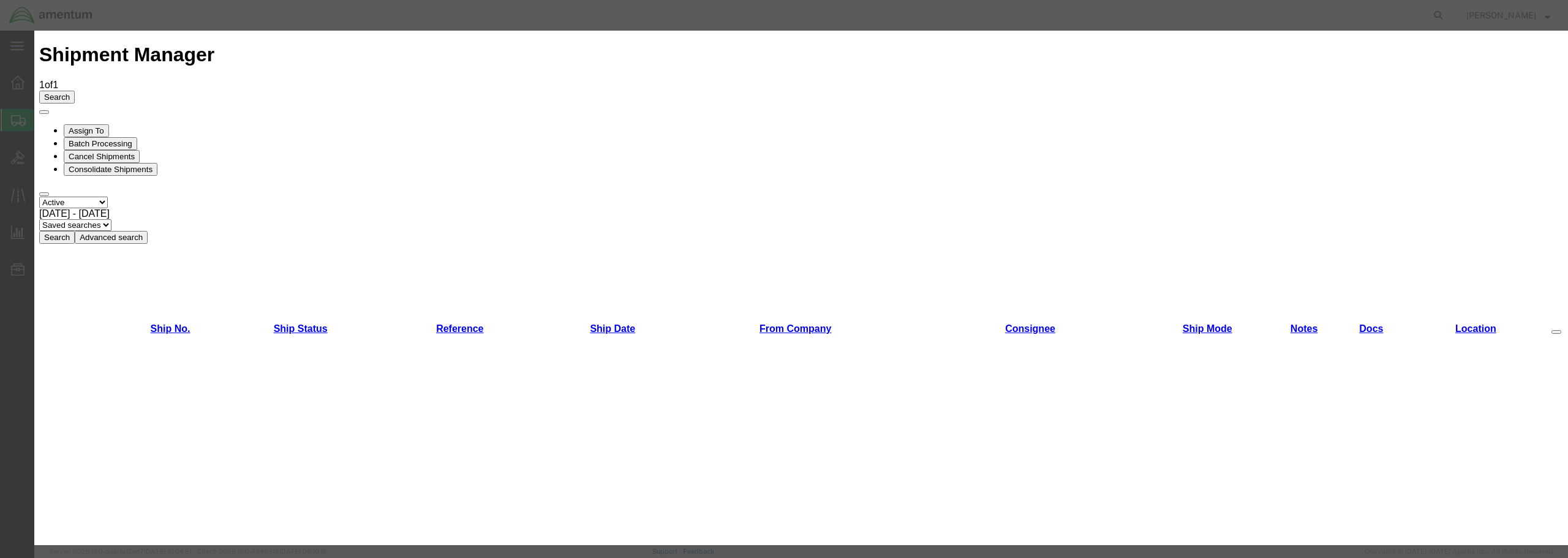
scroll to position [639, 0]
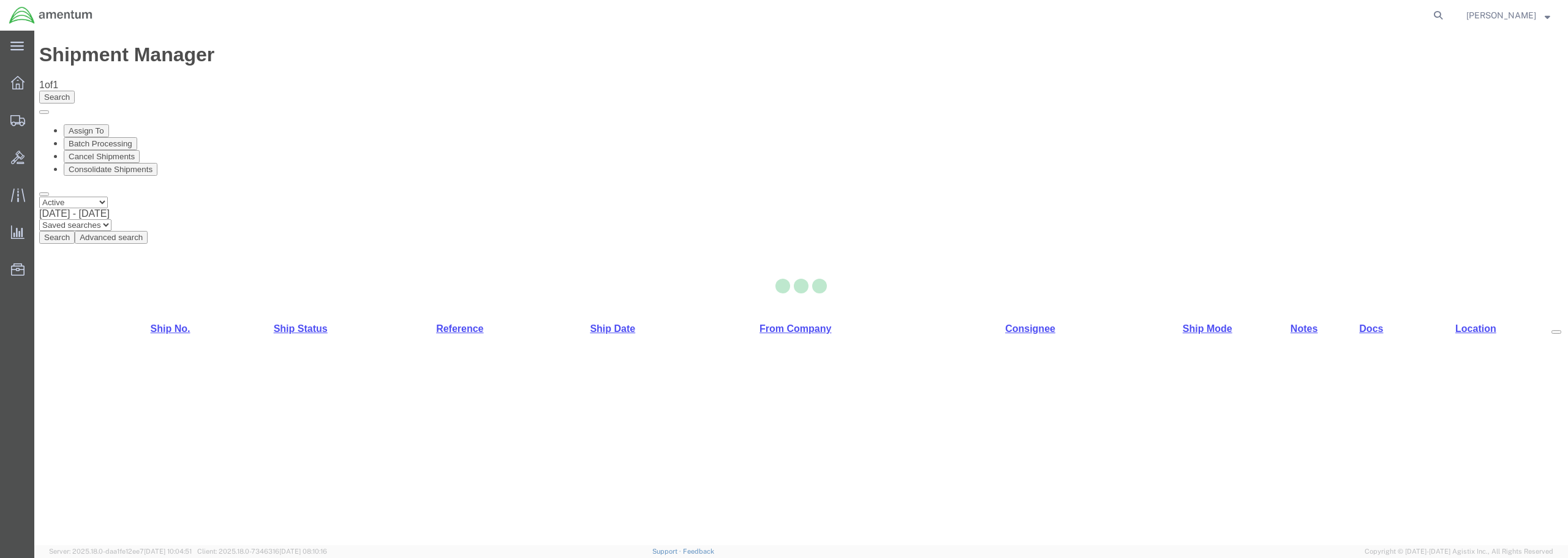
select select "49949"
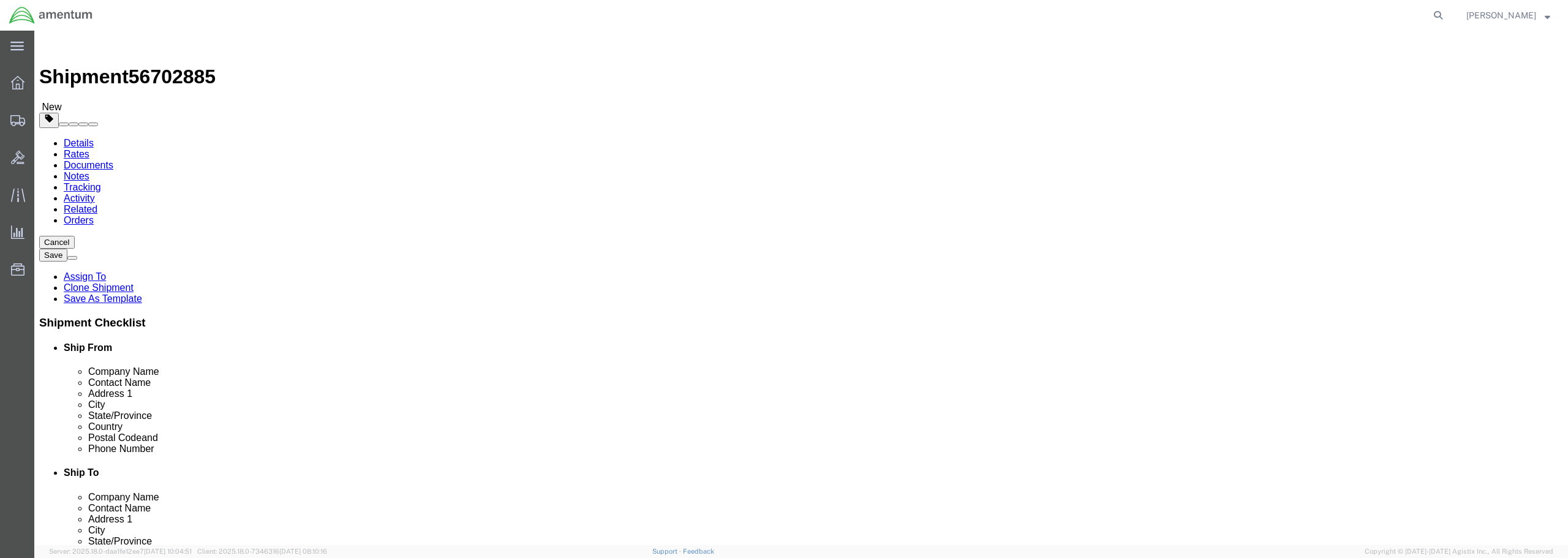
click input "text"
type input "N/A"
click input "text"
type input "[PERSON_NAME]"
click input "text"
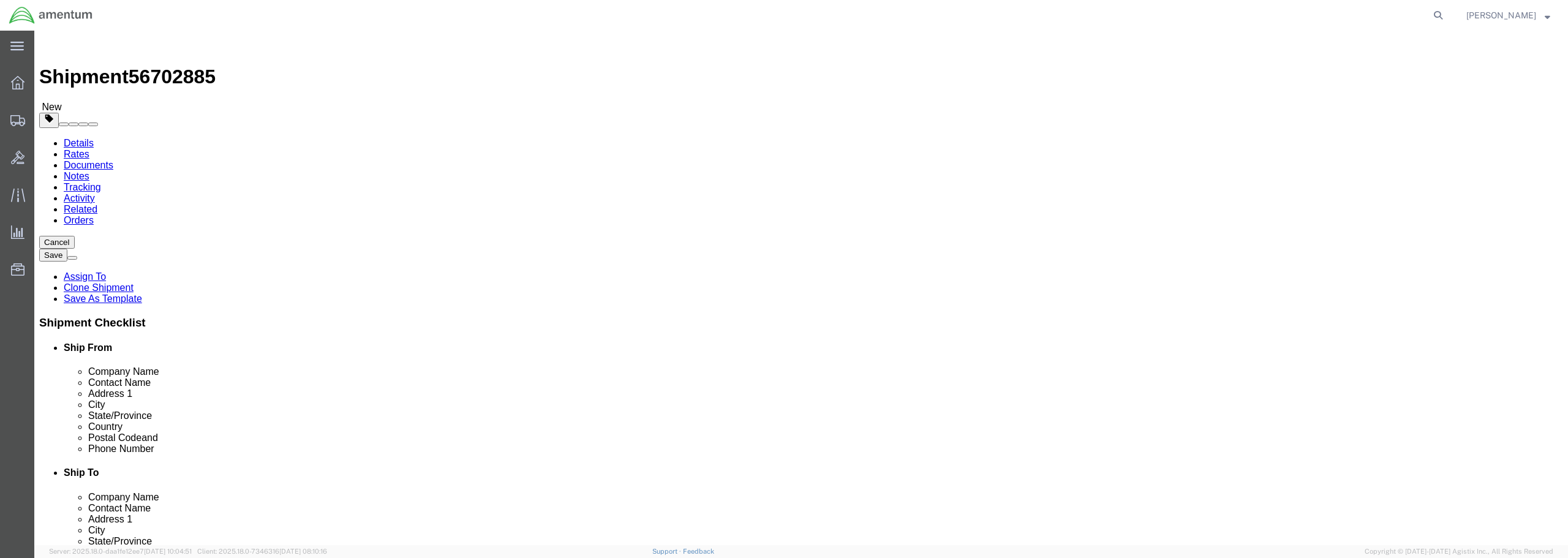
type input "[STREET_ADDRESS]"
click input "text"
type input "COCHISE"
click input "Postal Code"
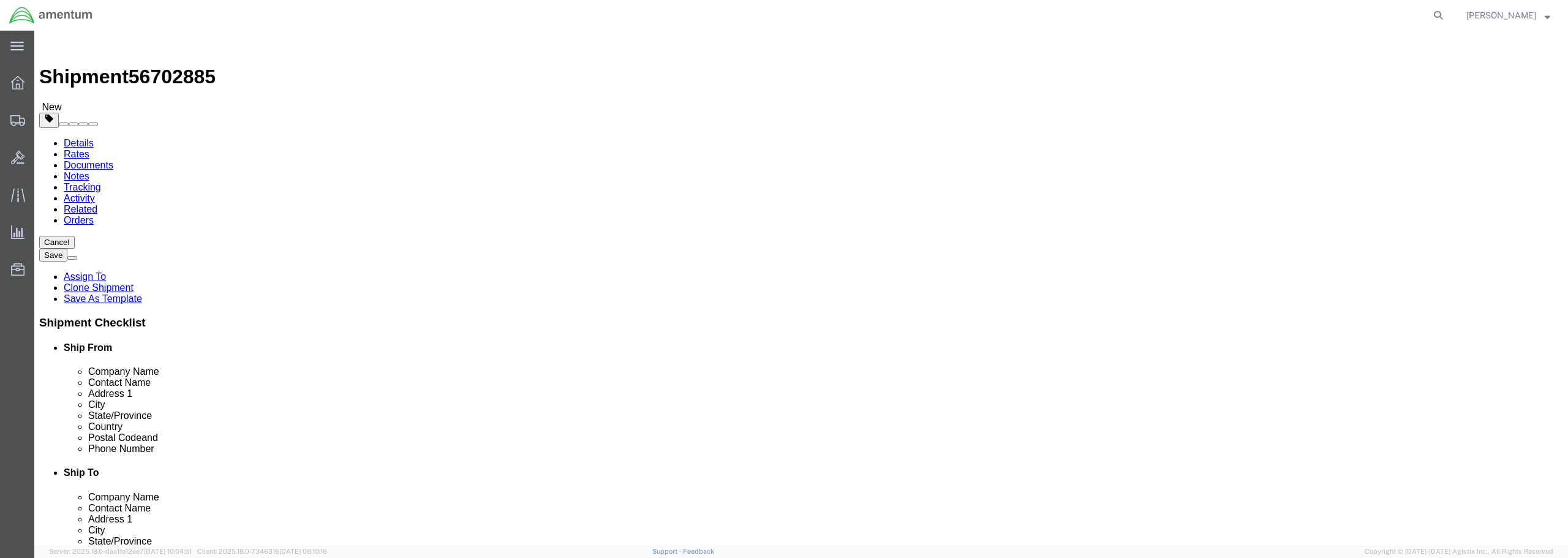
type input "85606"
click input "text"
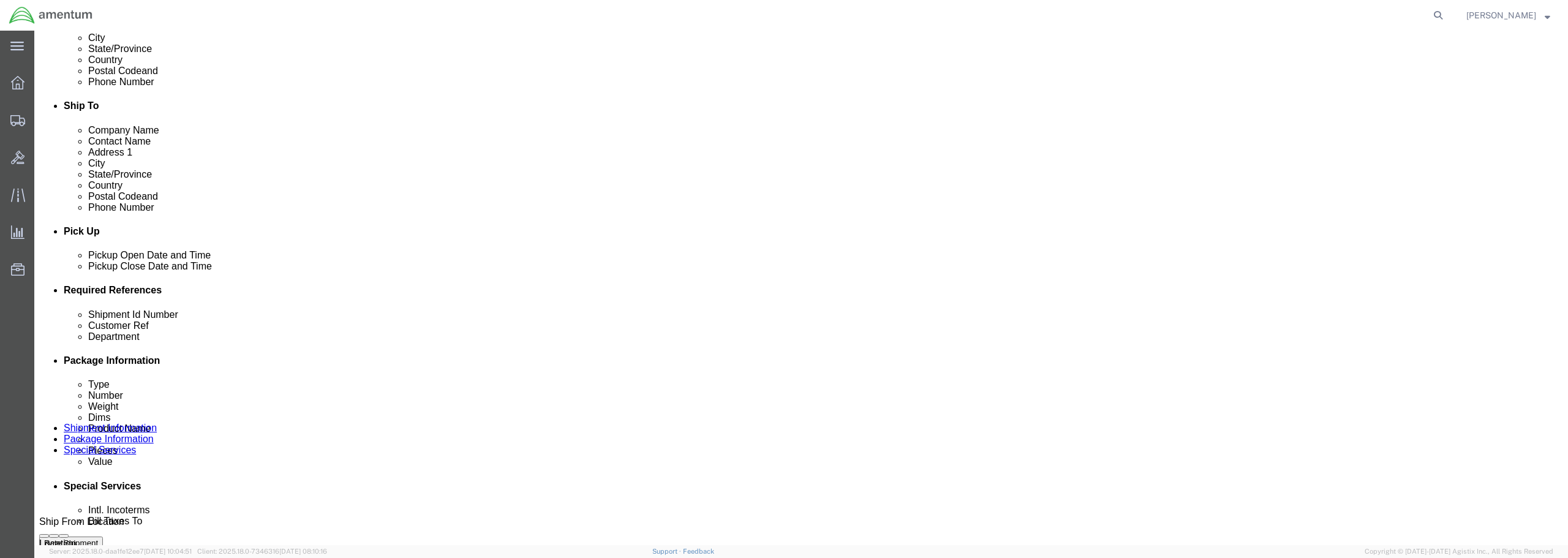
scroll to position [368, 0]
type input "5205842602"
click div "[DATE] 11:25 AM"
click button "Apply"
click div "[DATE] 12:25 AM"
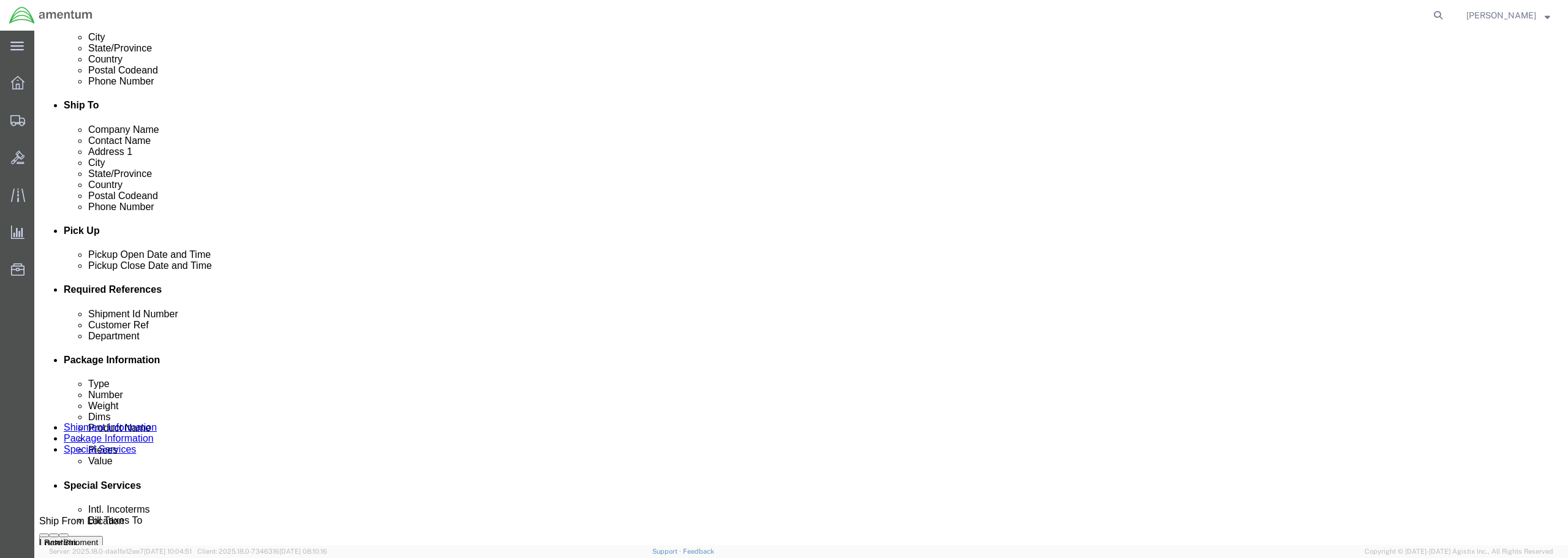
click input "12:25 AM"
type input "12:25 PM"
click button "Apply"
click input "text"
type input "[PERSON_NAME]"
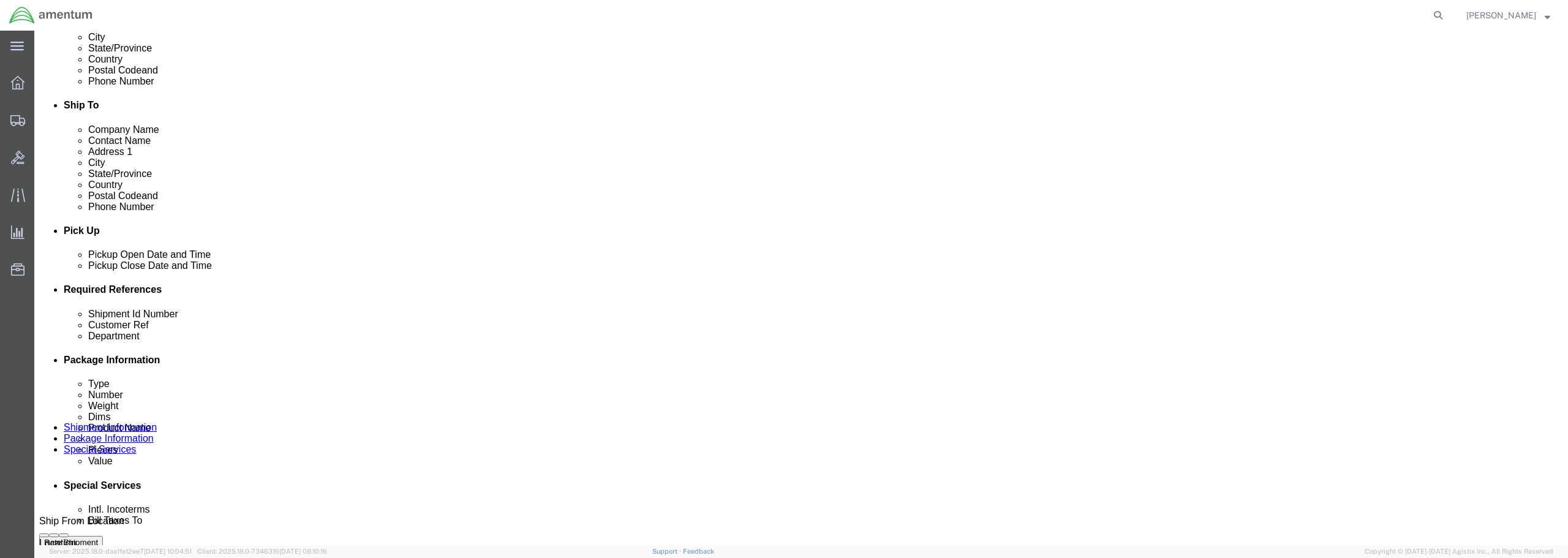
click input "text"
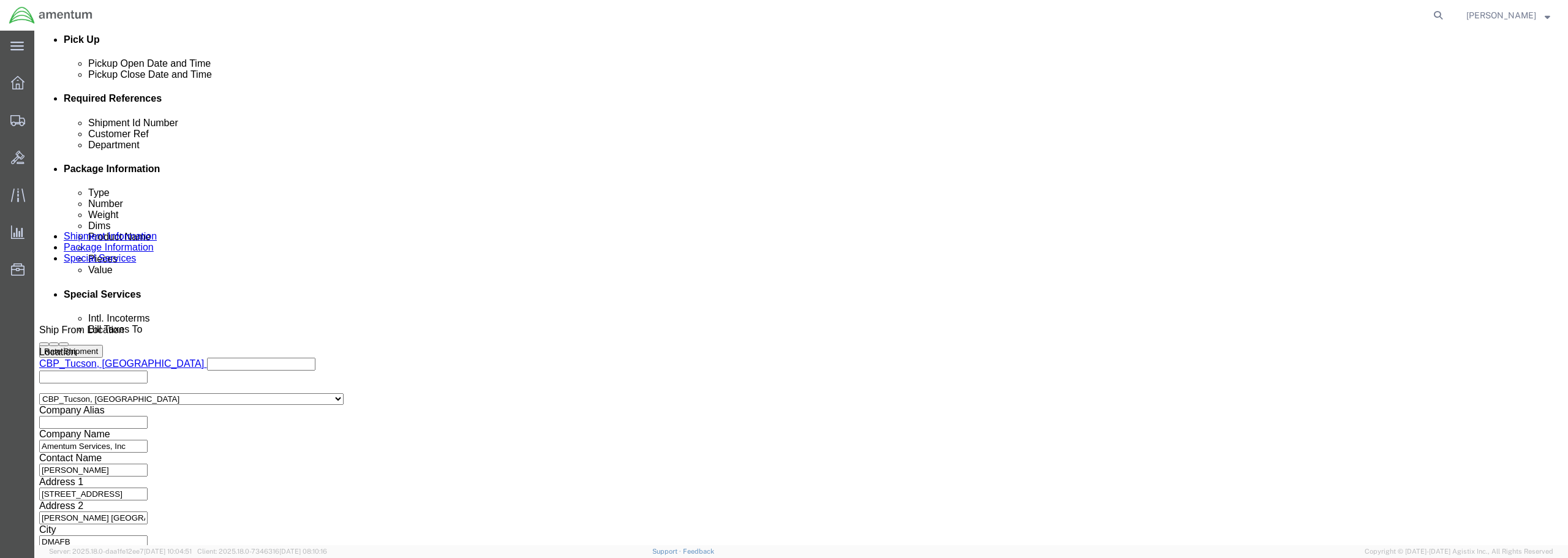
scroll to position [560, 0]
type input "[PERSON_NAME] TOOL"
click button "Continue"
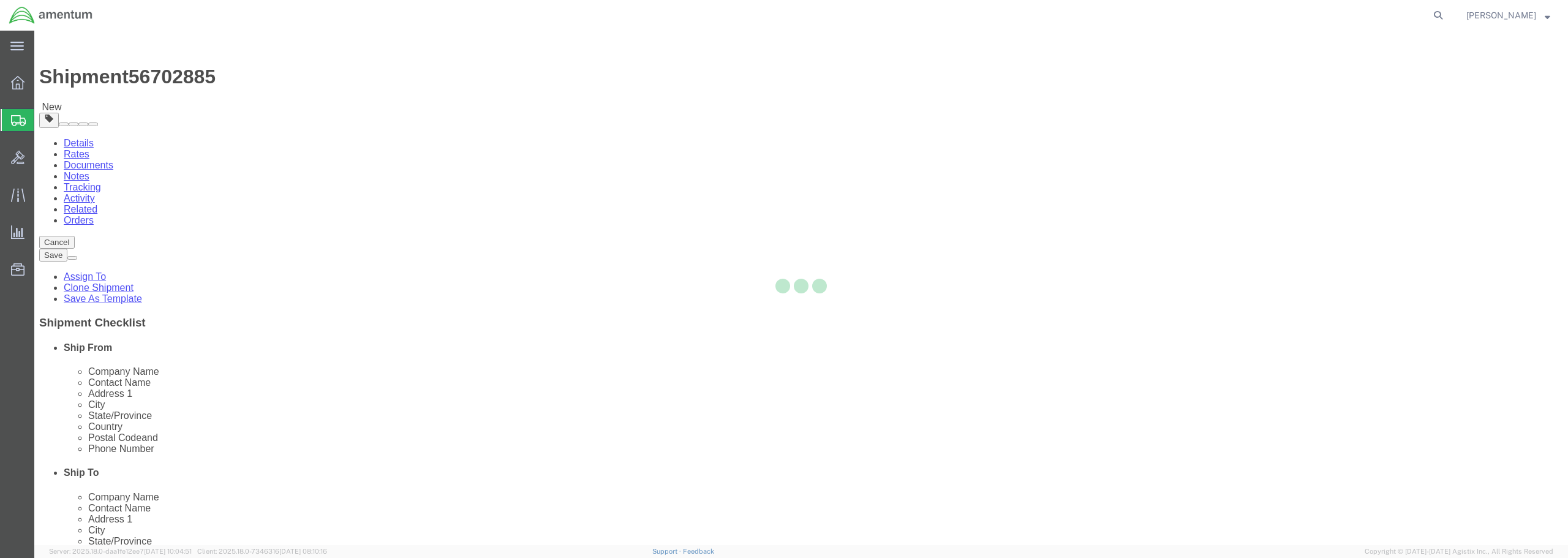
select select "CBOX"
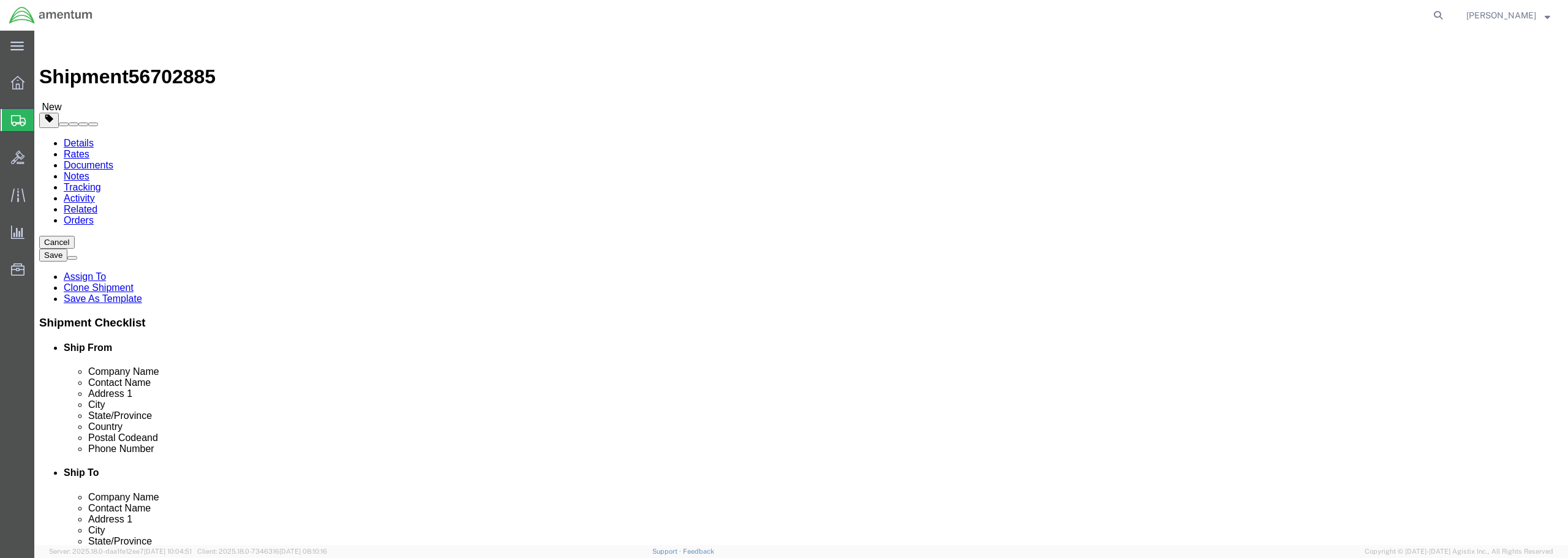
drag, startPoint x: 247, startPoint y: 259, endPoint x: 226, endPoint y: 258, distance: 21.0
click div "Length x Width x Height Select cm ft in"
click input "text"
type input "17"
type input "11"
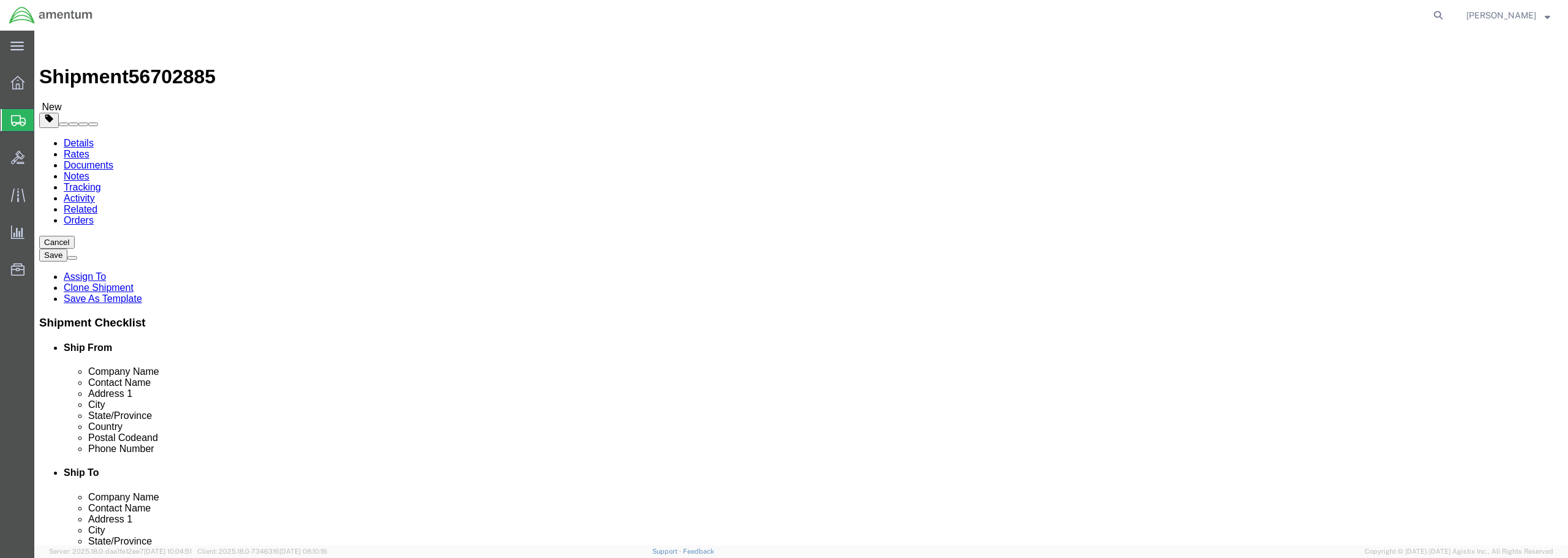
type input "9"
drag, startPoint x: 257, startPoint y: 281, endPoint x: 223, endPoint y: 289, distance: 34.9
click div "0.00 Select kgs lbs"
type input "3.00"
click link "Add Content"
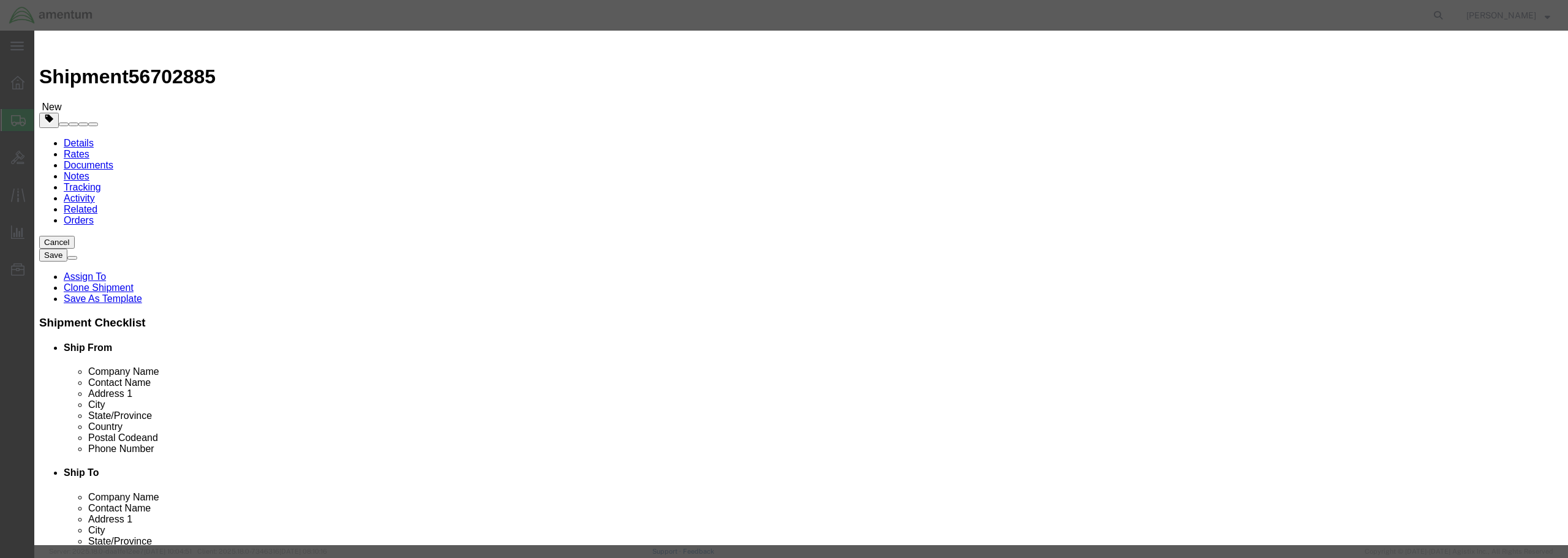
click input "text"
type input "[PERSON_NAME] TOOL"
drag, startPoint x: 565, startPoint y: 119, endPoint x: 554, endPoint y: 120, distance: 11.0
click input "0"
type input "1"
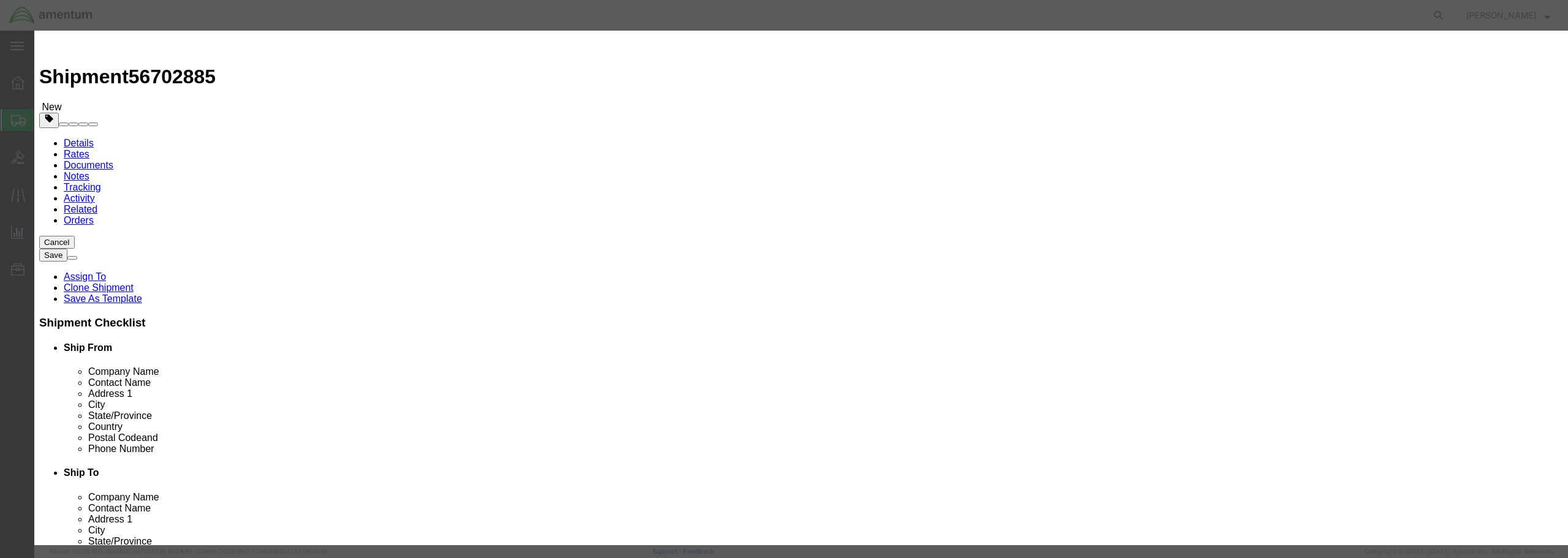
click input "text"
type input "100.00"
click select "Select 50 55 60 65 70 85 92.5 100 125 175 250 300 400"
select select "250"
click select "Select 50 55 60 65 70 85 92.5 100 125 175 250 300 400"
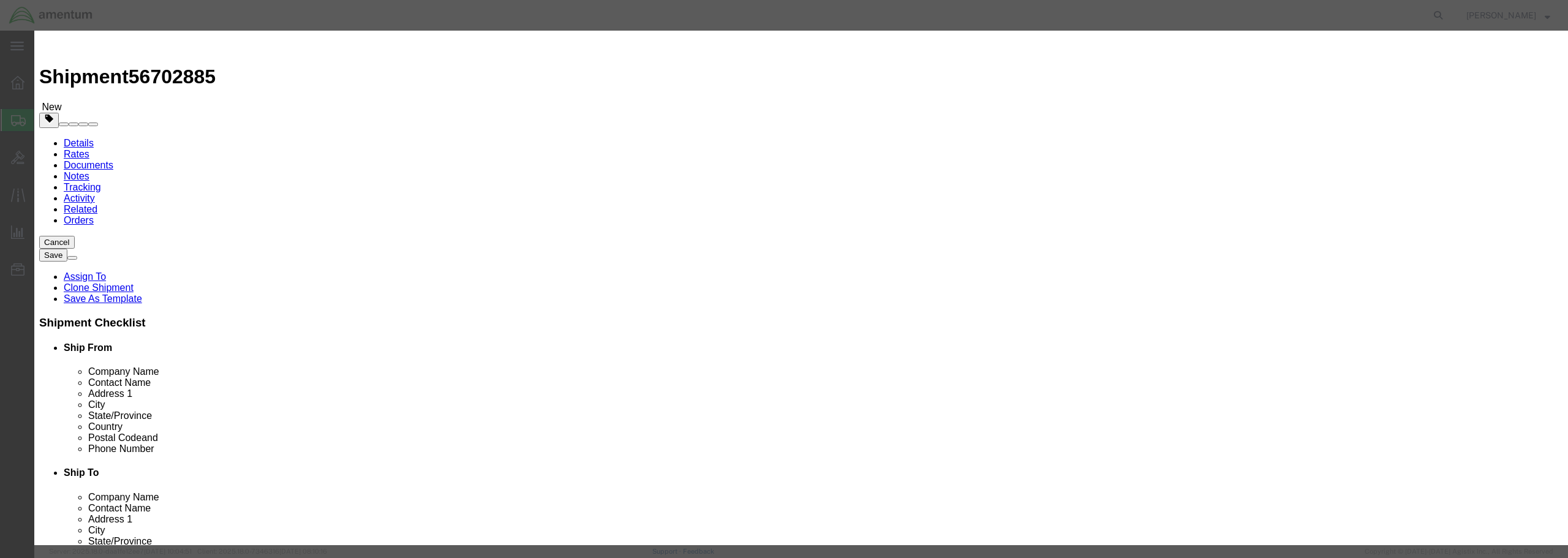
click button "Save & Close"
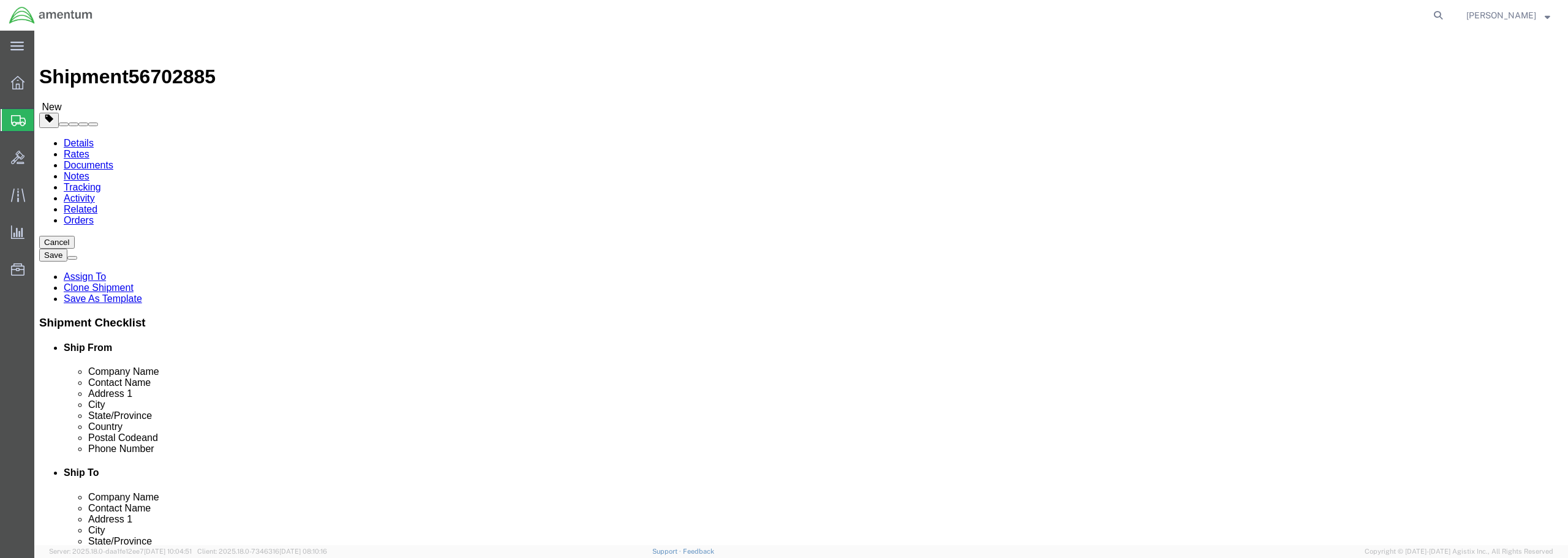
click button "Continue"
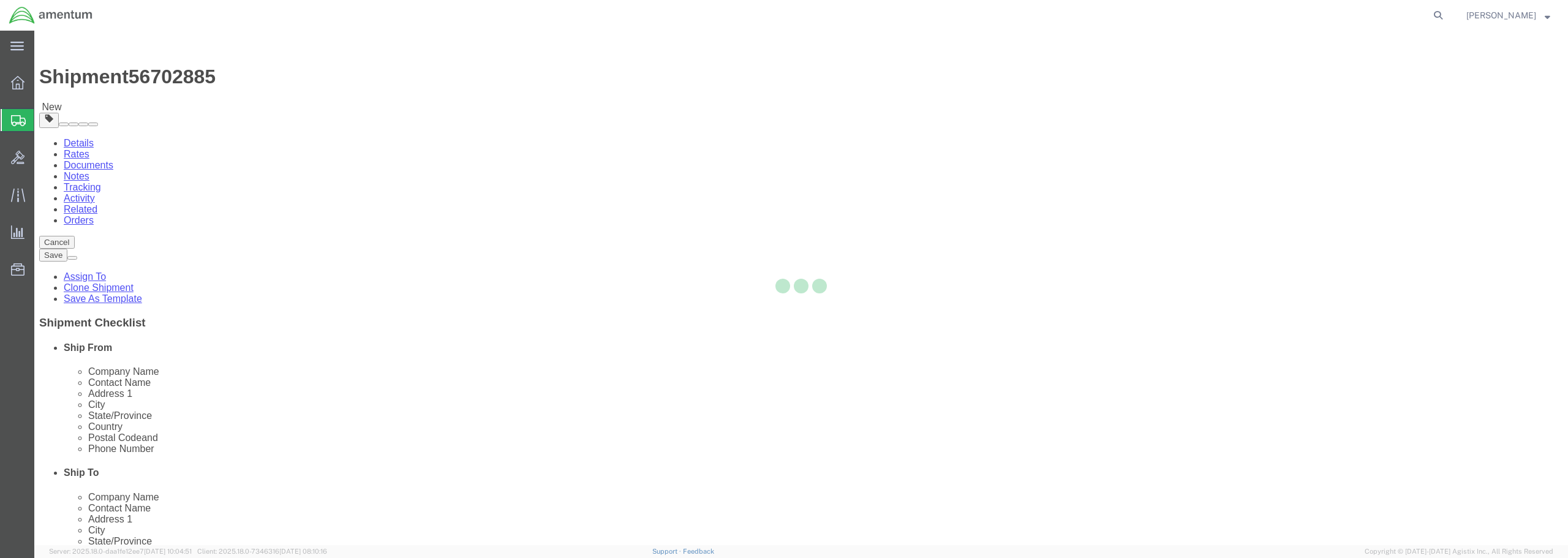
select select
select select "DEPARTMENT"
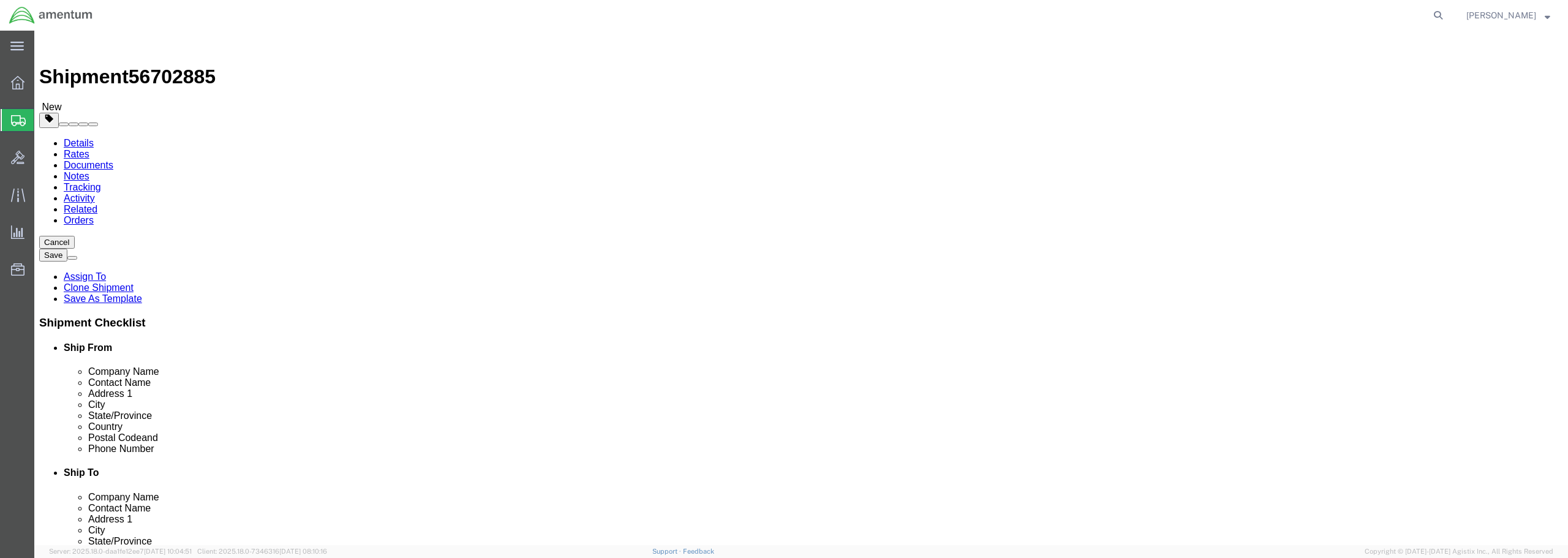
click button "Rate Shipment"
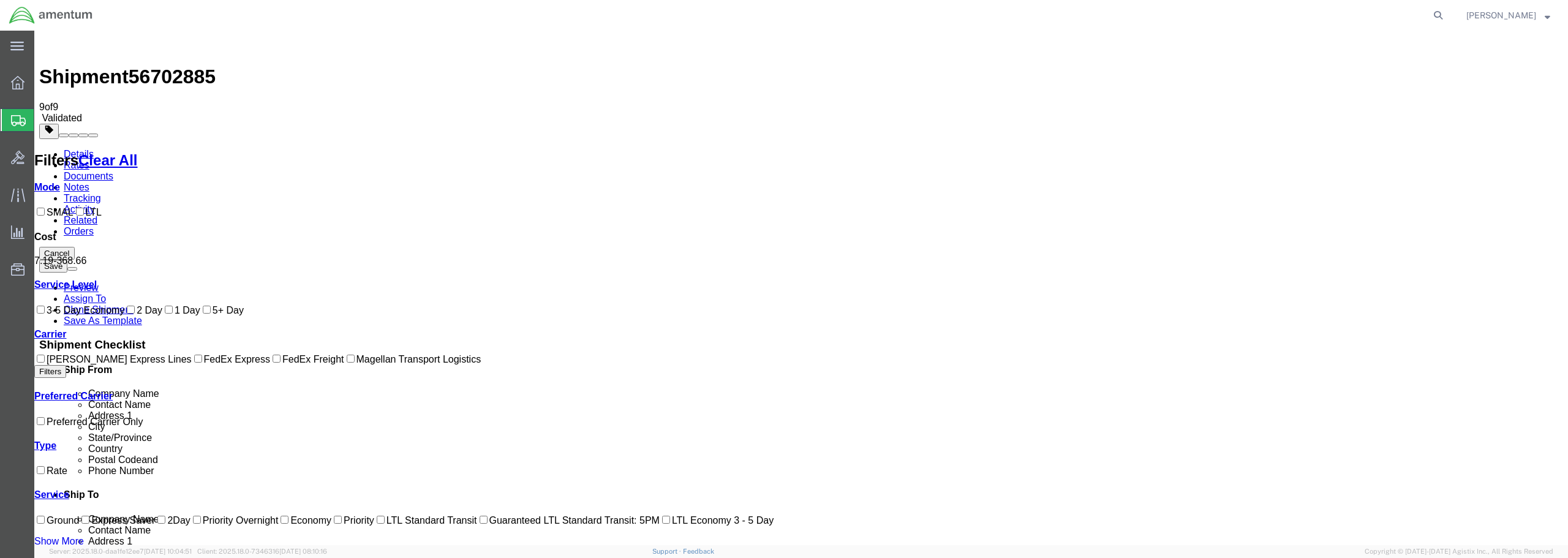
checkbox input "true"
